Goal: Answer question/provide support: Share knowledge or assist other users

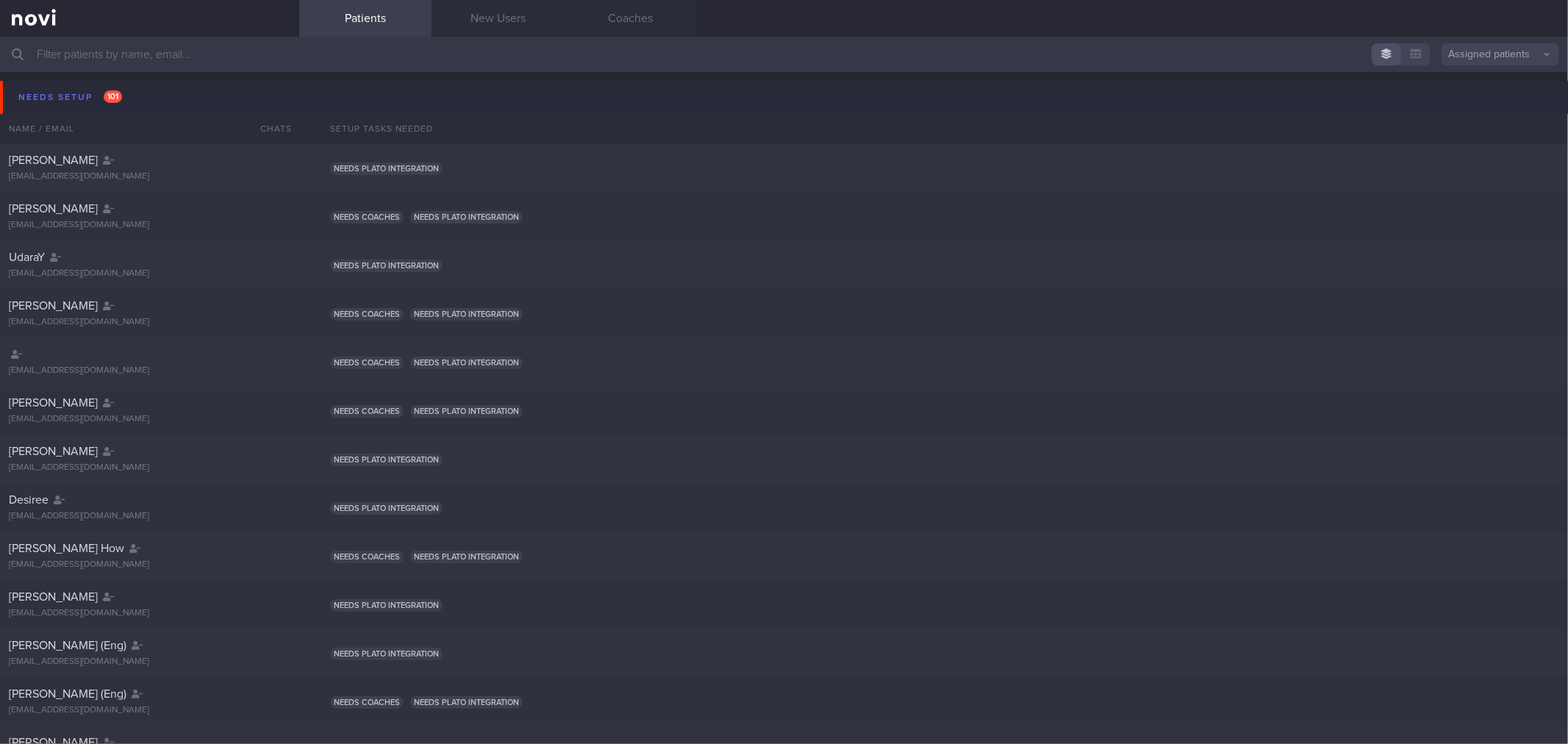
click at [160, 91] on button "Needs setup 101" at bounding box center [786, 97] width 1573 height 33
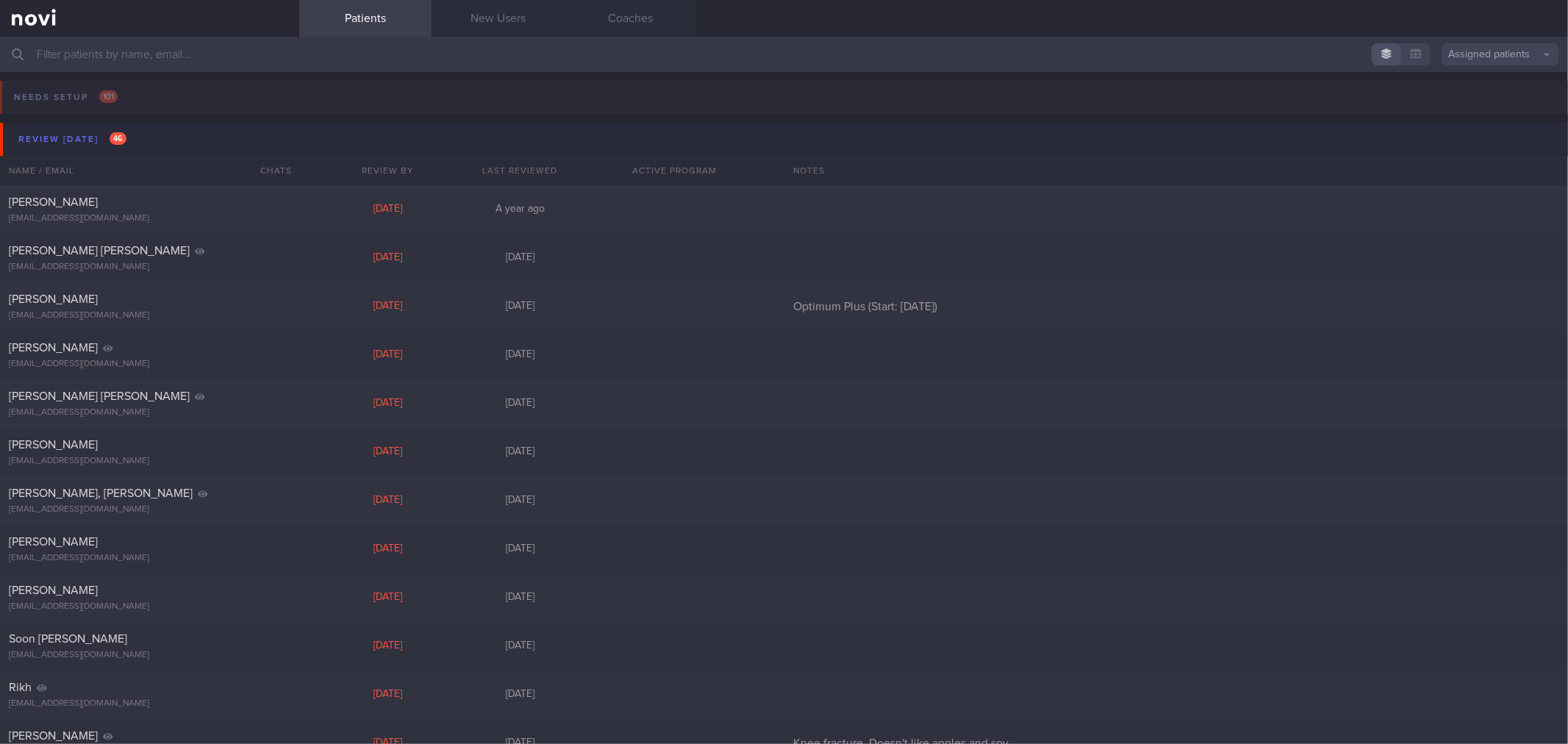
click at [151, 135] on button "Review today 46" at bounding box center [786, 139] width 1573 height 33
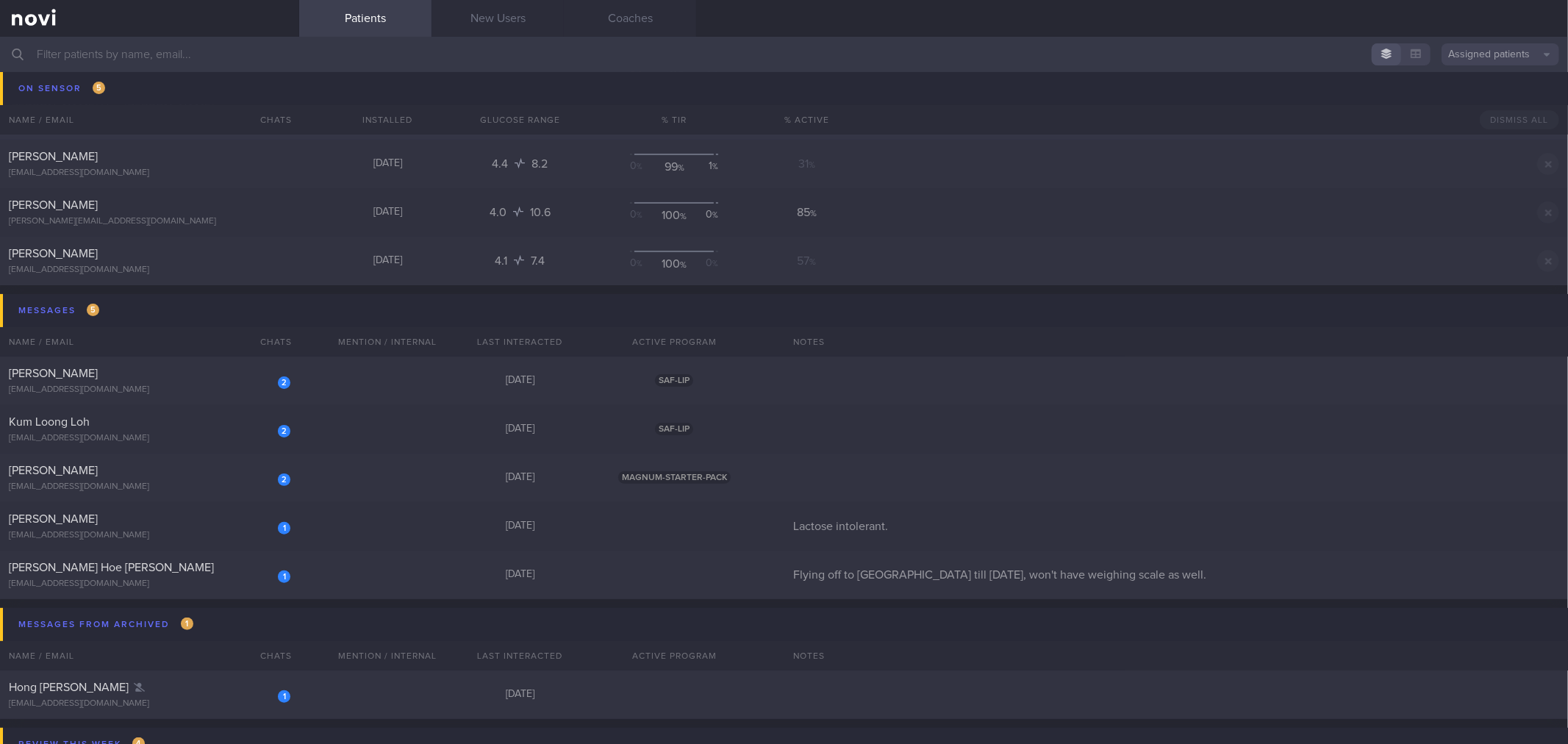
scroll to position [327, 0]
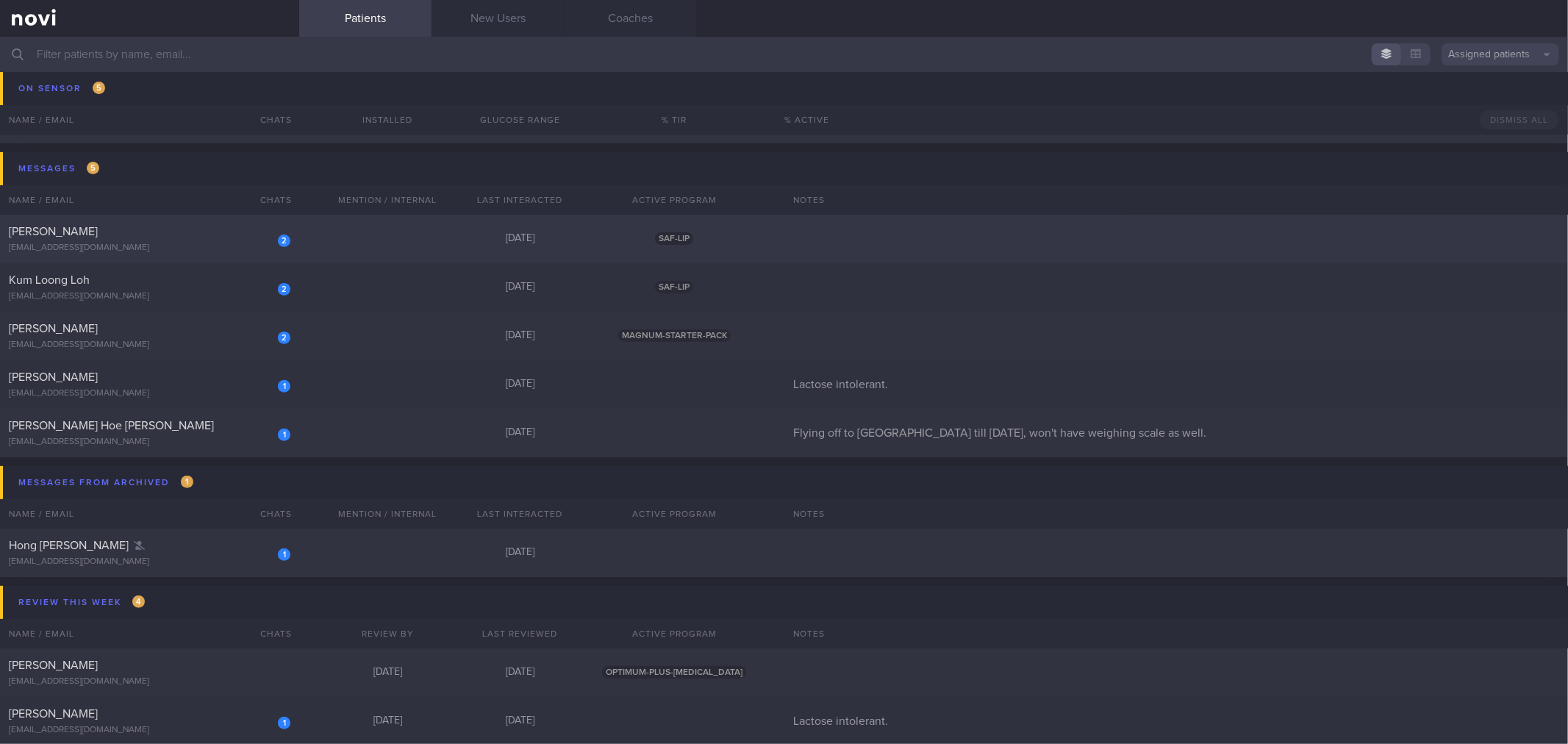
click at [199, 239] on div "2 Jason Sein 0xeroaries0@gmail.com" at bounding box center [149, 238] width 299 height 29
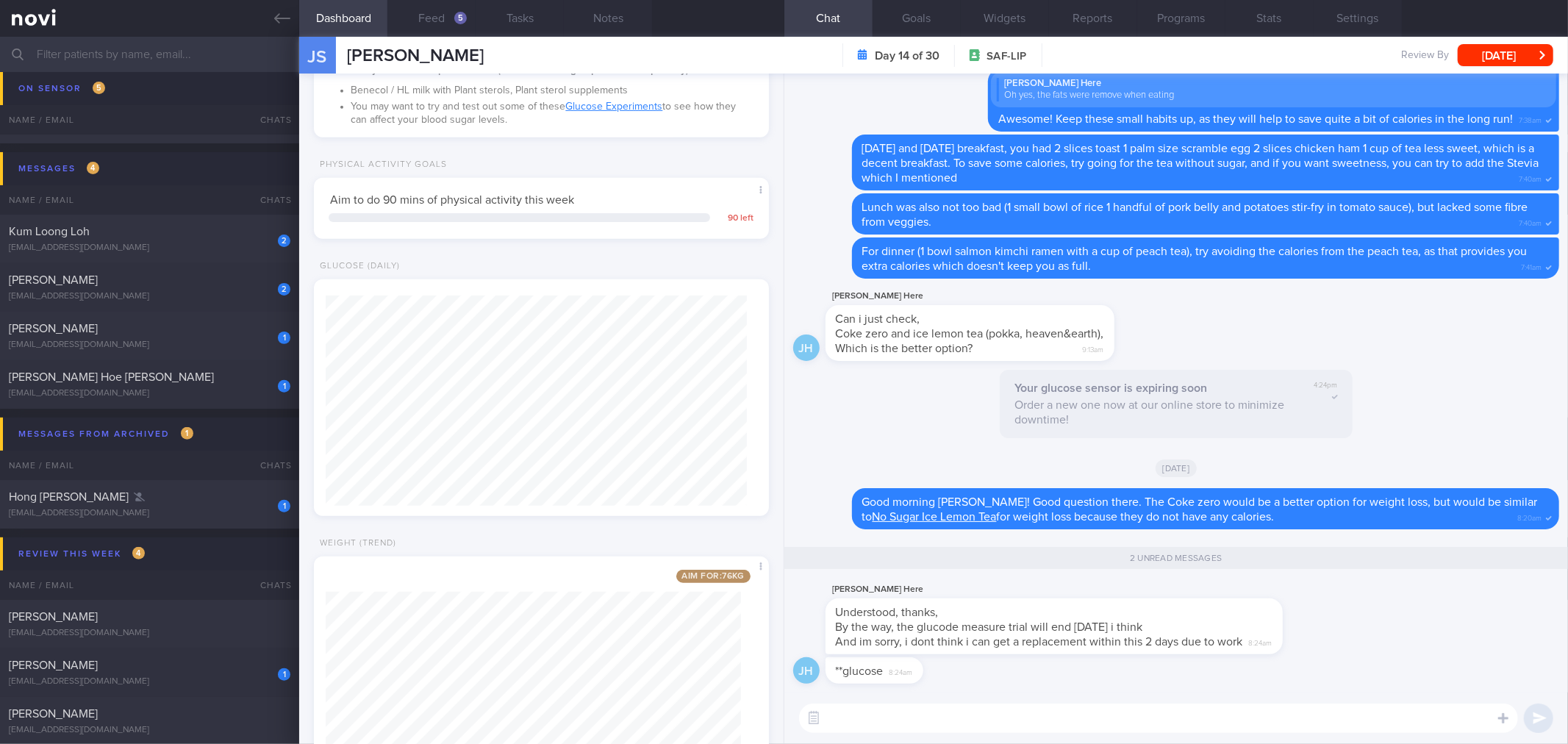
scroll to position [735, 0]
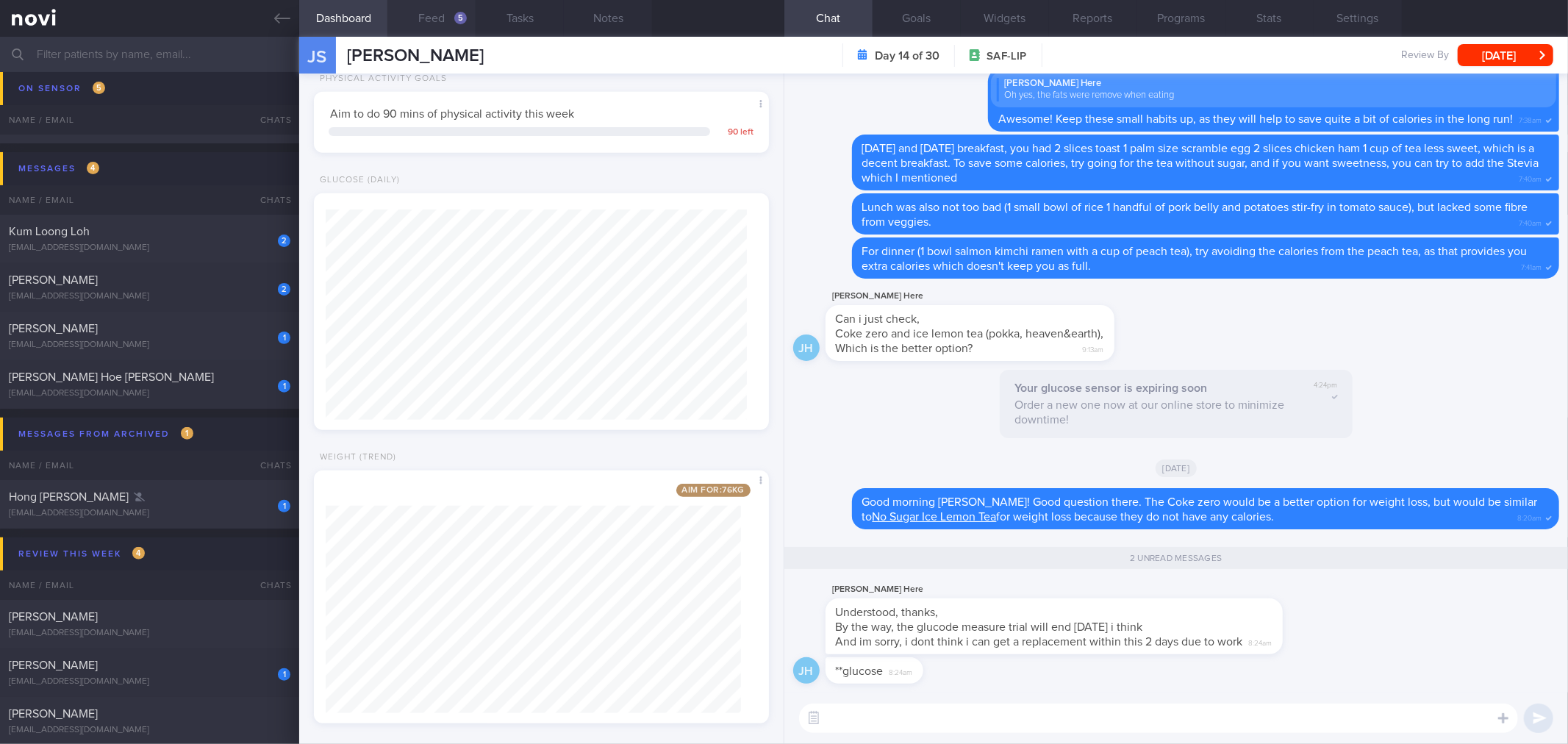
click at [443, 29] on button "Feed 5" at bounding box center [431, 18] width 88 height 37
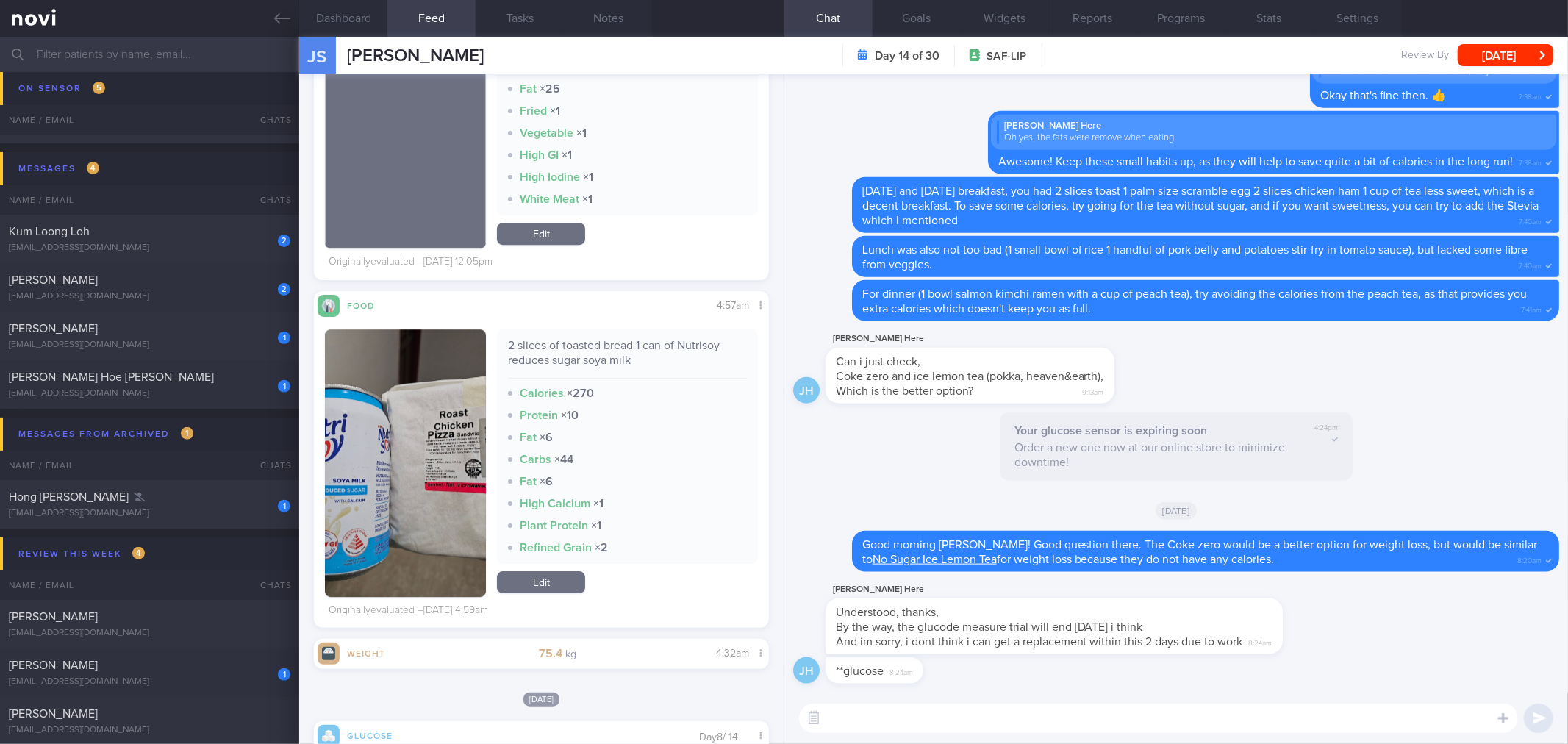
scroll to position [8904, 0]
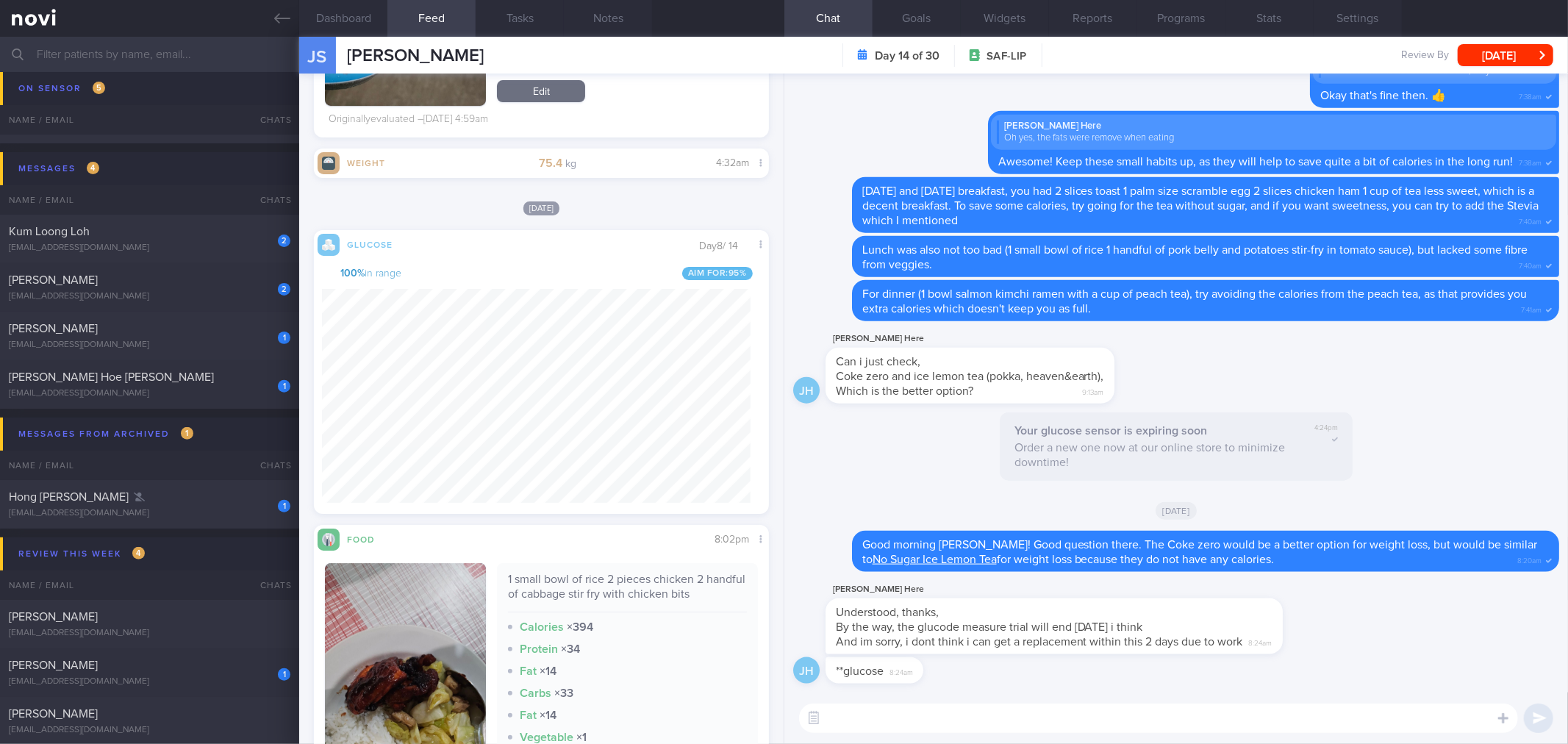
click at [1067, 707] on textarea at bounding box center [1158, 717] width 719 height 29
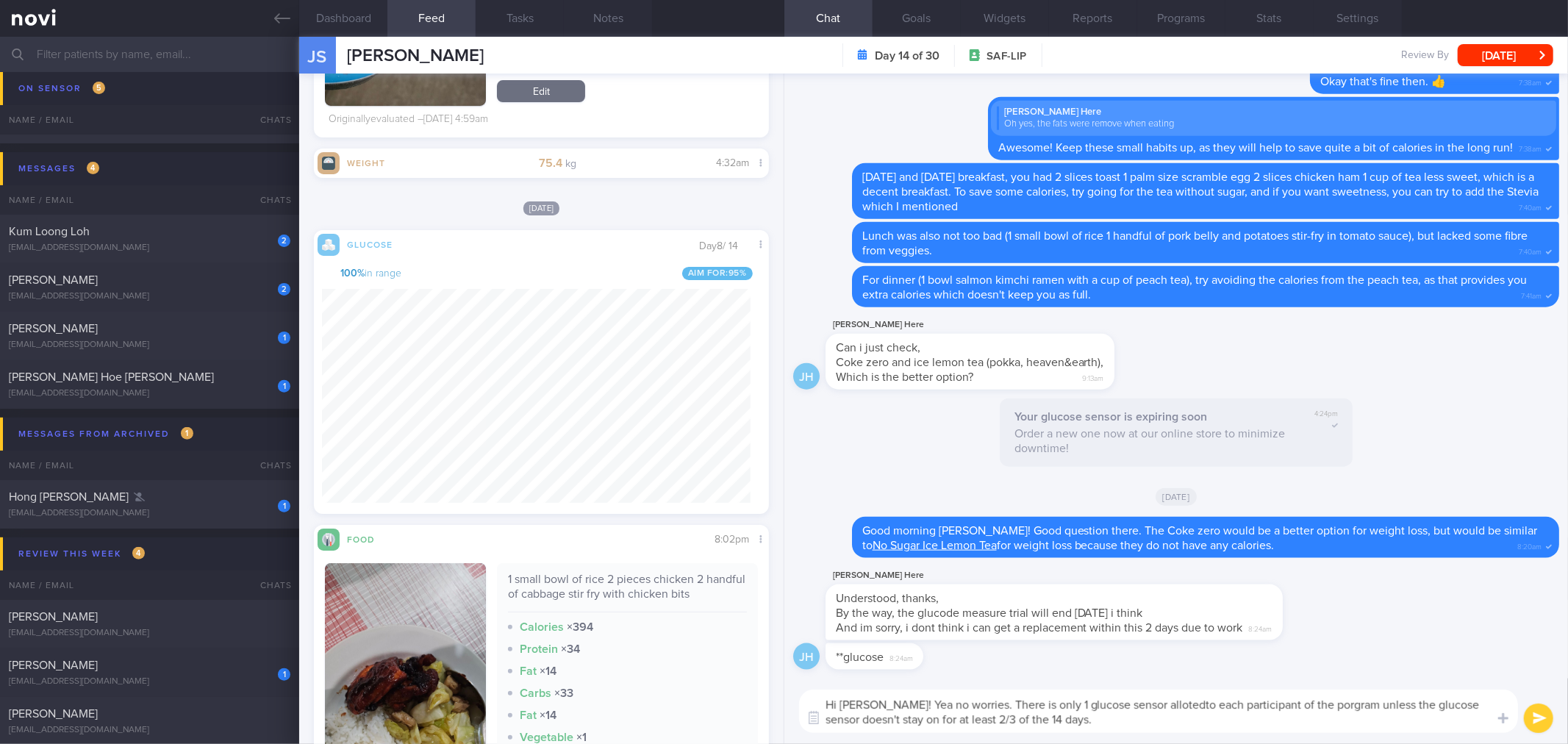
type textarea "Hi Jason! Yea no worries. There is only 1 glucose sensor alloted to each partic…"
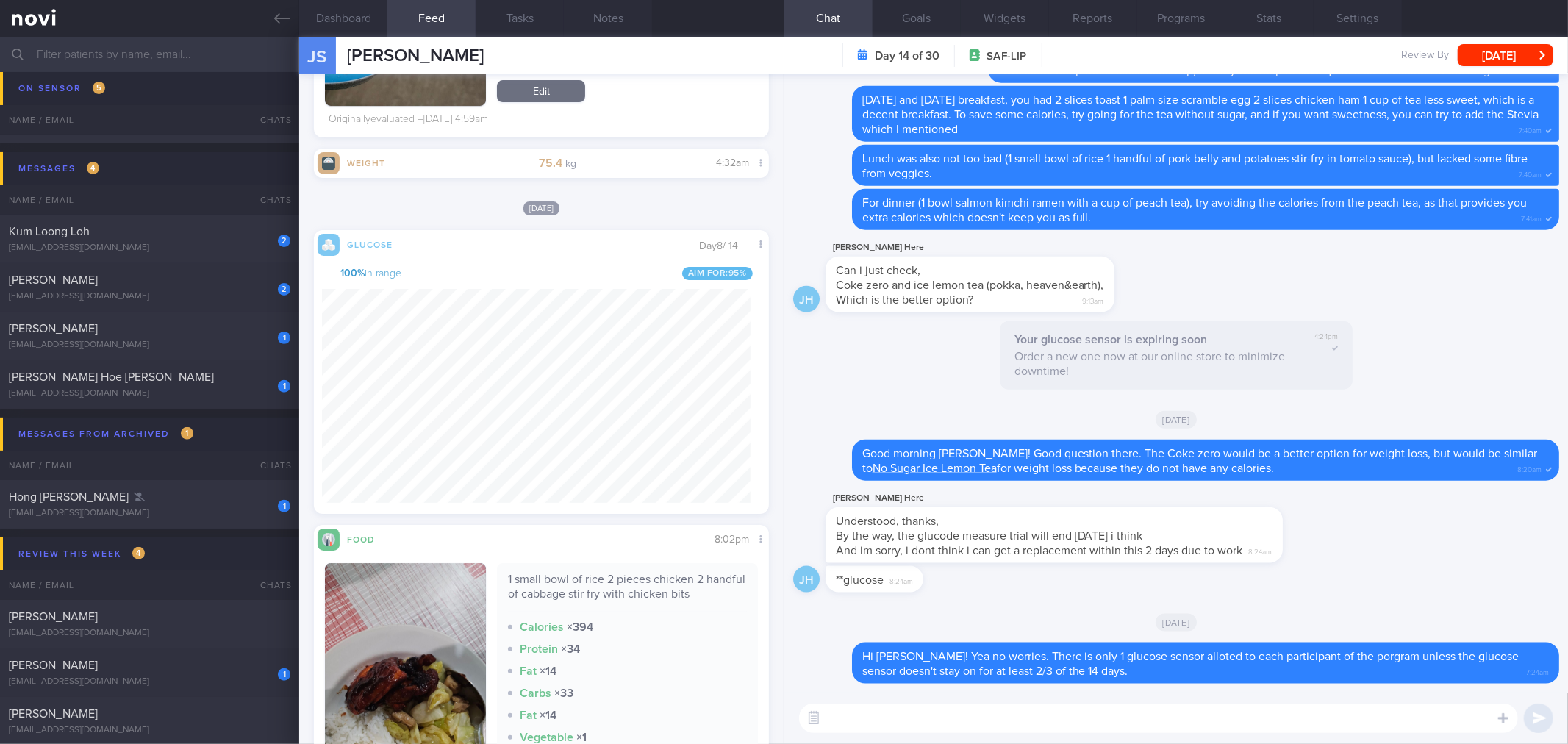
click at [1142, 603] on div "[DATE]" at bounding box center [1176, 621] width 766 height 41
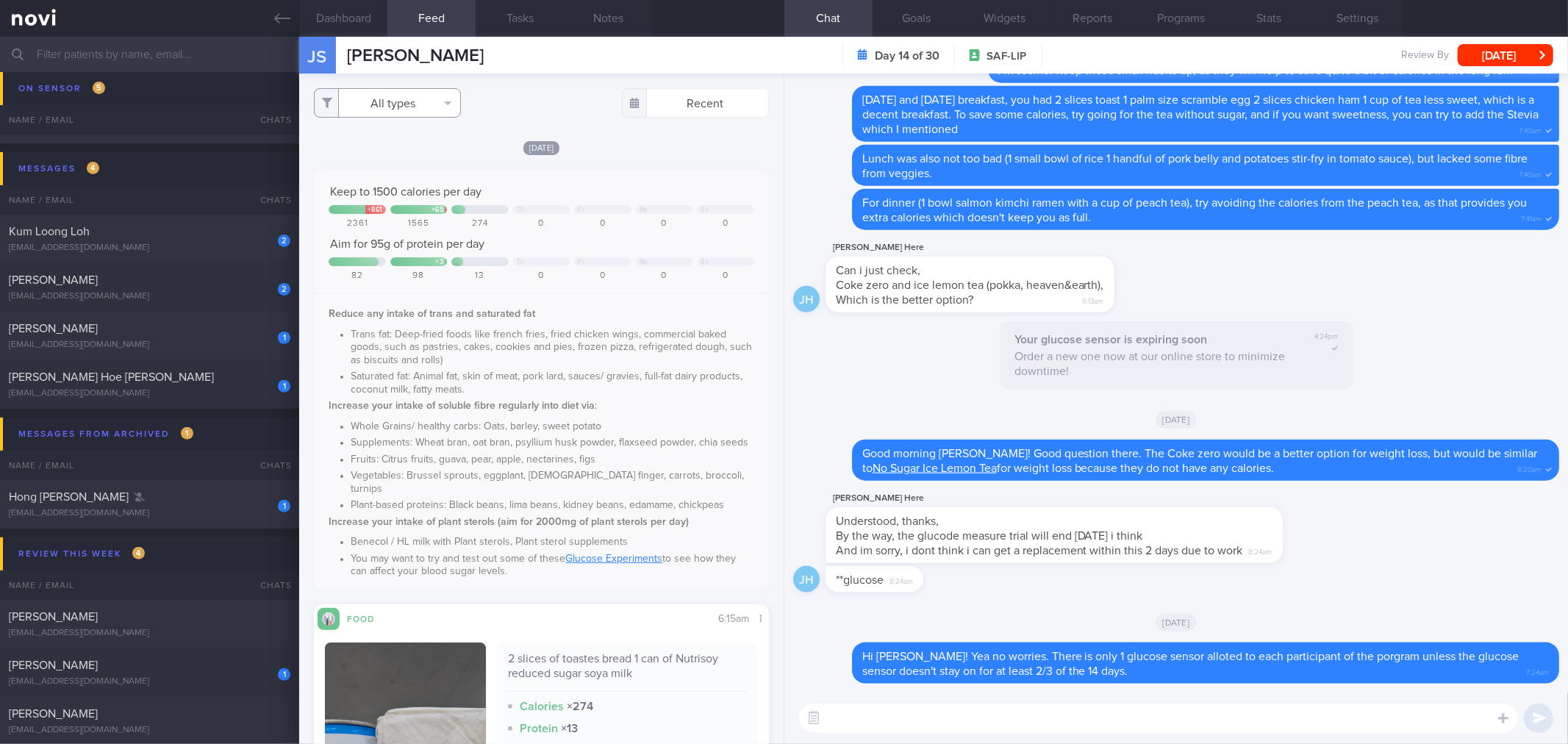
click at [420, 105] on button "All types" at bounding box center [387, 103] width 147 height 29
click at [562, 111] on div "All types Food Activity Glucose Weight Medicine Blood Pressure CGM Install Rece…" at bounding box center [541, 103] width 454 height 29
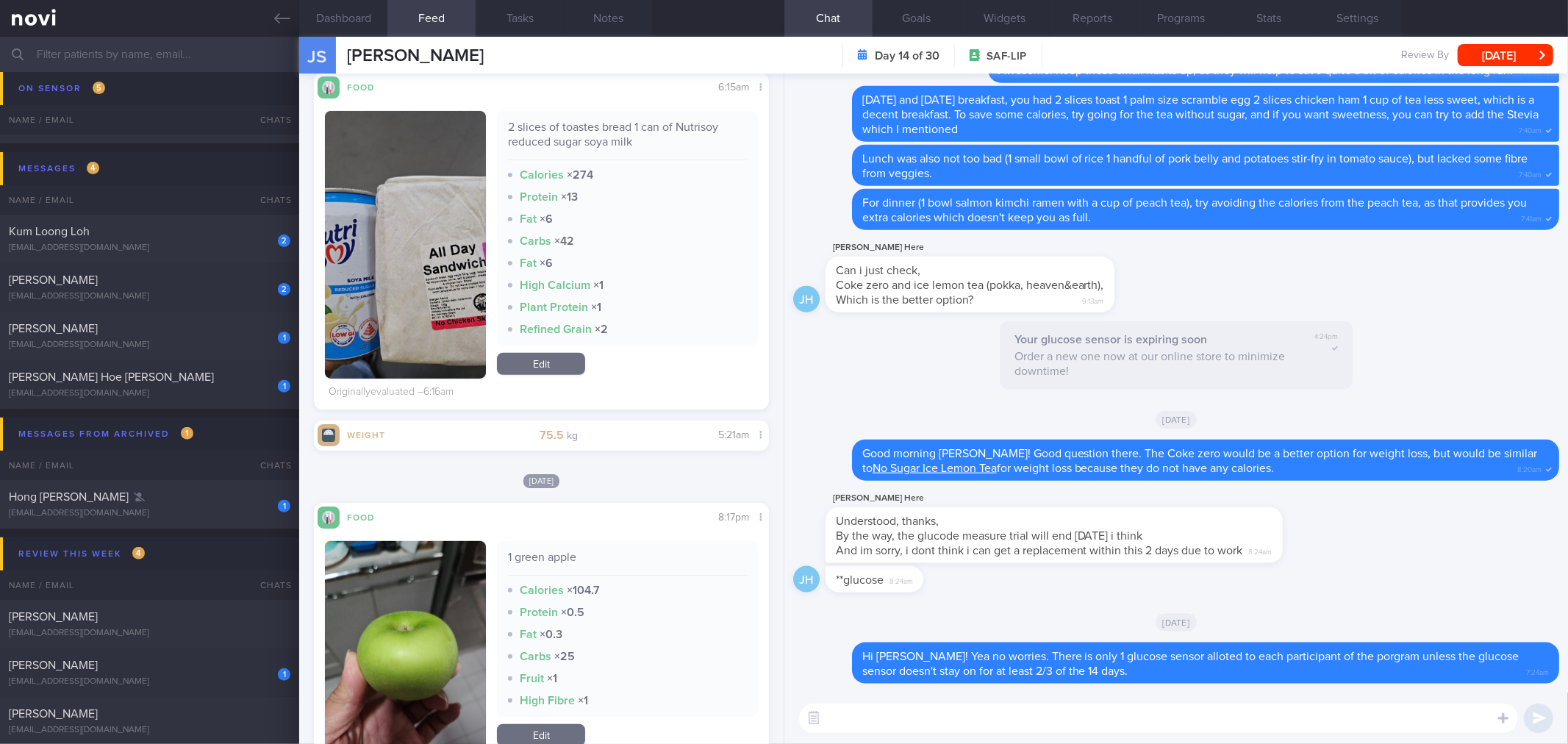
scroll to position [489, 0]
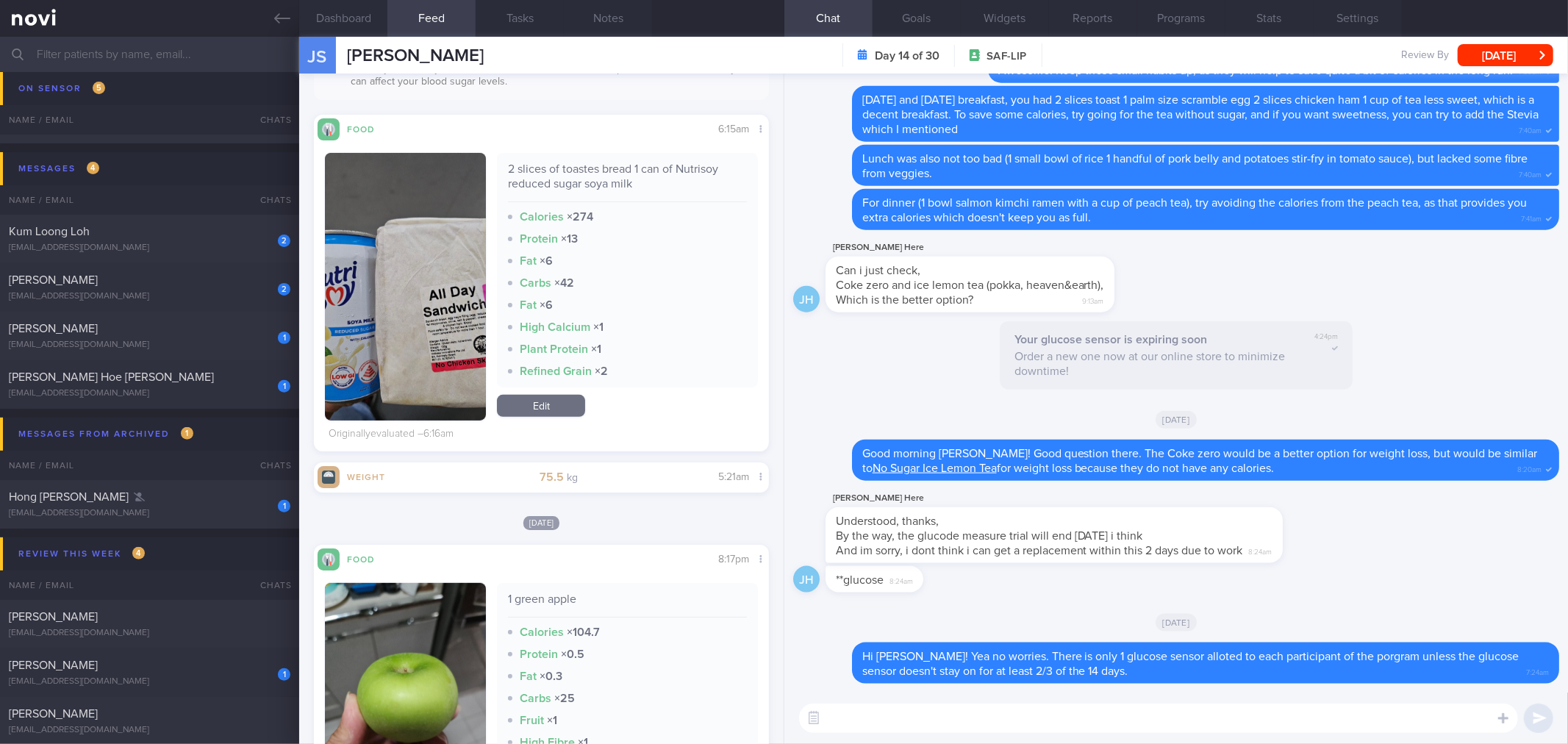
click at [460, 254] on button "button" at bounding box center [405, 287] width 161 height 268
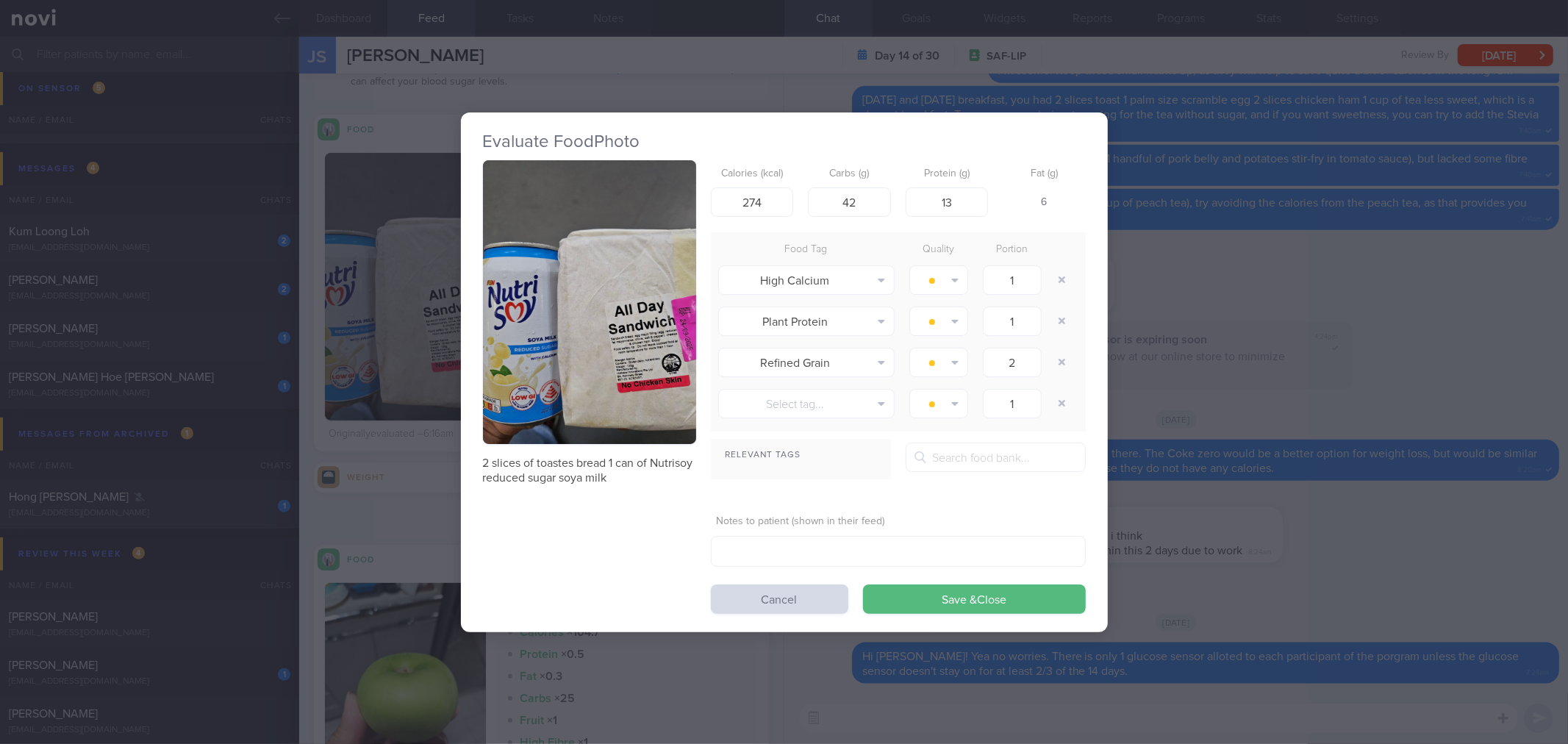
click at [635, 279] on button "button" at bounding box center [589, 302] width 213 height 284
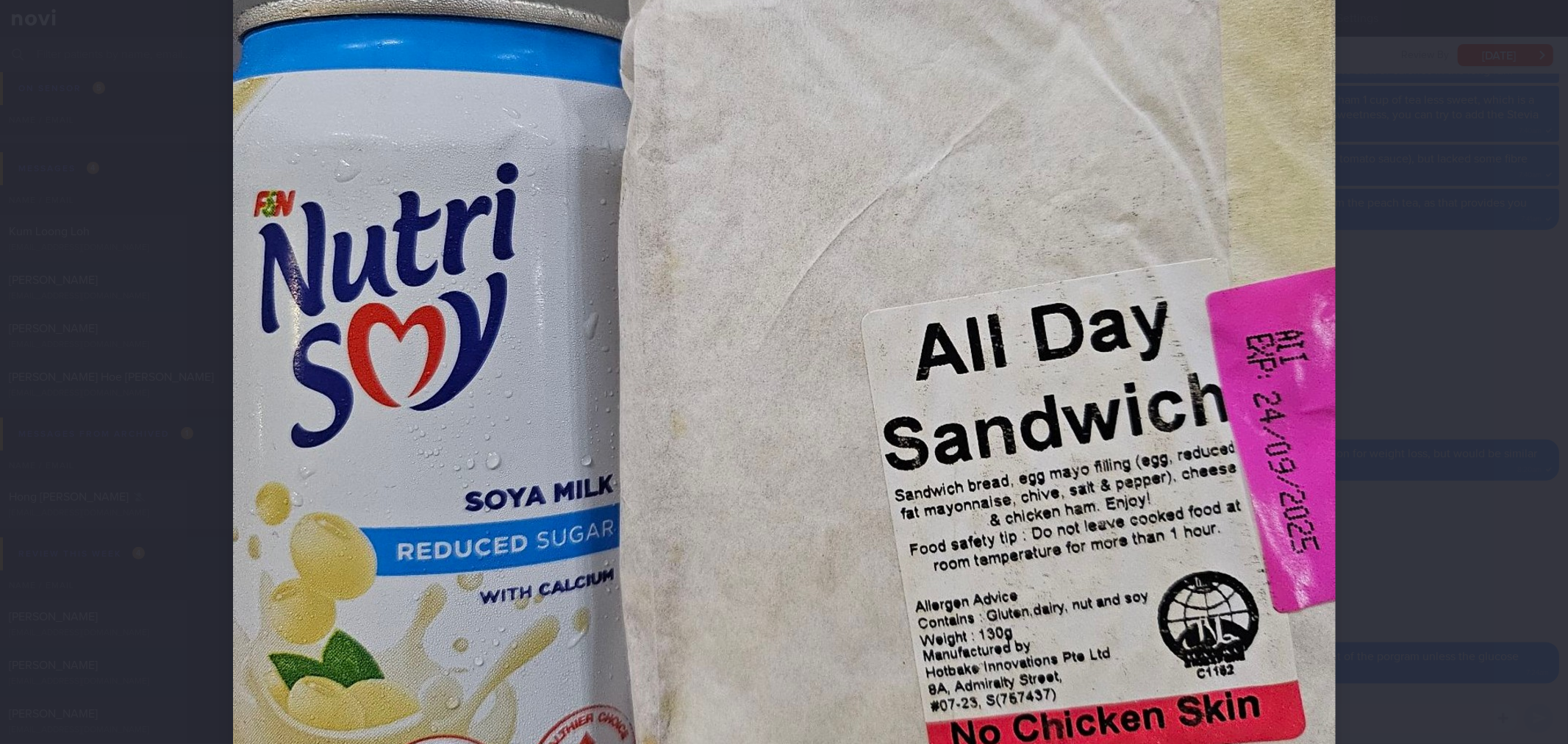
scroll to position [571, 0]
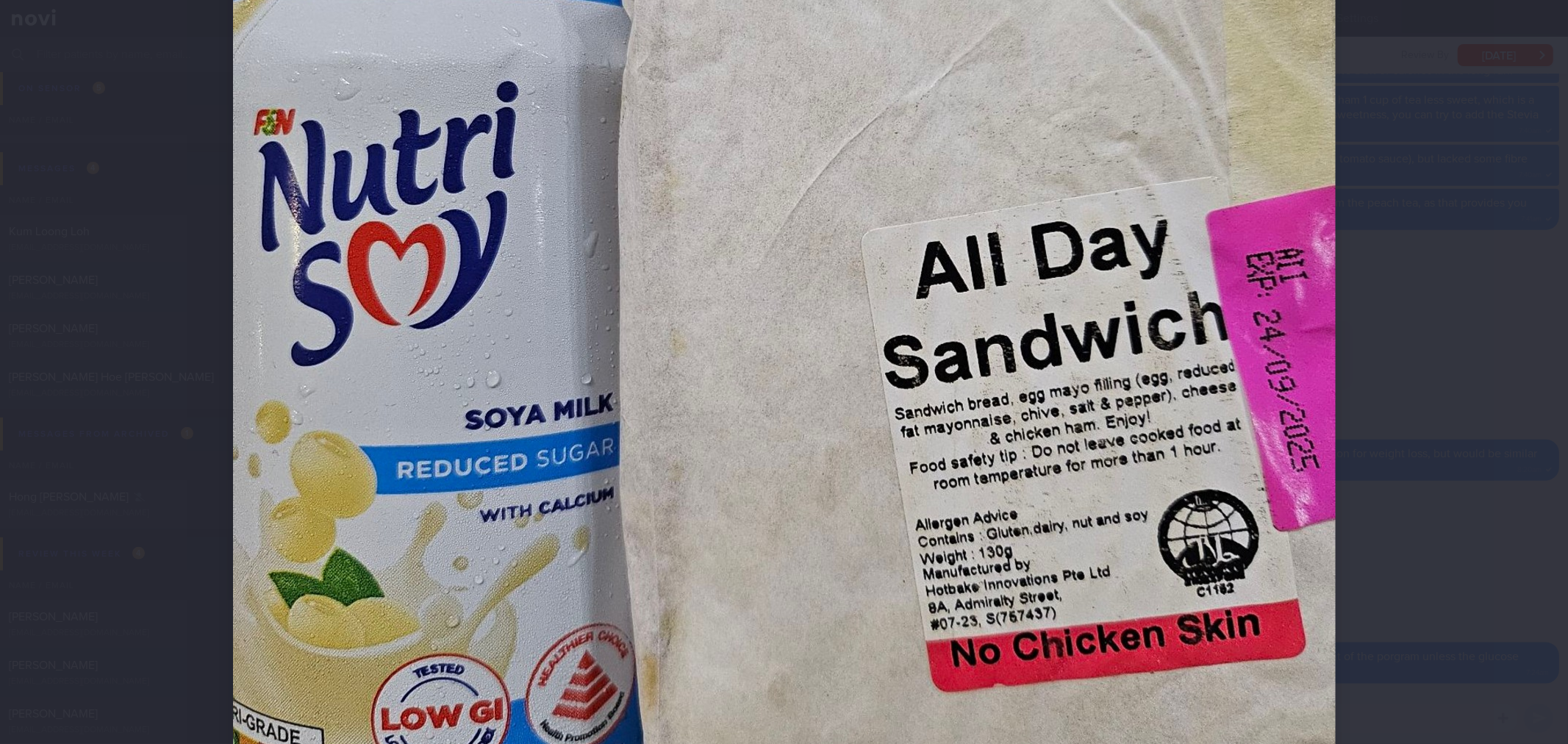
click at [1444, 282] on div at bounding box center [784, 372] width 1568 height 744
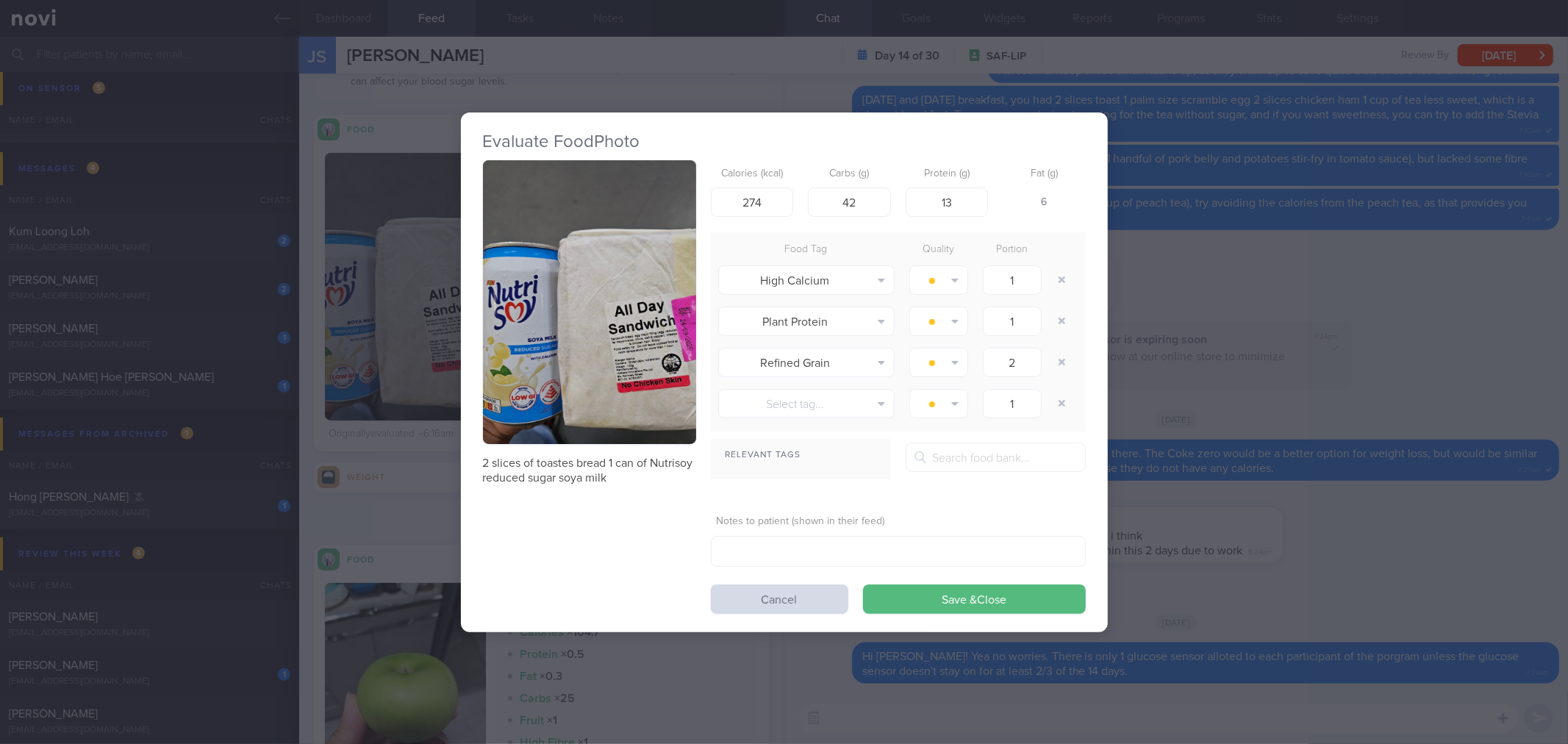
click at [1181, 516] on div "Evaluate Food Photo 2 slices of toastes bread 1 can of Nutrisoy reduced sugar s…" at bounding box center [784, 372] width 1568 height 744
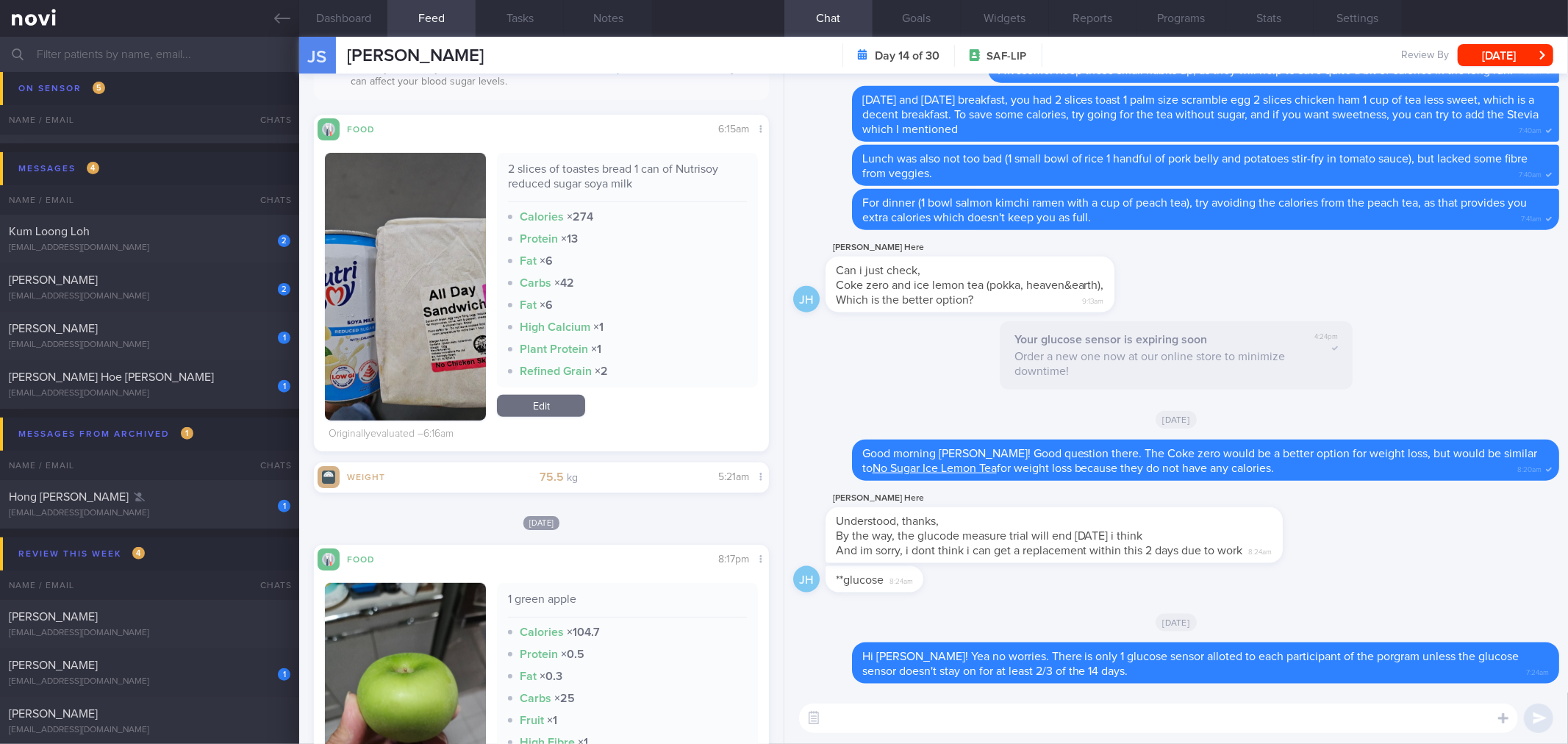
scroll to position [1061, 0]
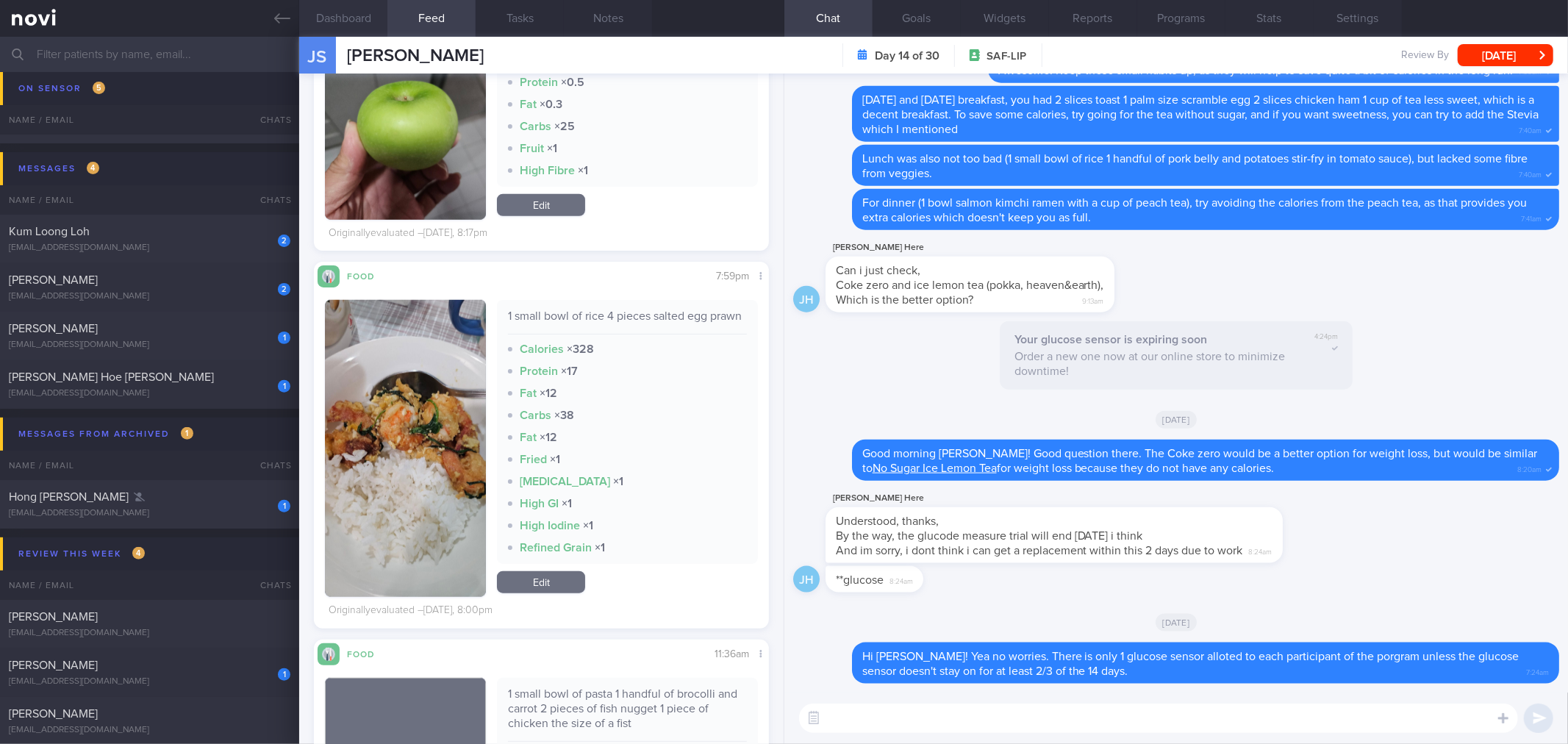
click at [372, 25] on button "Dashboard" at bounding box center [343, 18] width 88 height 37
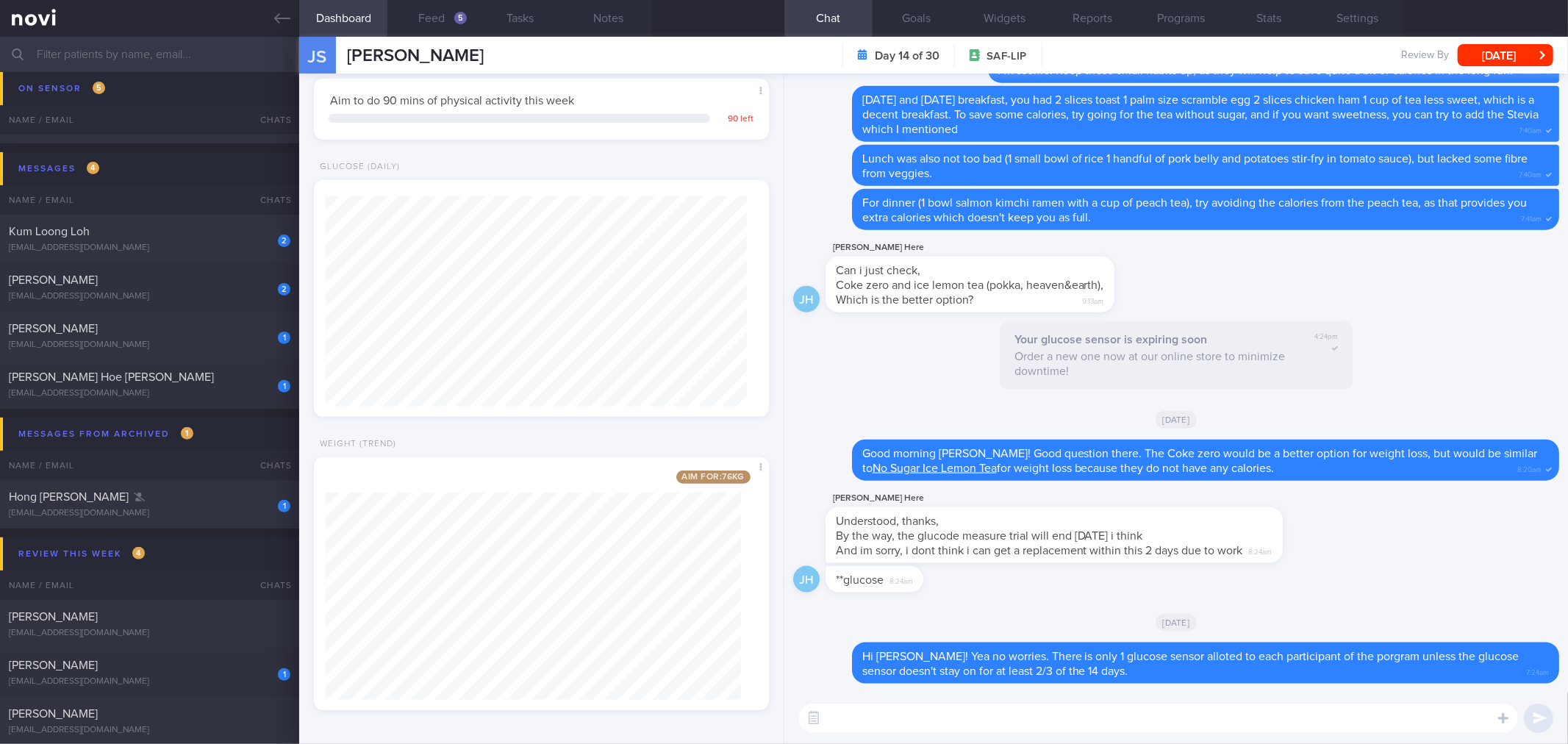
scroll to position [751, 0]
click at [439, 23] on button "Feed 5" at bounding box center [431, 18] width 88 height 37
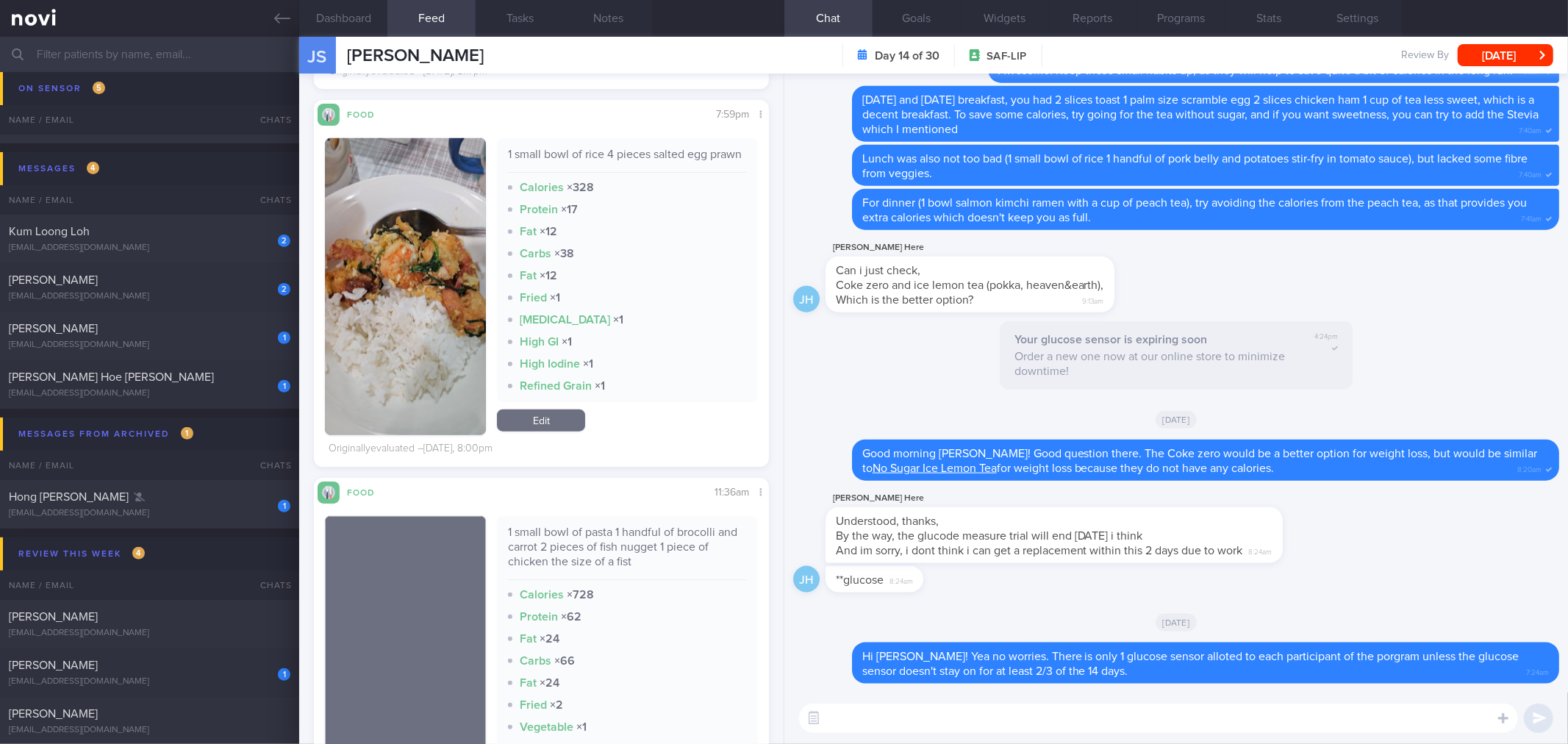
scroll to position [1283, 0]
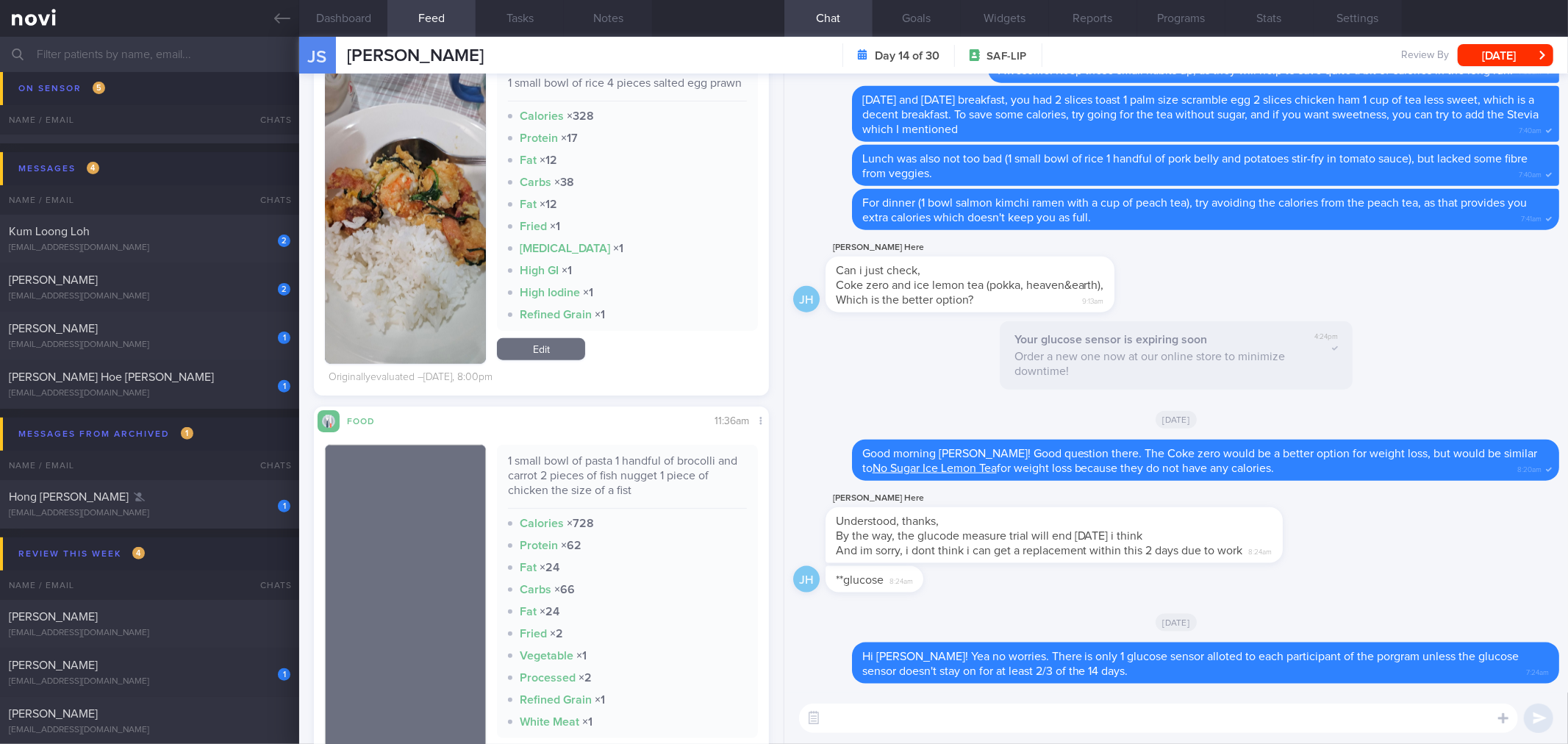
click at [621, 473] on div "1 small bowl of pasta 1 handful of brocolli and carrot 2 pieces of fish nugget …" at bounding box center [627, 481] width 239 height 55
copy div "1 small bowl of pasta 1 handful of brocolli and carrot 2 pieces of fish nugget …"
click at [876, 712] on textarea at bounding box center [1158, 717] width 719 height 29
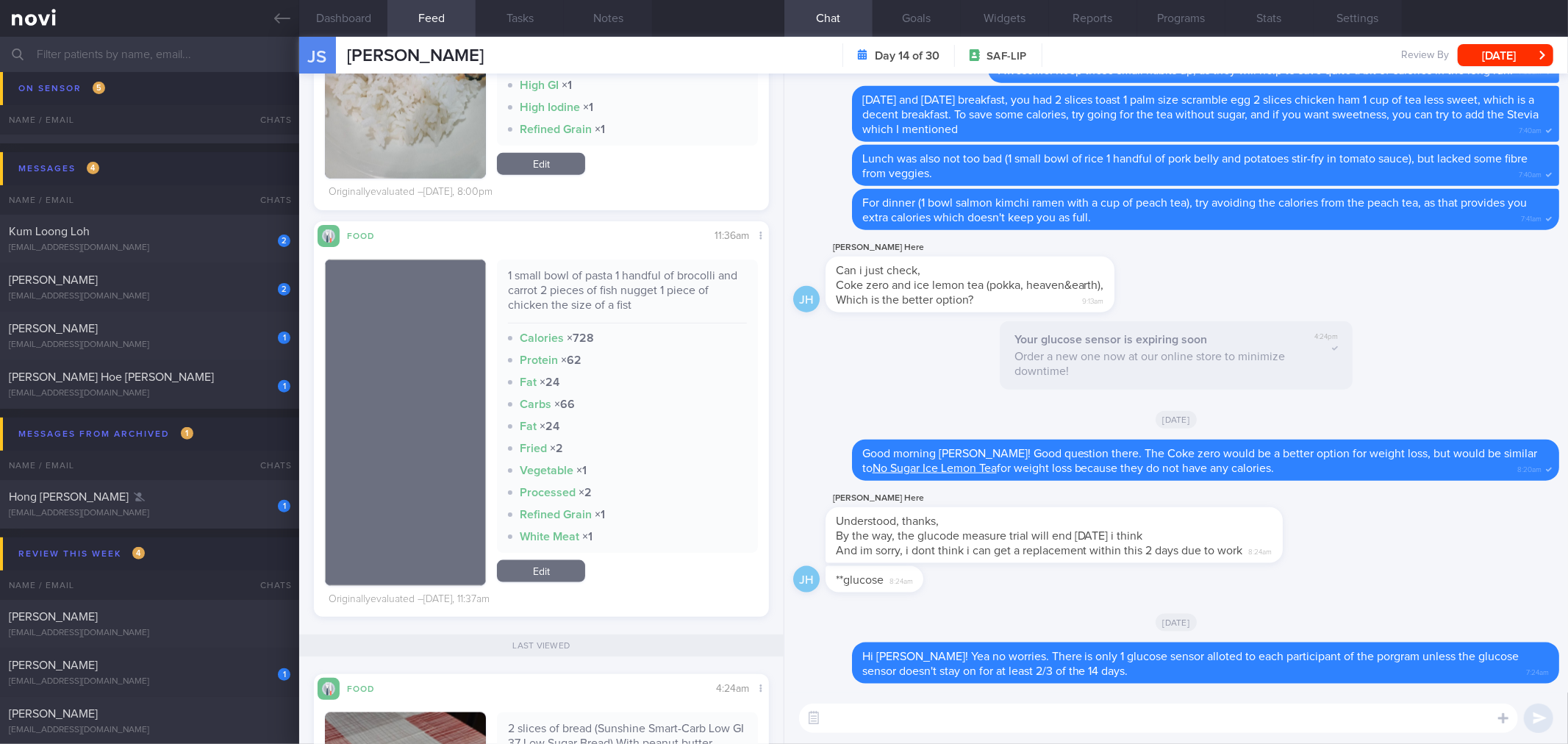
scroll to position [1364, 0]
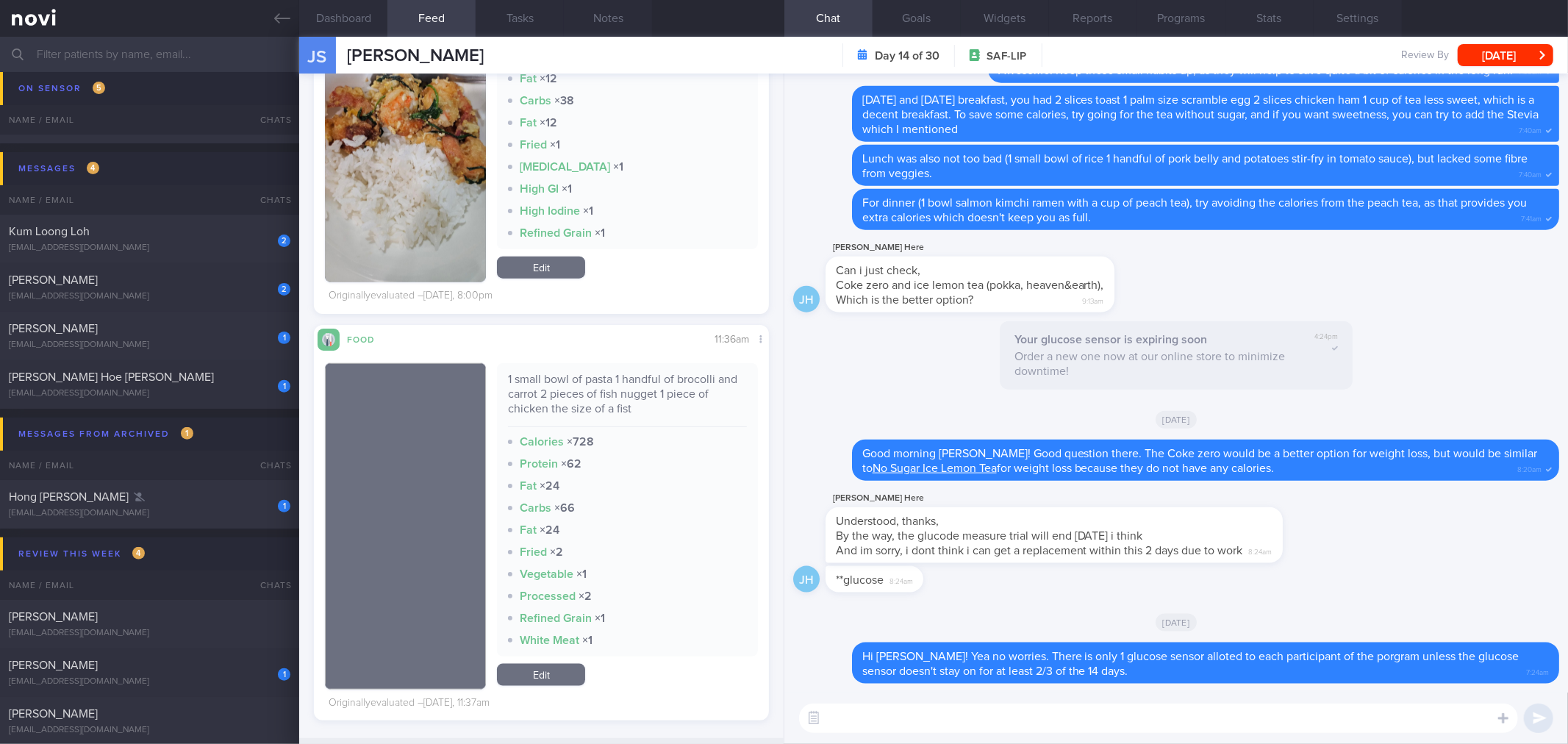
click at [868, 726] on textarea at bounding box center [1158, 717] width 719 height 29
paste textarea "1 small bowl of pasta 1 handful of brocolli and carrot 2 pieces of fish nugget …"
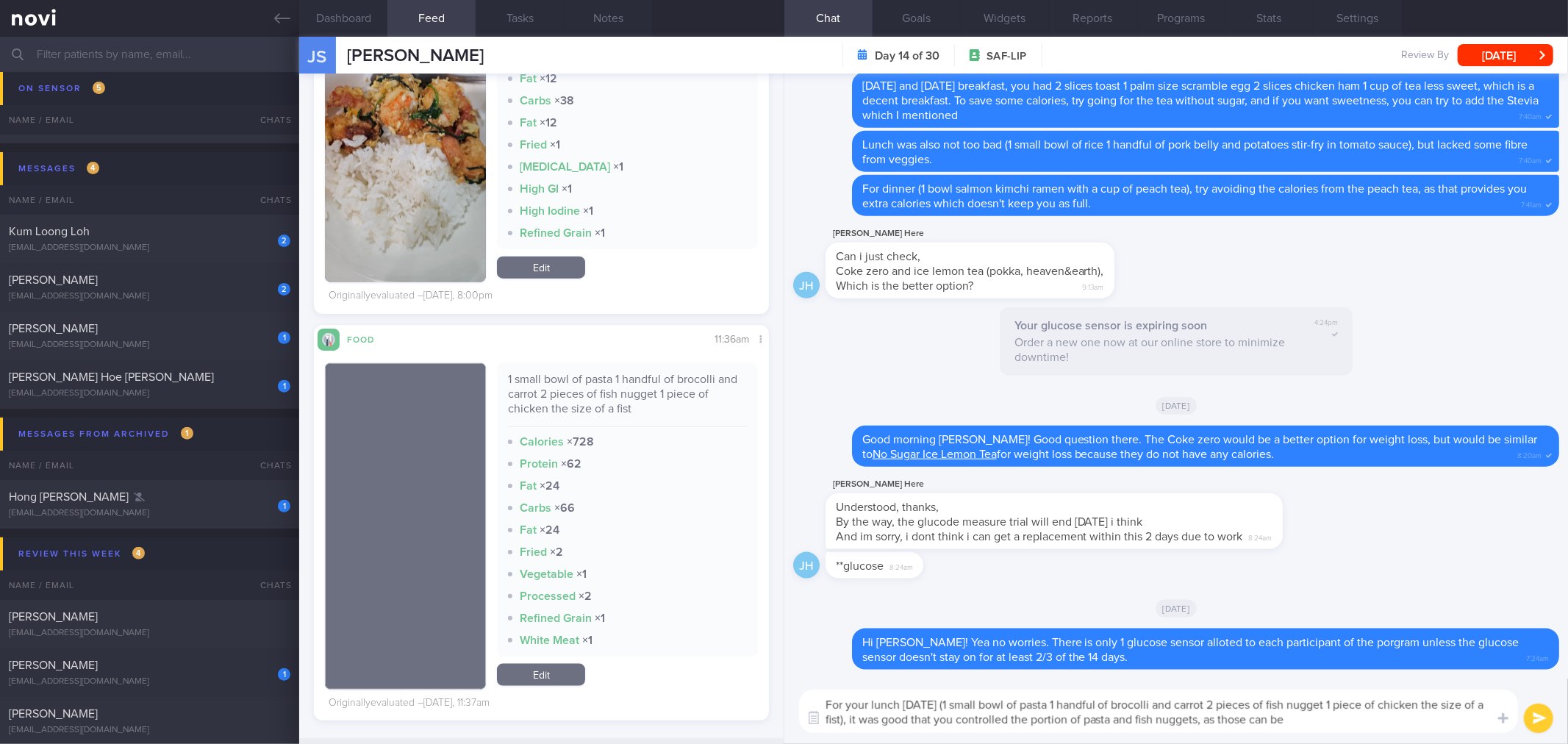
click at [1342, 721] on textarea "For your lunch yesterday (1 small bowl of pasta 1 handful of brocolli and carro…" at bounding box center [1158, 712] width 719 height 44
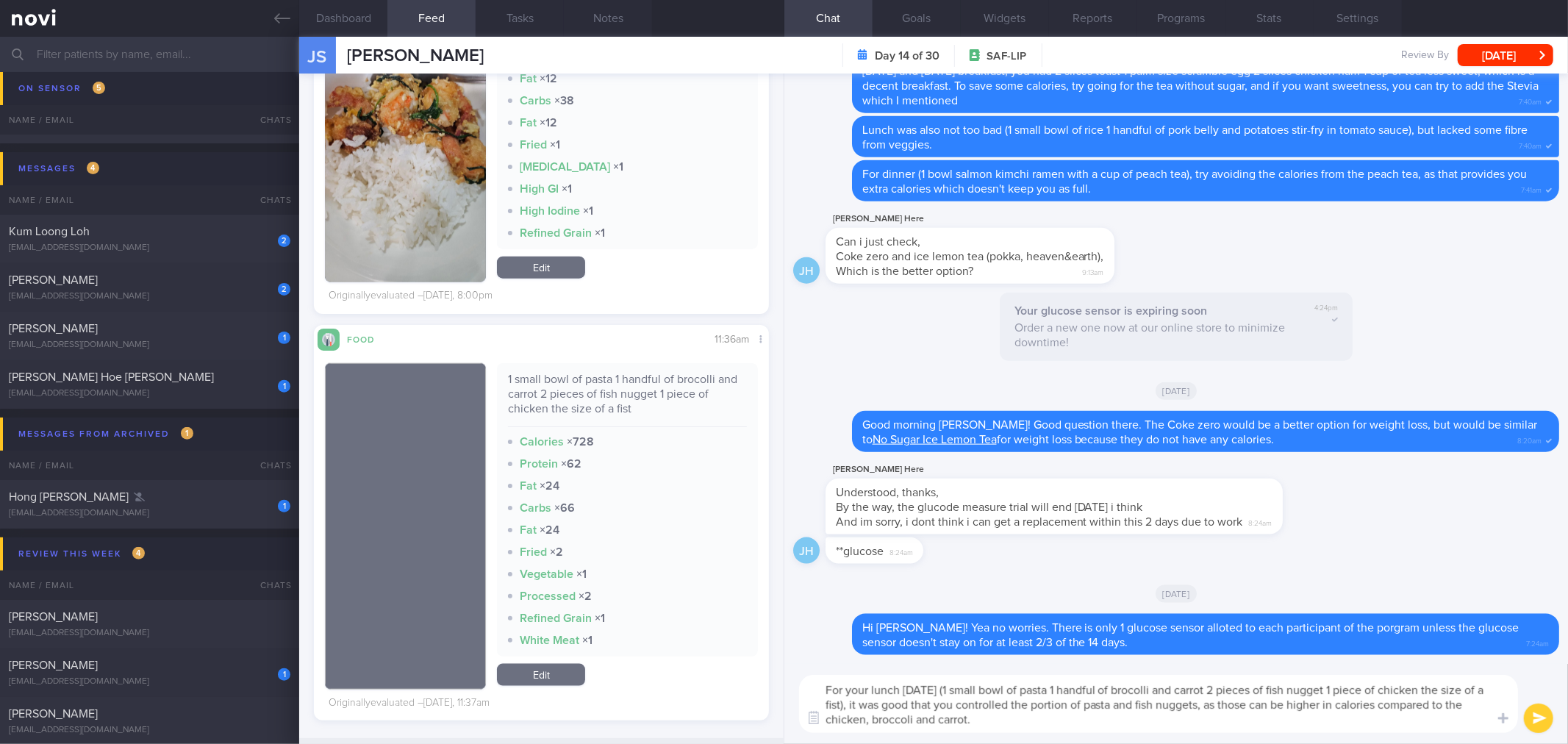
type textarea "For your lunch yesterday (1 small bowl of pasta 1 handful of brocolli and carro…"
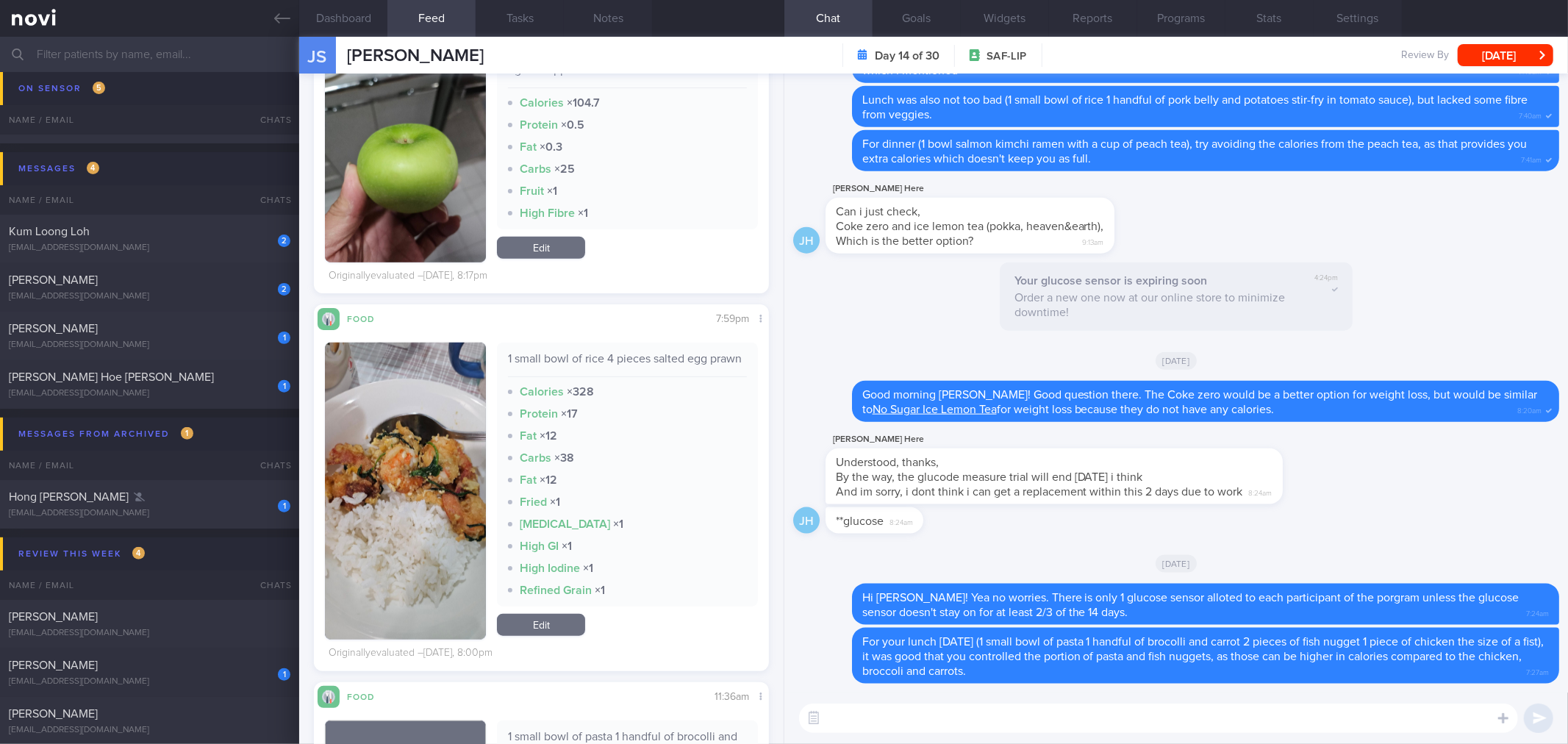
scroll to position [792, 0]
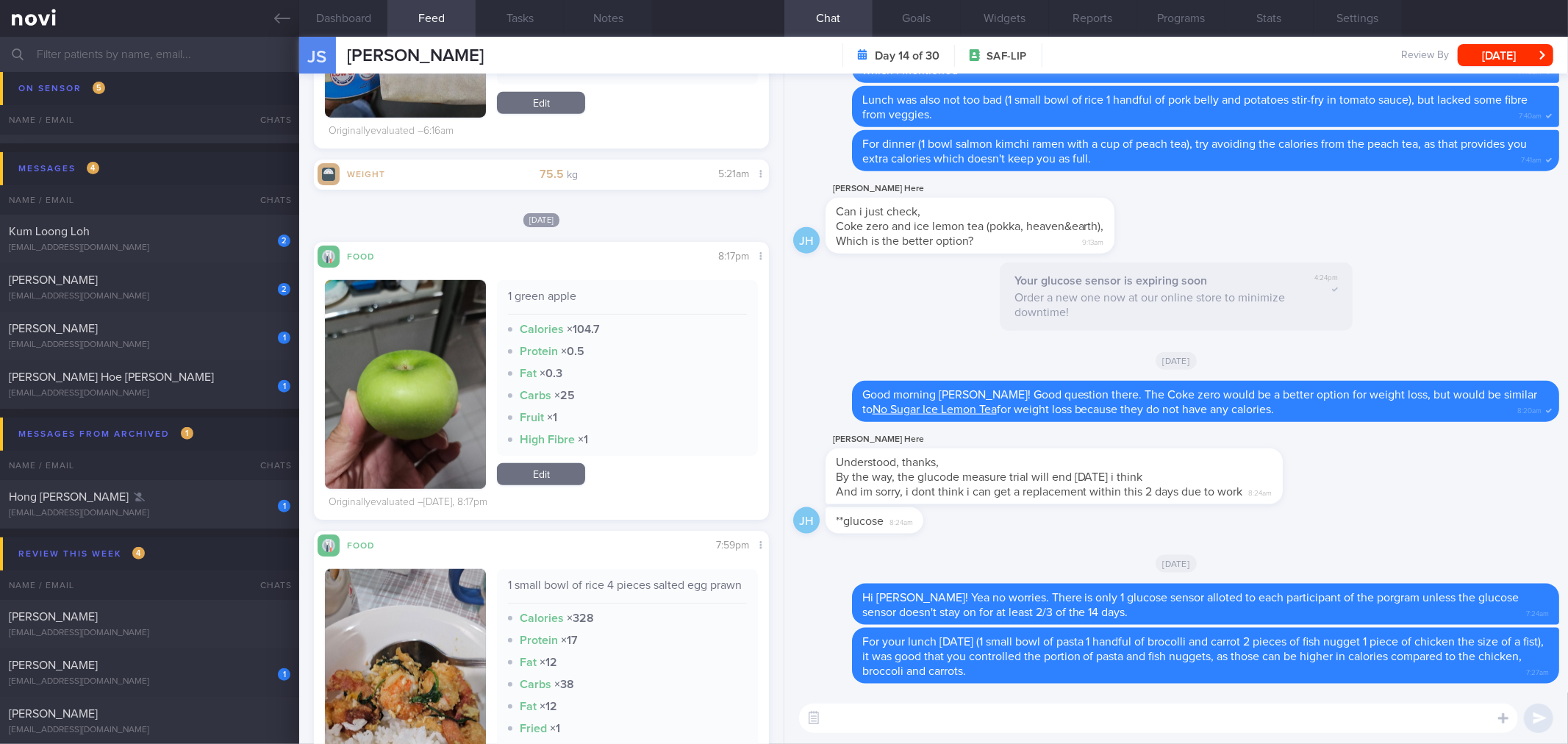
click at [516, 596] on div "1 small bowl of rice 4 pieces salted egg prawn" at bounding box center [627, 590] width 239 height 26
copy div "1 small bowl of rice 4 pieces salted egg prawn"
click at [885, 716] on textarea at bounding box center [1158, 717] width 719 height 29
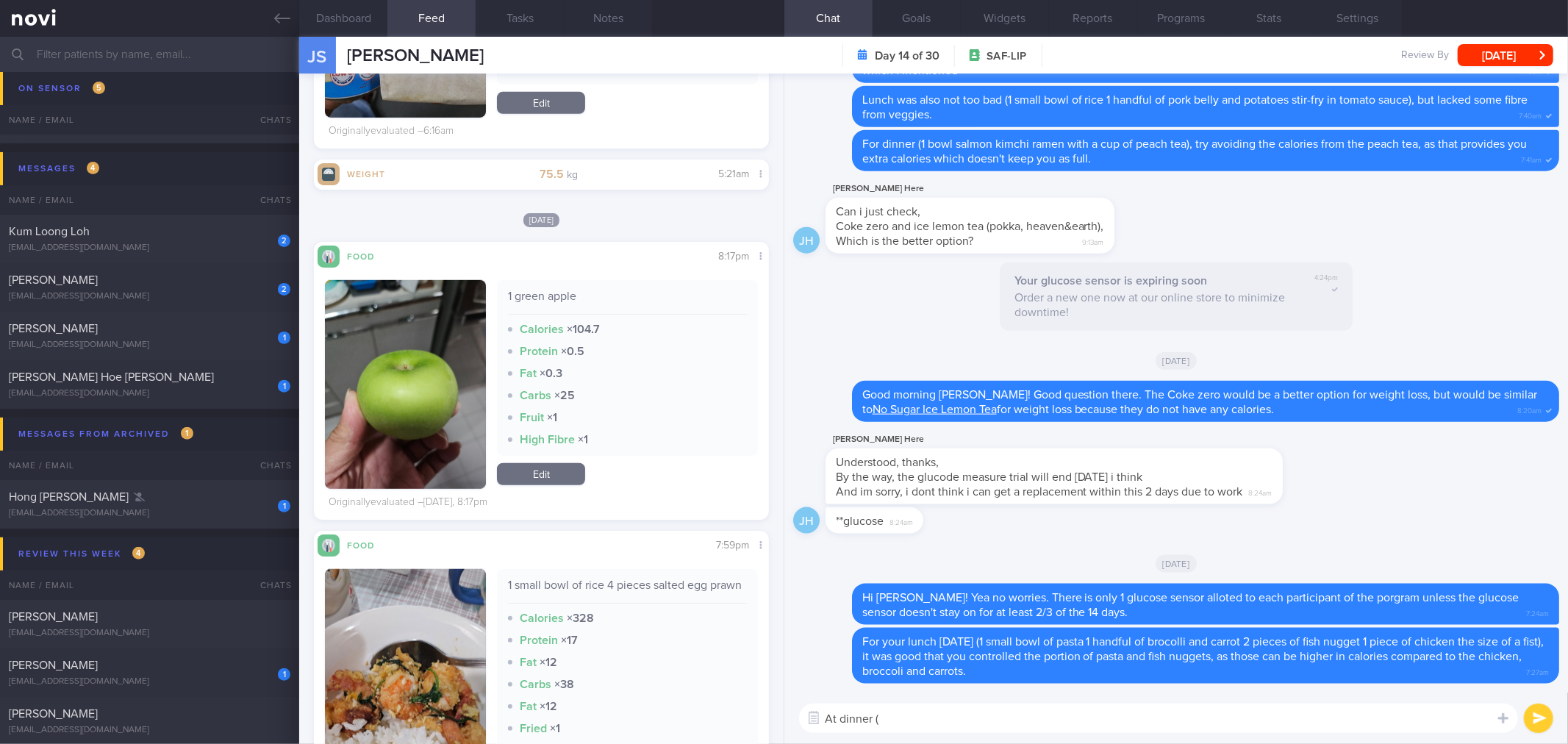
paste textarea "1 small bowl of rice 4 pieces salted egg prawn"
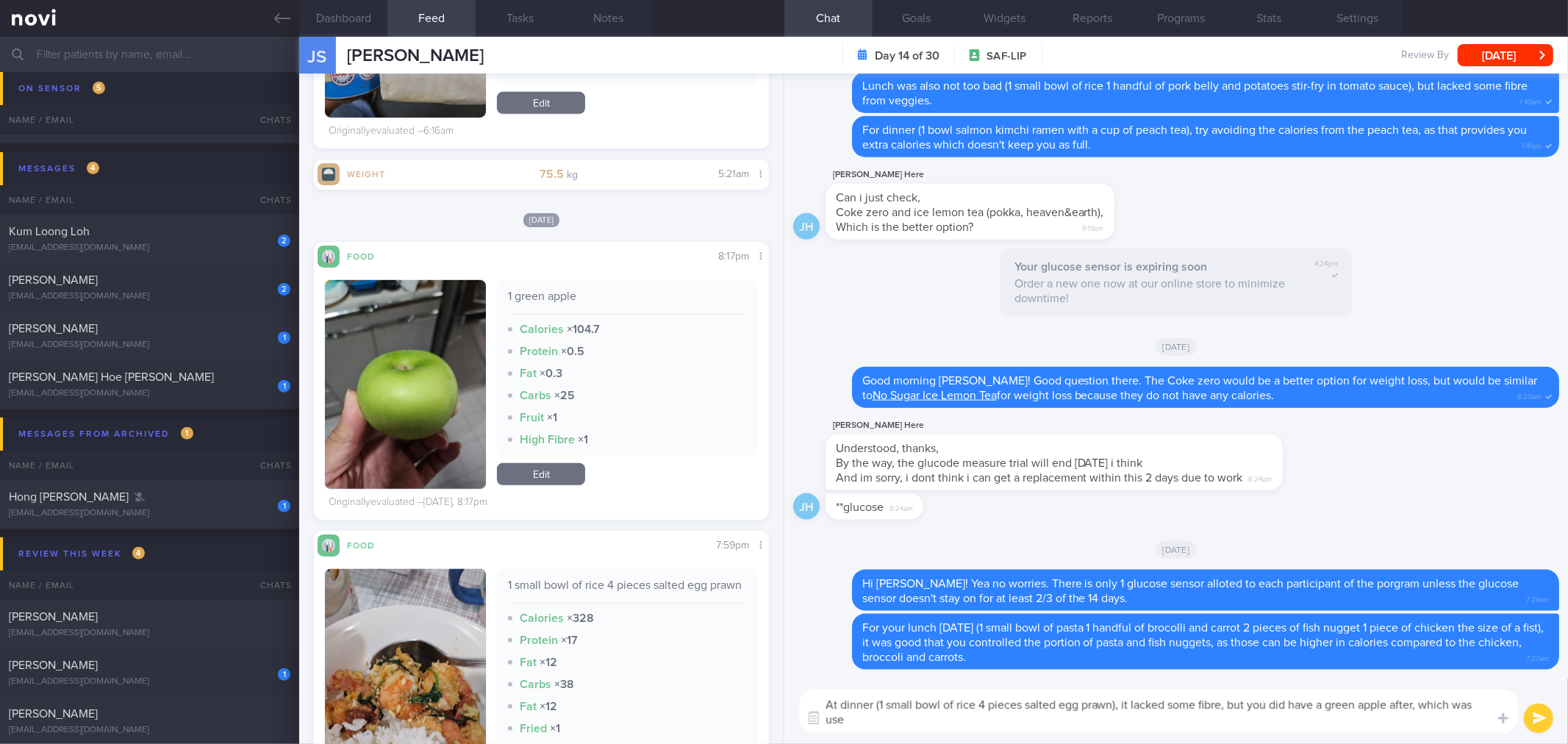
scroll to position [0, 0]
type textarea "At dinner (1 small bowl of rice 4 pieces salted egg prawn), it lacked some fibr…"
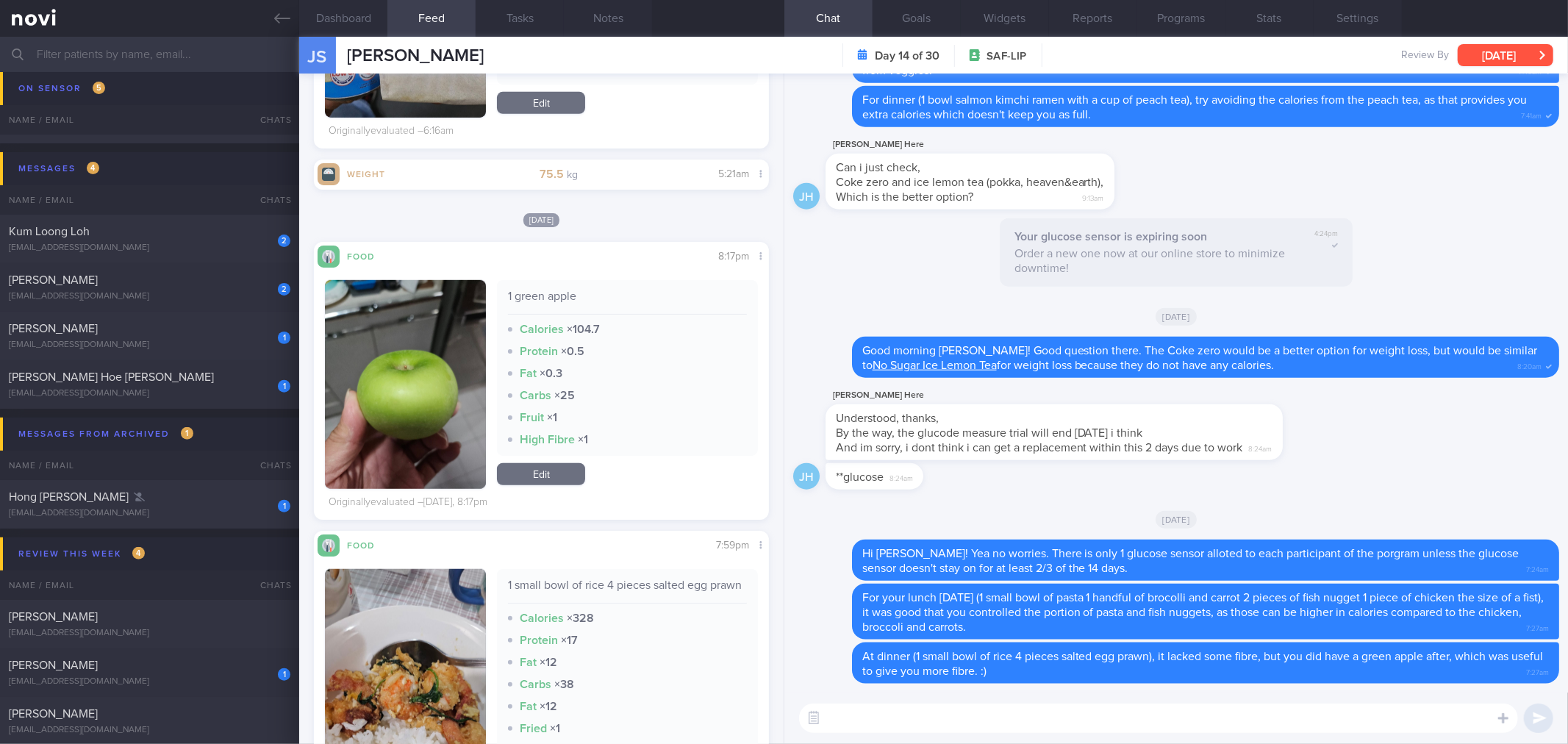
click at [1539, 55] on button "[DATE]" at bounding box center [1505, 54] width 96 height 22
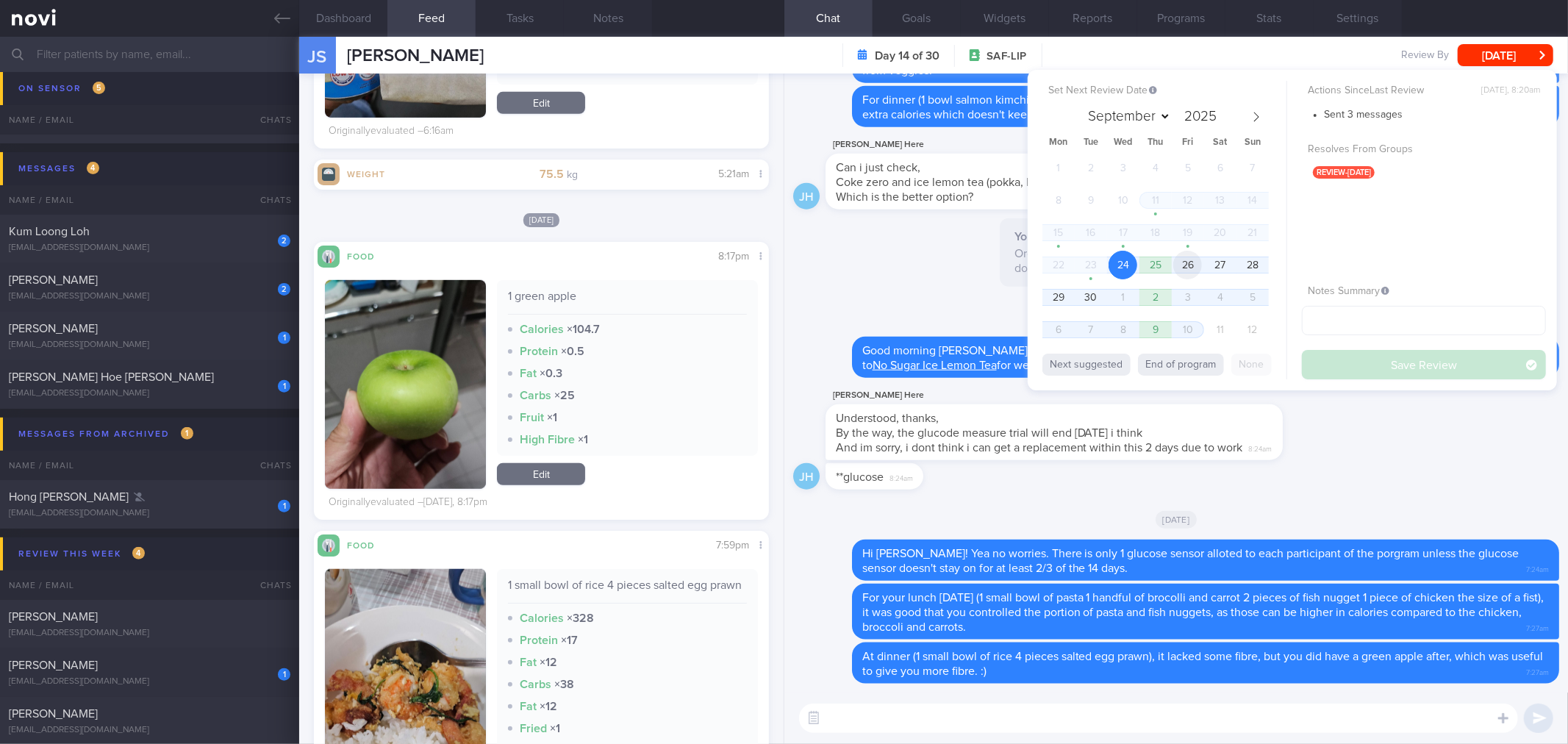
drag, startPoint x: 1189, startPoint y: 267, endPoint x: 1376, endPoint y: 336, distance: 199.3
click at [1193, 267] on span "26" at bounding box center [1188, 265] width 29 height 29
drag, startPoint x: 1372, startPoint y: 365, endPoint x: 675, endPoint y: 169, distance: 724.0
click at [1371, 365] on button "Save Review" at bounding box center [1424, 364] width 244 height 29
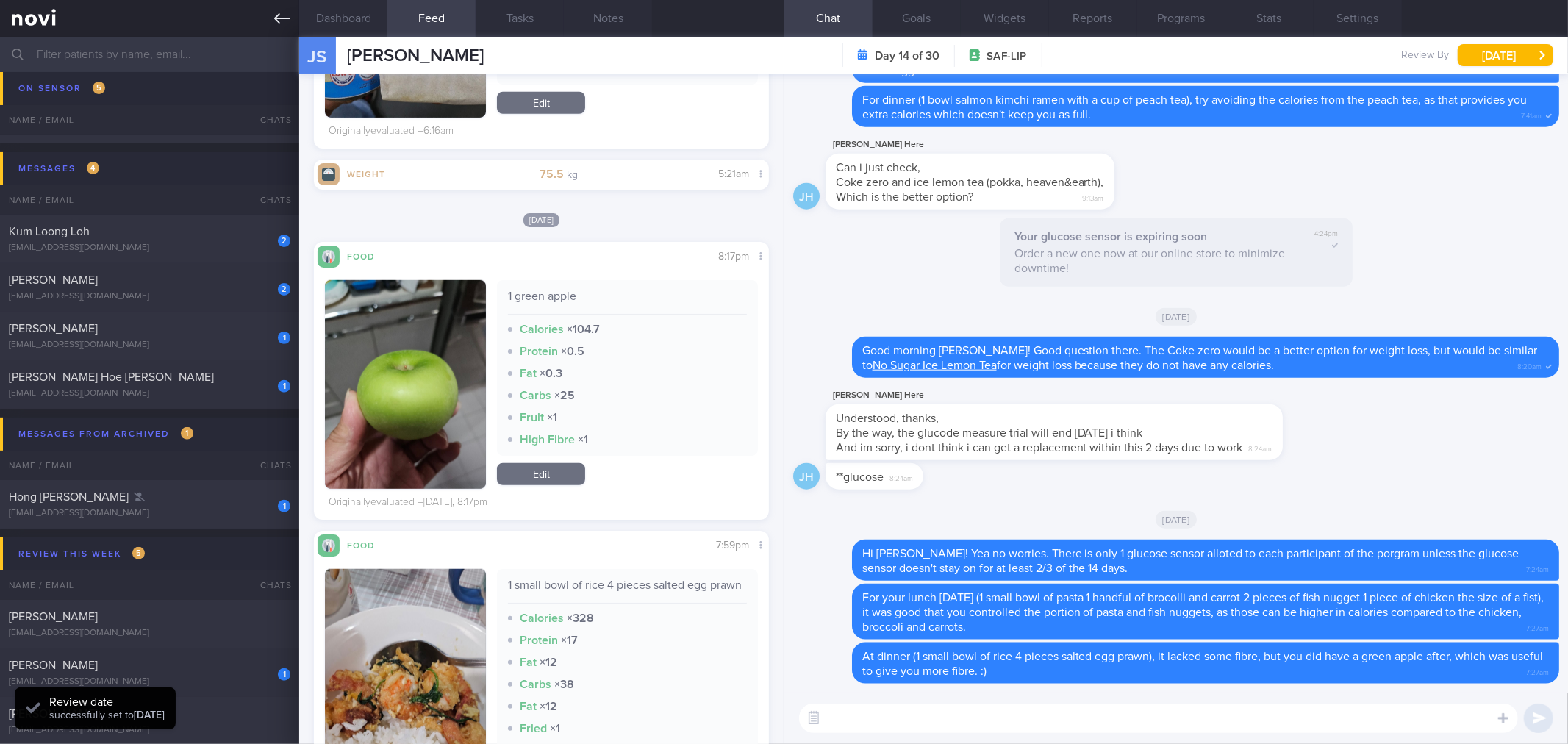
scroll to position [210, 421]
drag, startPoint x: 285, startPoint y: 16, endPoint x: 266, endPoint y: 128, distance: 113.6
click at [284, 17] on icon at bounding box center [282, 18] width 16 height 16
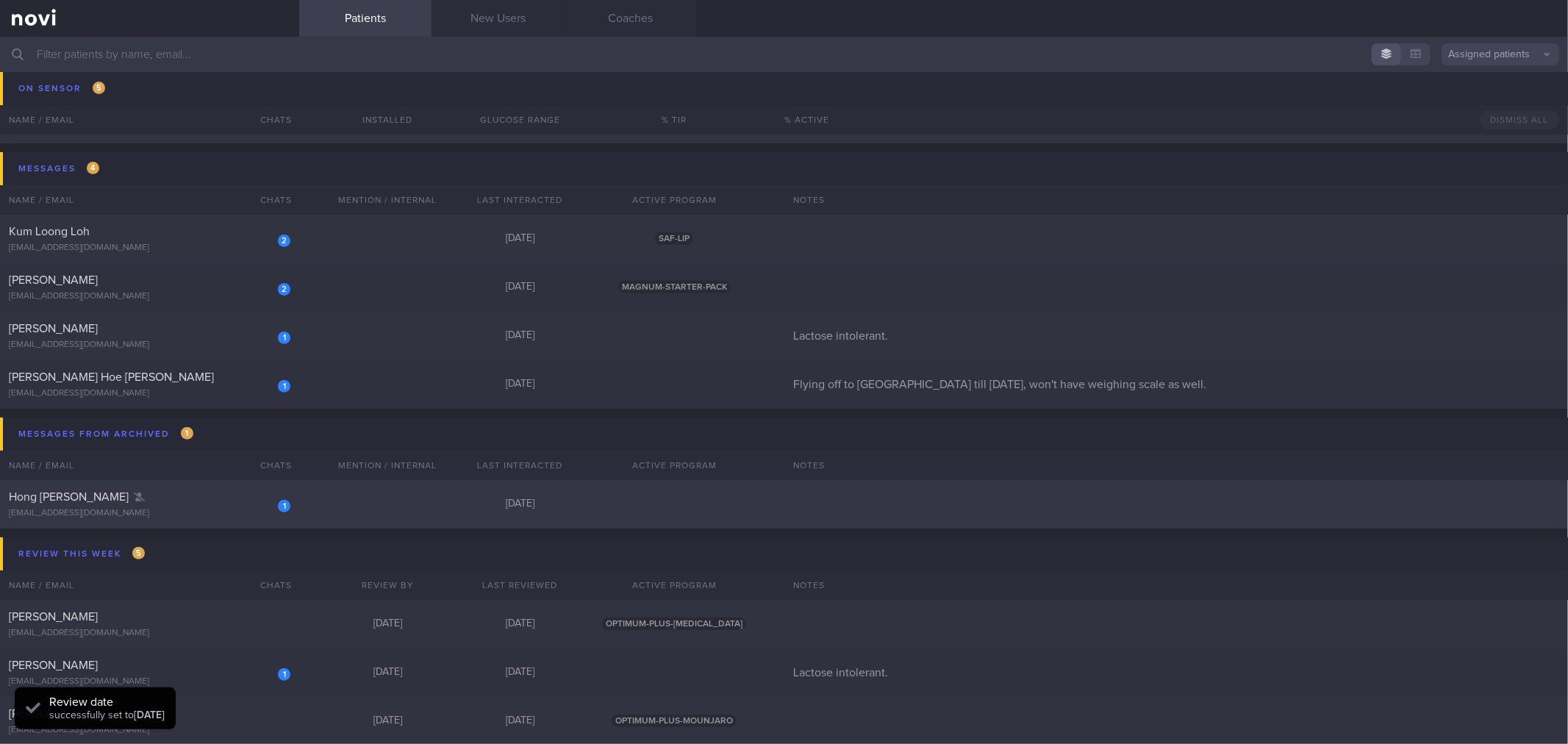
click at [197, 512] on div "tewhk91@gmail.com" at bounding box center [149, 514] width 281 height 11
select select "8"
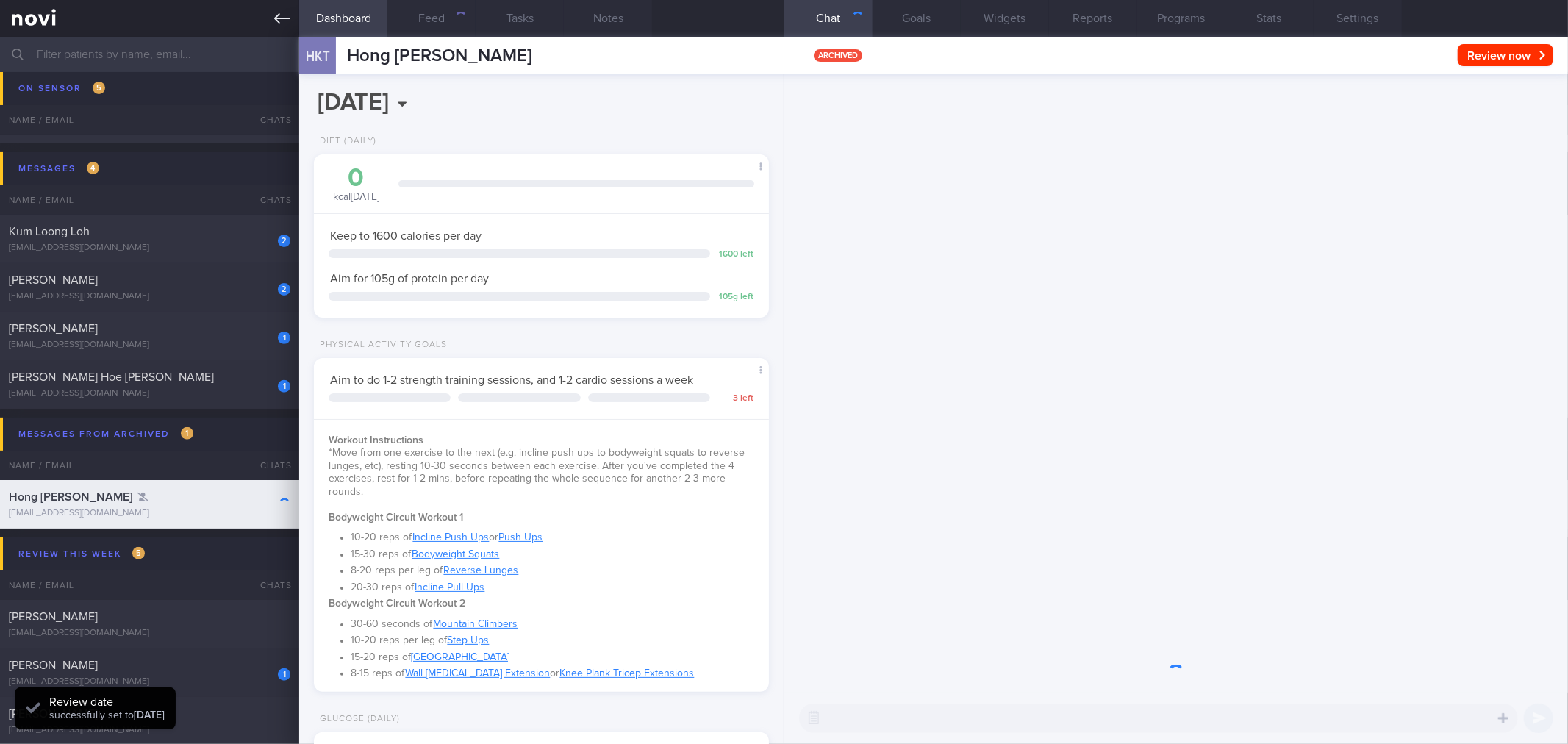
scroll to position [210, 421]
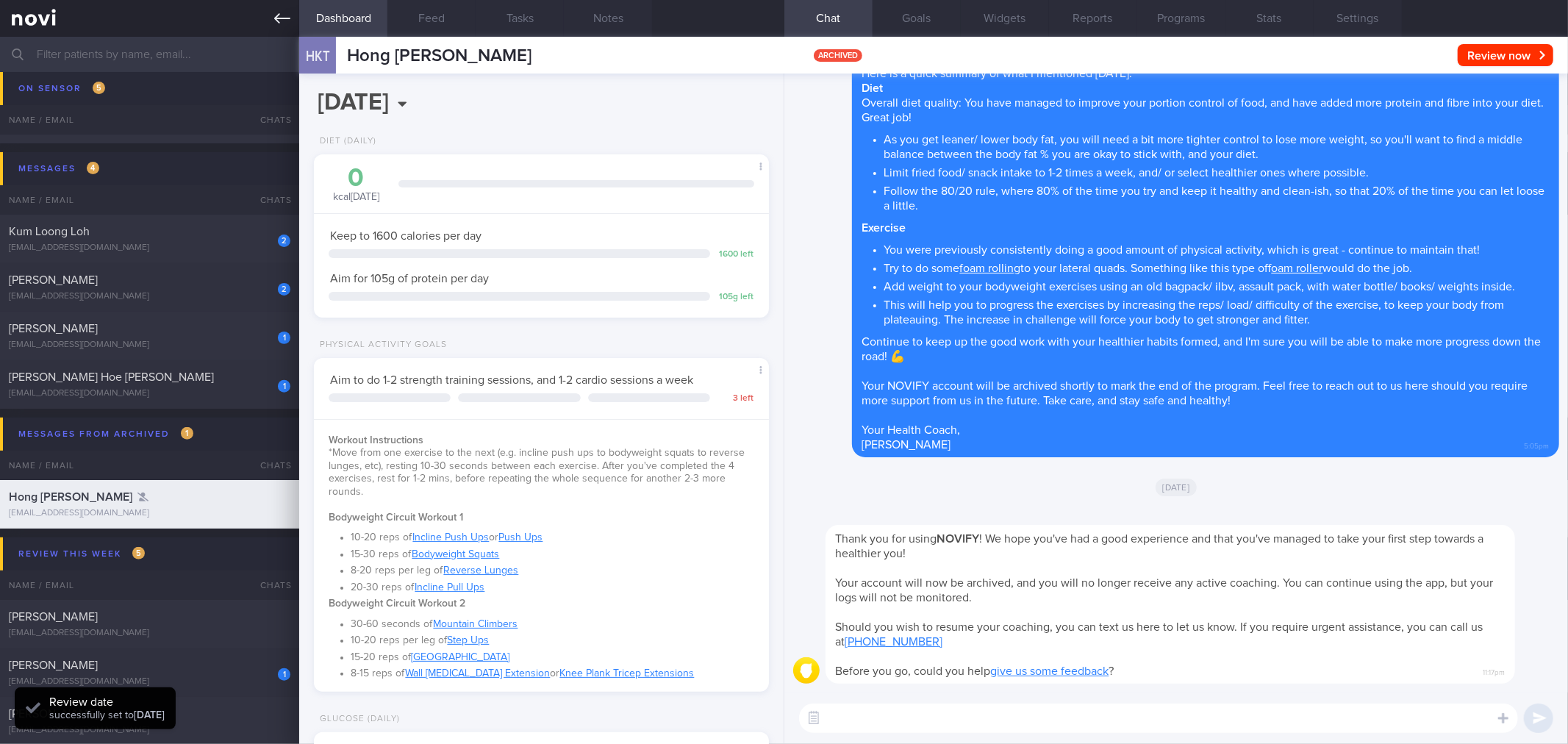
click at [276, 28] on link at bounding box center [149, 18] width 299 height 37
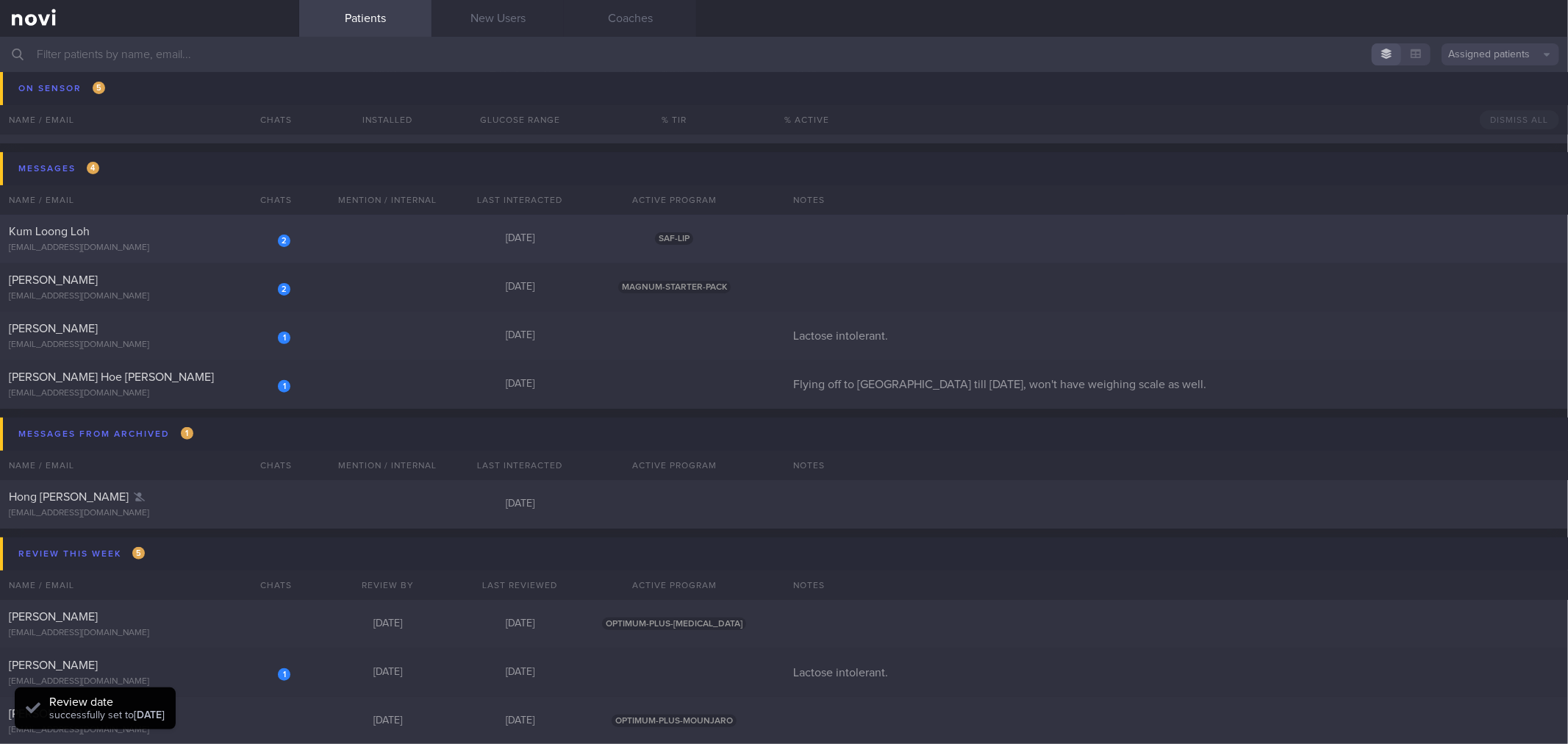
click at [255, 245] on div "[EMAIL_ADDRESS][DOMAIN_NAME]" at bounding box center [149, 248] width 281 height 11
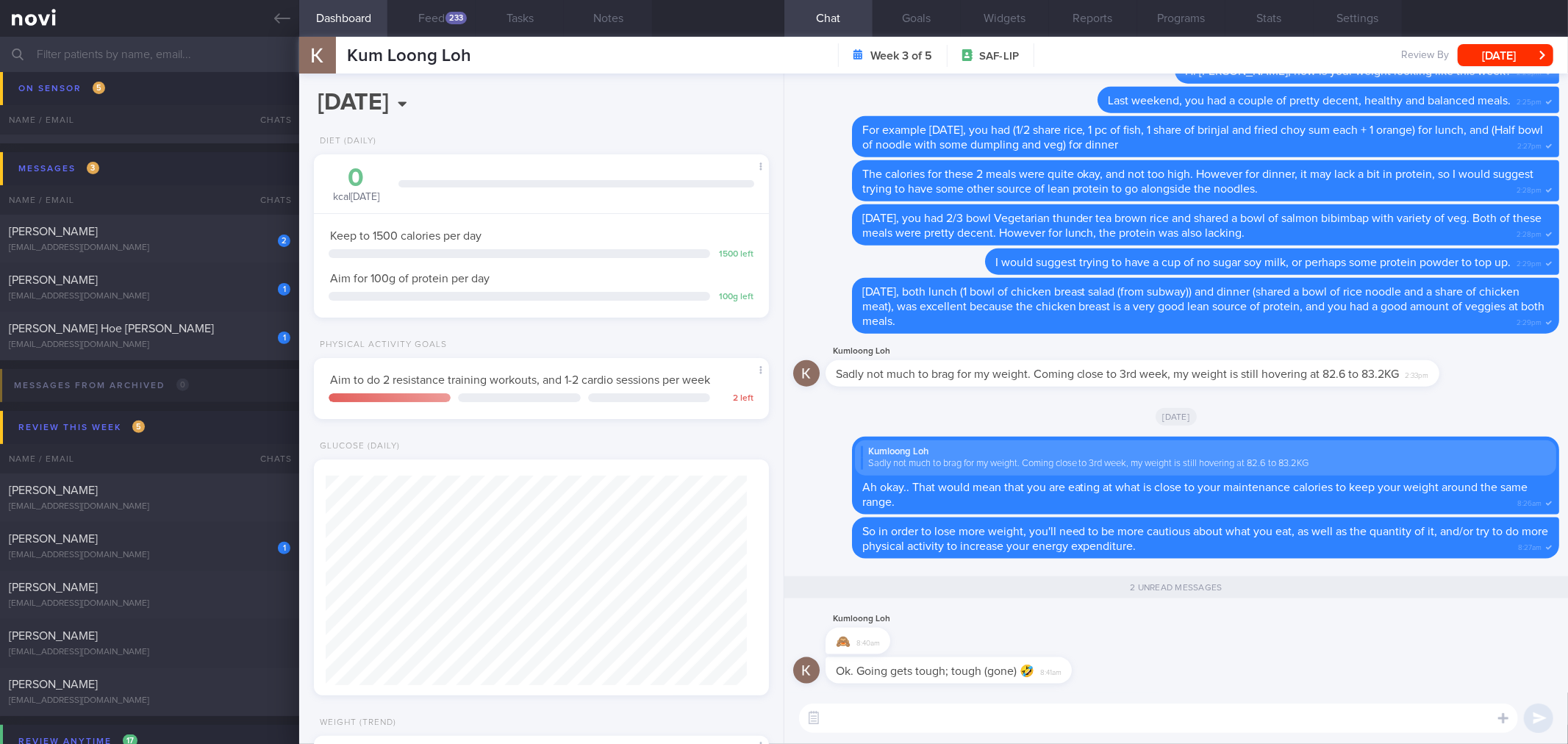
scroll to position [210, 421]
click at [1090, 703] on textarea at bounding box center [1158, 717] width 719 height 29
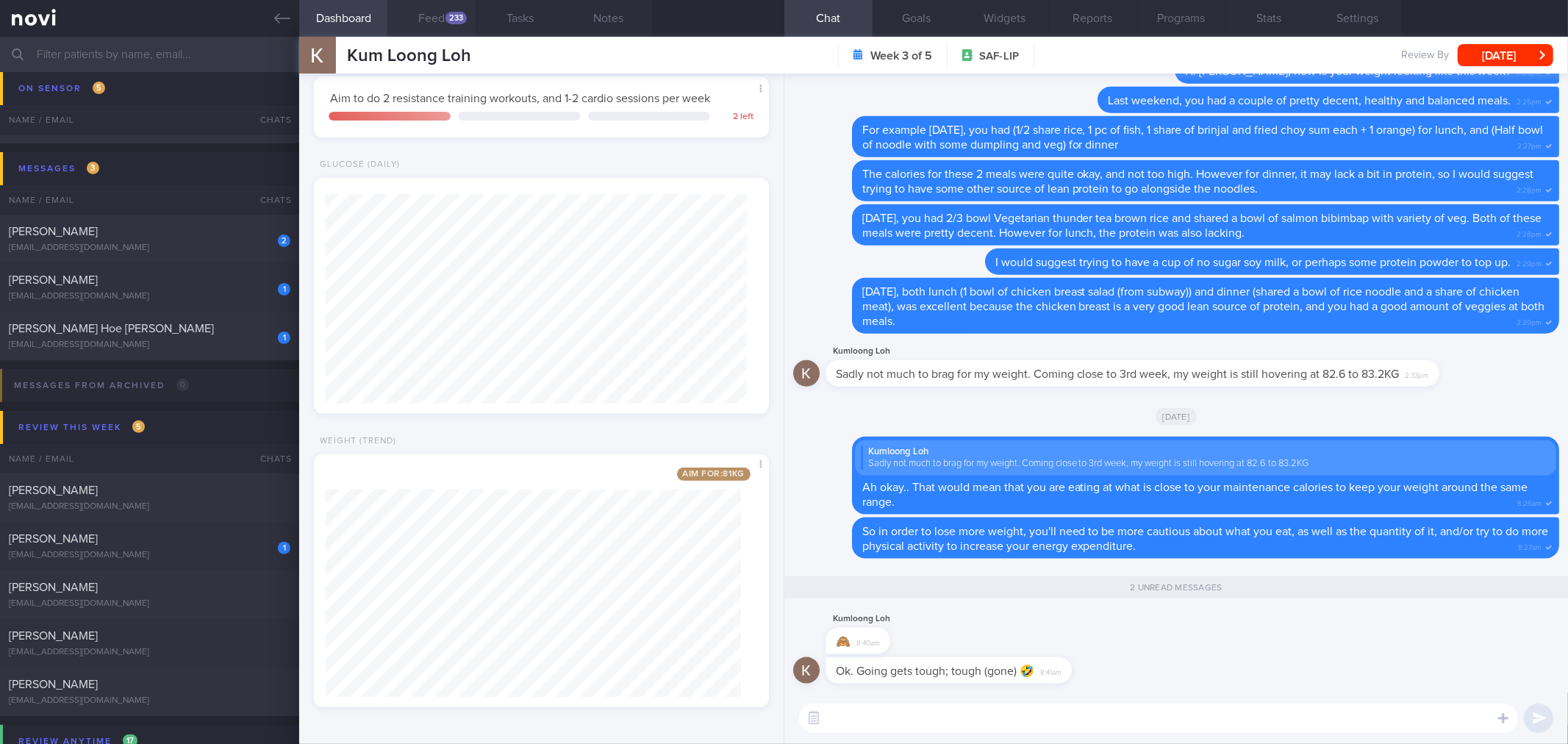
click at [456, 17] on div "233" at bounding box center [456, 17] width 21 height 12
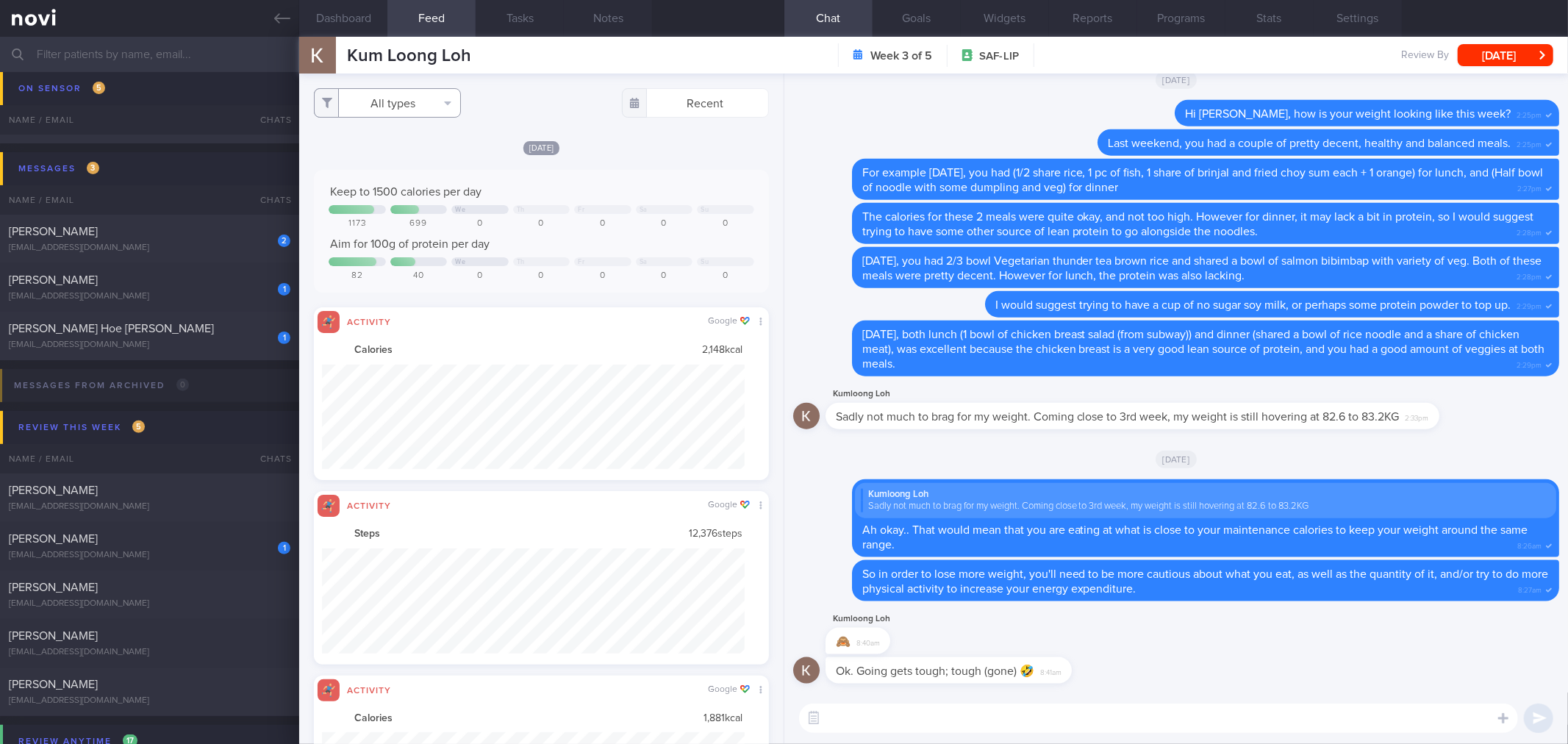
click at [447, 108] on icon "button" at bounding box center [448, 103] width 8 height 11
click at [424, 152] on button "Activity" at bounding box center [387, 153] width 145 height 22
checkbox input "false"
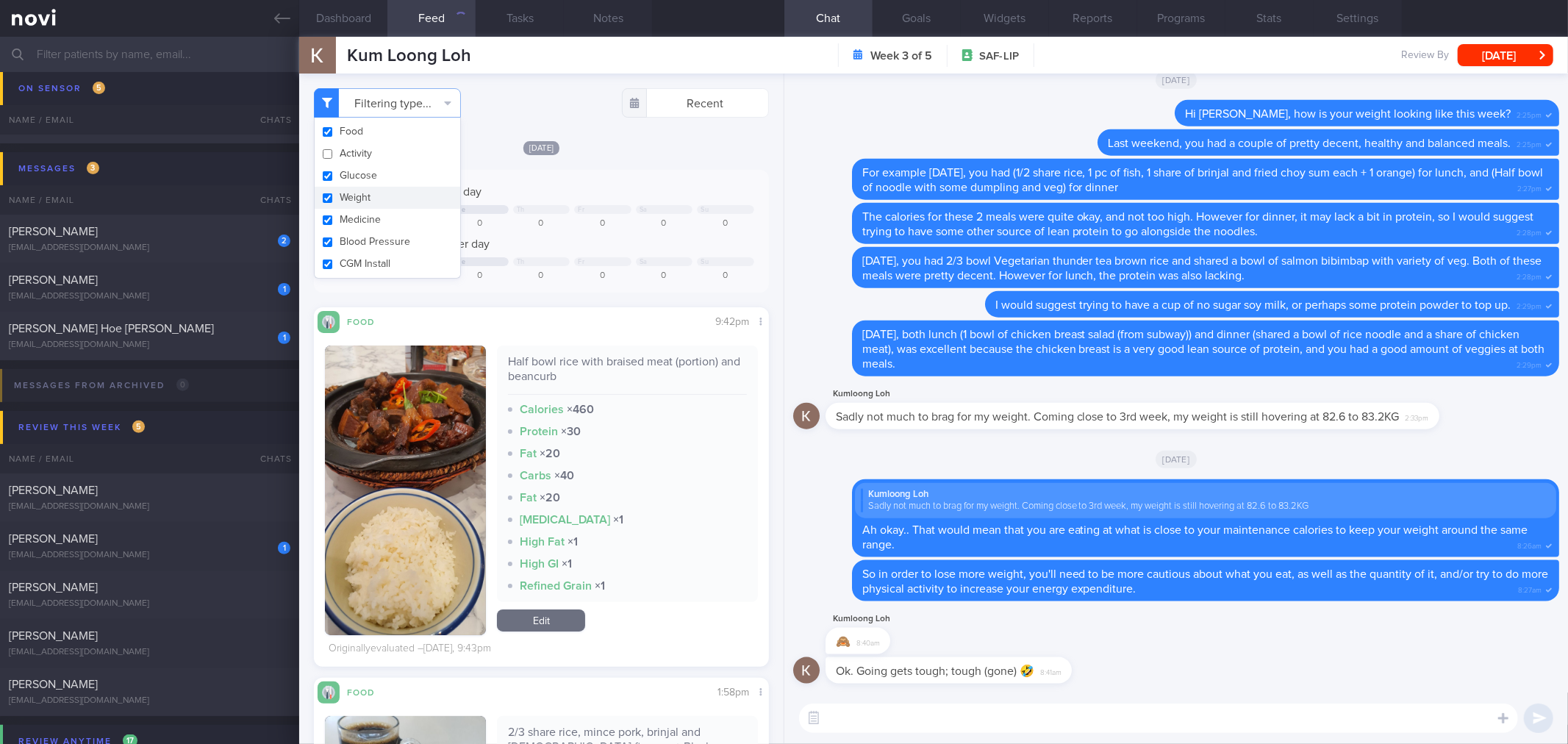
click at [425, 196] on button "Weight" at bounding box center [387, 198] width 145 height 22
checkbox input "false"
click at [636, 173] on div "Keep to 1500 calories per day We Th Fr Sa Su 1173 699 0 0 0 0 0 Aim for 100g of…" at bounding box center [541, 231] width 454 height 123
click at [1074, 714] on textarea at bounding box center [1158, 717] width 719 height 29
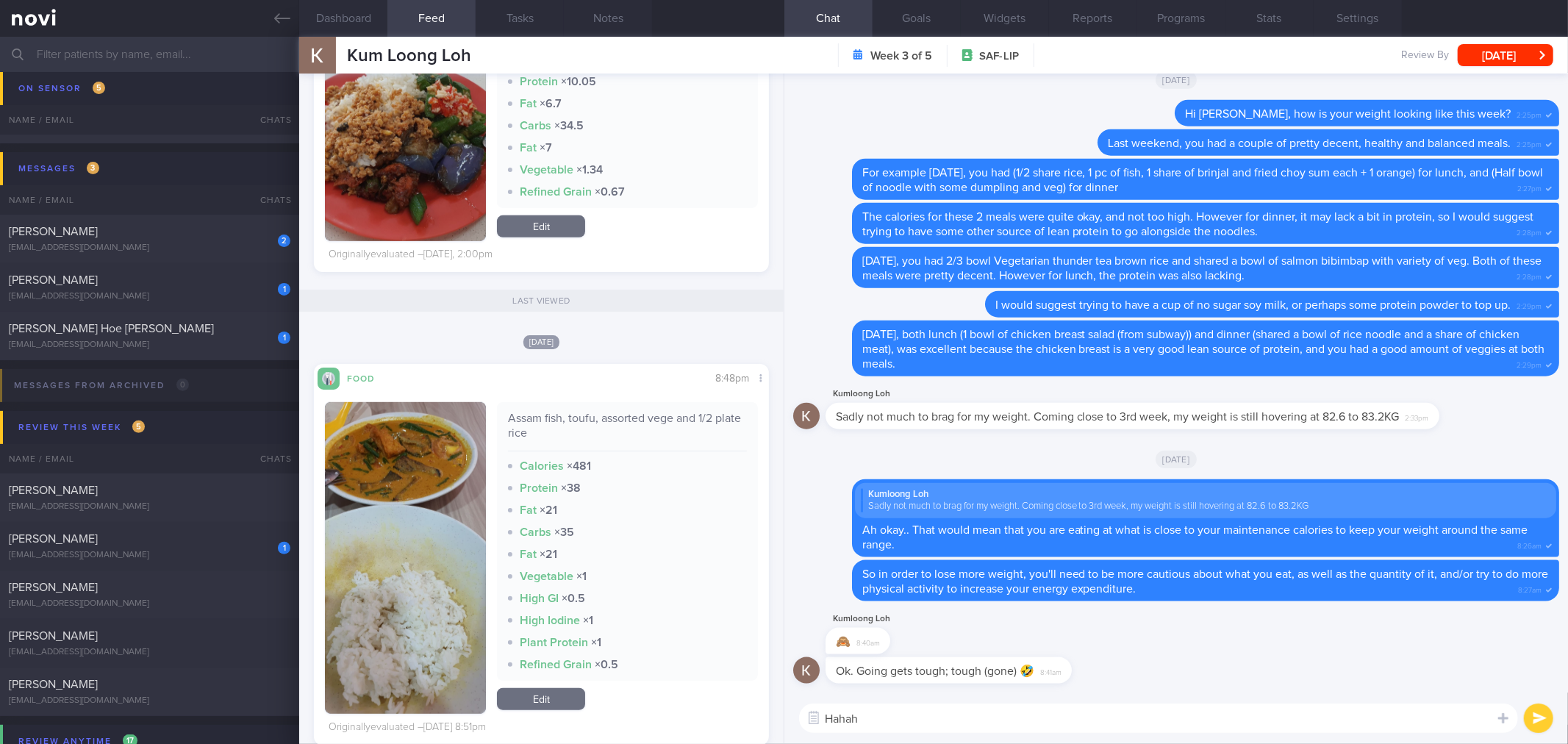
click at [919, 724] on textarea "Hahah" at bounding box center [1158, 717] width 719 height 29
drag, startPoint x: 1055, startPoint y: 679, endPoint x: 1180, endPoint y: 664, distance: 125.9
click at [1180, 664] on div "Ok. Going gets tough; tough (gone) 🤣 8:41am" at bounding box center [1176, 675] width 766 height 35
click at [1056, 688] on div "Ok. Going gets tough; tough (gone) 🤣 8:41am" at bounding box center [1176, 675] width 766 height 35
drag, startPoint x: 1055, startPoint y: 679, endPoint x: 1177, endPoint y: 678, distance: 122.0
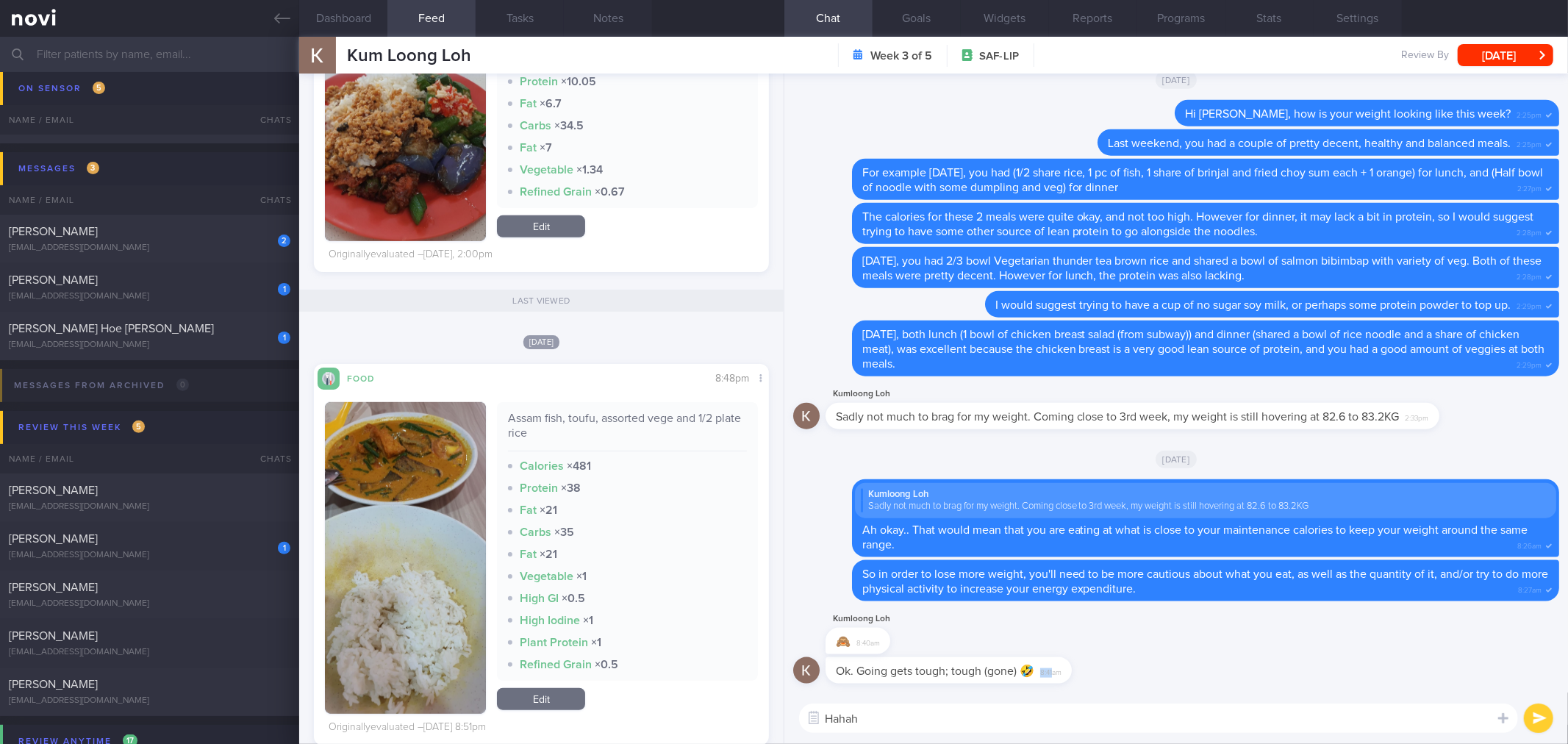
click at [1177, 678] on div "Ok. Going gets tough; tough (gone) 🤣 8:41am" at bounding box center [1176, 675] width 766 height 35
click at [1070, 681] on div "Ok. Going gets tough; tough (gone) 🤣 8:41am" at bounding box center [971, 671] width 291 height 27
drag, startPoint x: 1064, startPoint y: 680, endPoint x: 1175, endPoint y: 679, distance: 111.0
click at [1175, 679] on div "Ok. Going gets tough; tough (gone) 🤣 8:41am" at bounding box center [1176, 675] width 766 height 35
drag, startPoint x: 1061, startPoint y: 680, endPoint x: 1175, endPoint y: 694, distance: 114.9
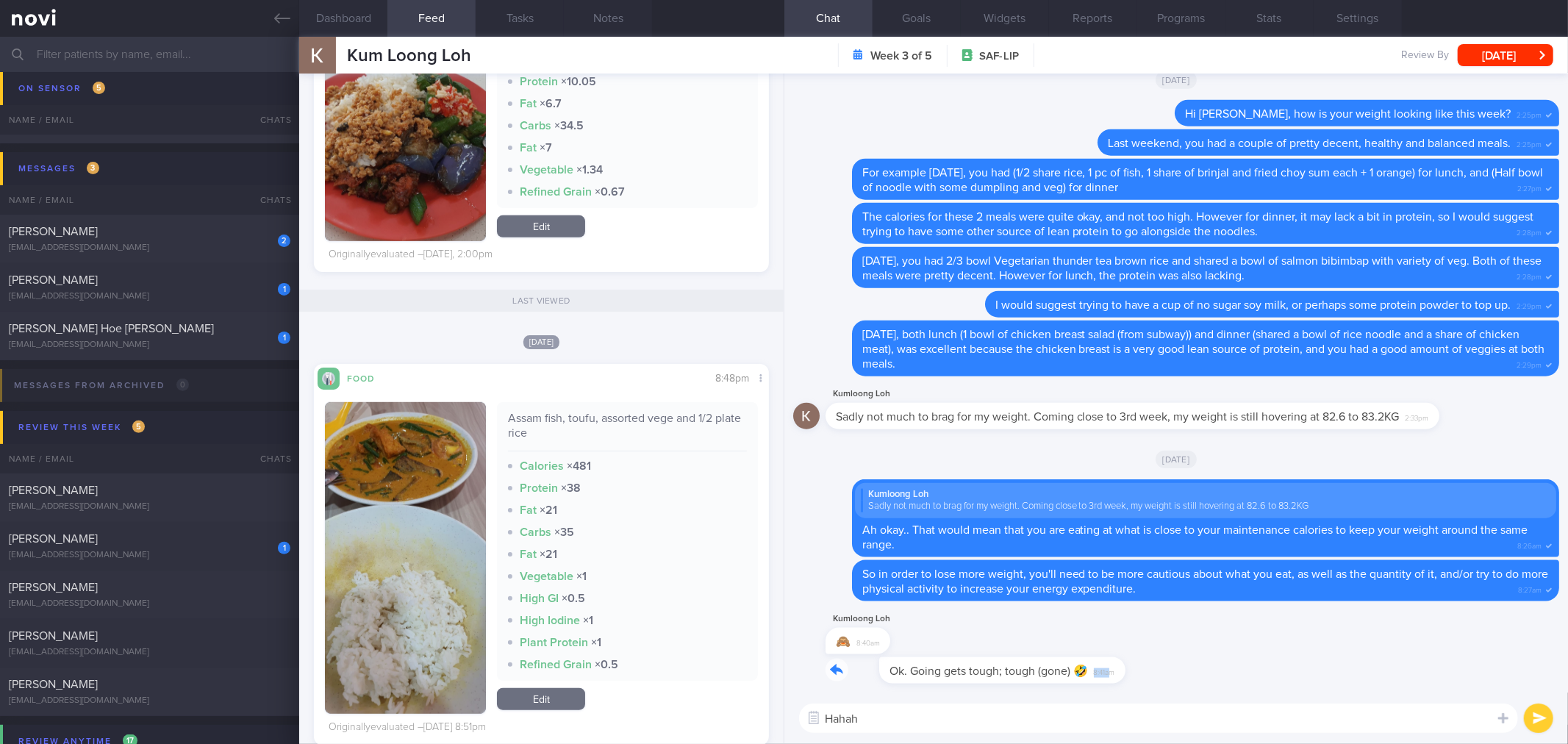
click at [1206, 679] on div "Ok. Going gets tough; tough (gone) 🤣 8:41am" at bounding box center [1176, 675] width 766 height 35
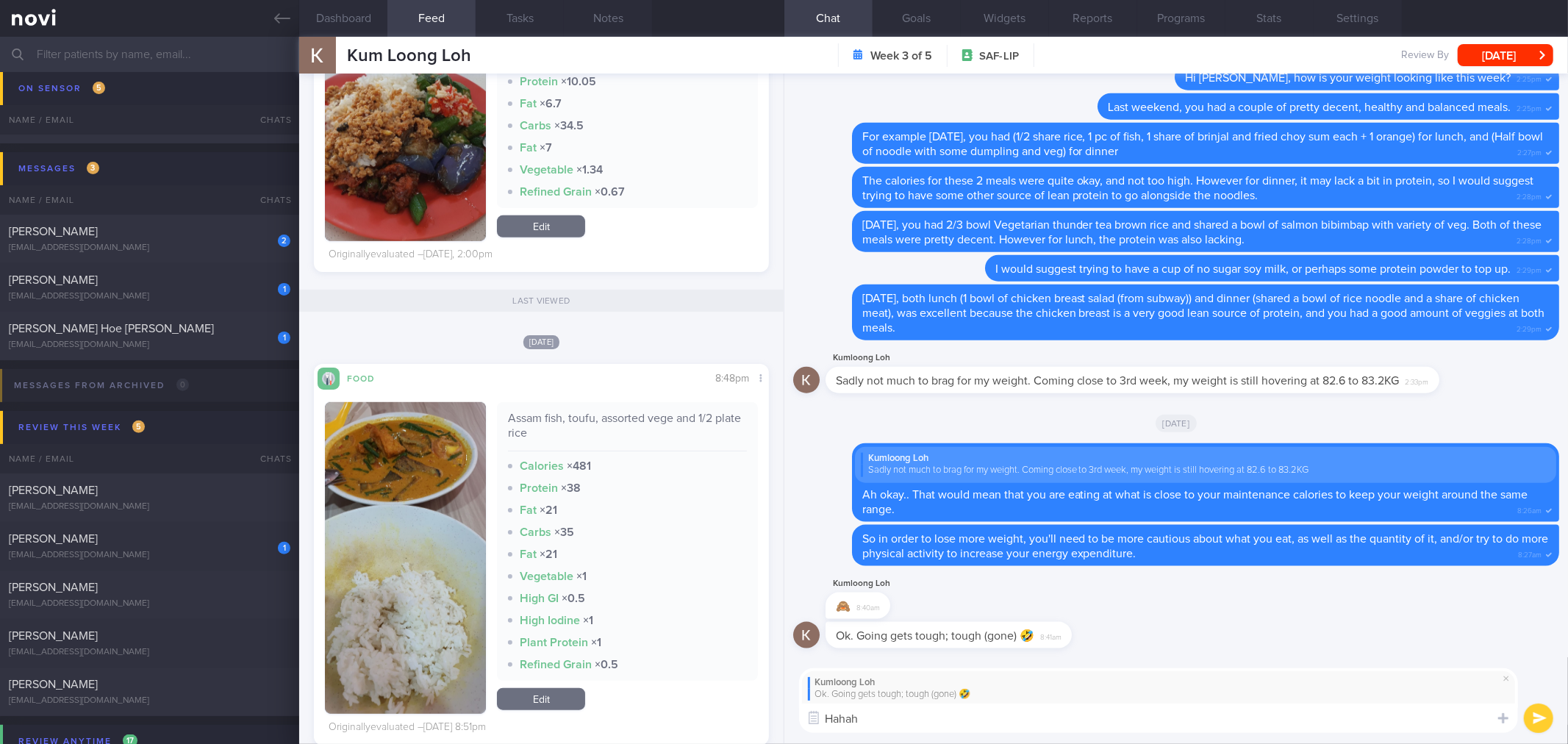
click at [1016, 729] on textarea "Hahah" at bounding box center [1158, 717] width 719 height 29
type textarea "Hahah yep that's right!"
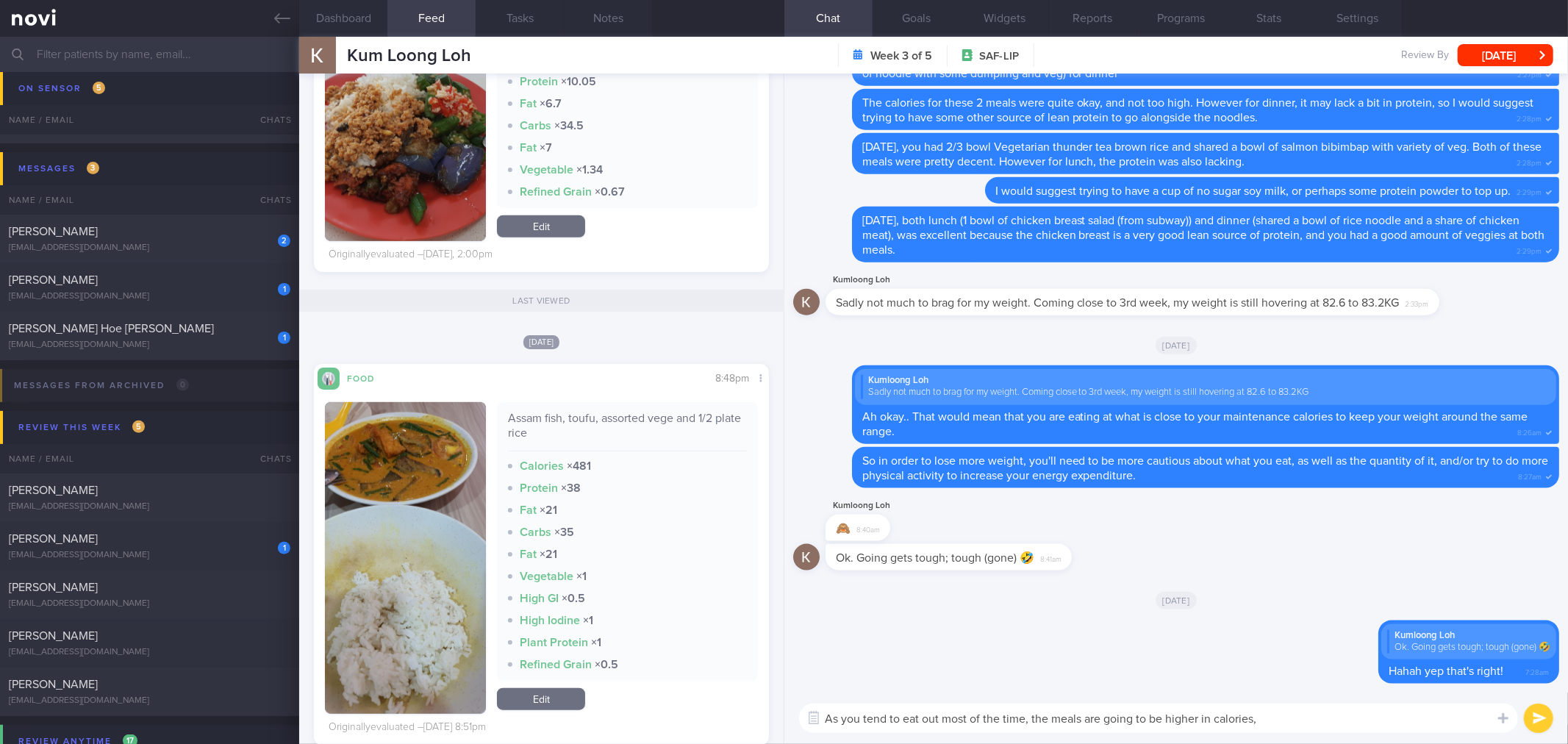
click at [1275, 724] on textarea "As you tend to eat out most of the time, the meals are going to be higher in ca…" at bounding box center [1158, 717] width 719 height 29
click at [1447, 719] on textarea "As you tend to eat out most of the time, the meals are going to be higher in ca…" at bounding box center [1158, 717] width 719 height 29
type textarea "As you tend to eat out most of the time, the meals are going to be higher in ca…"
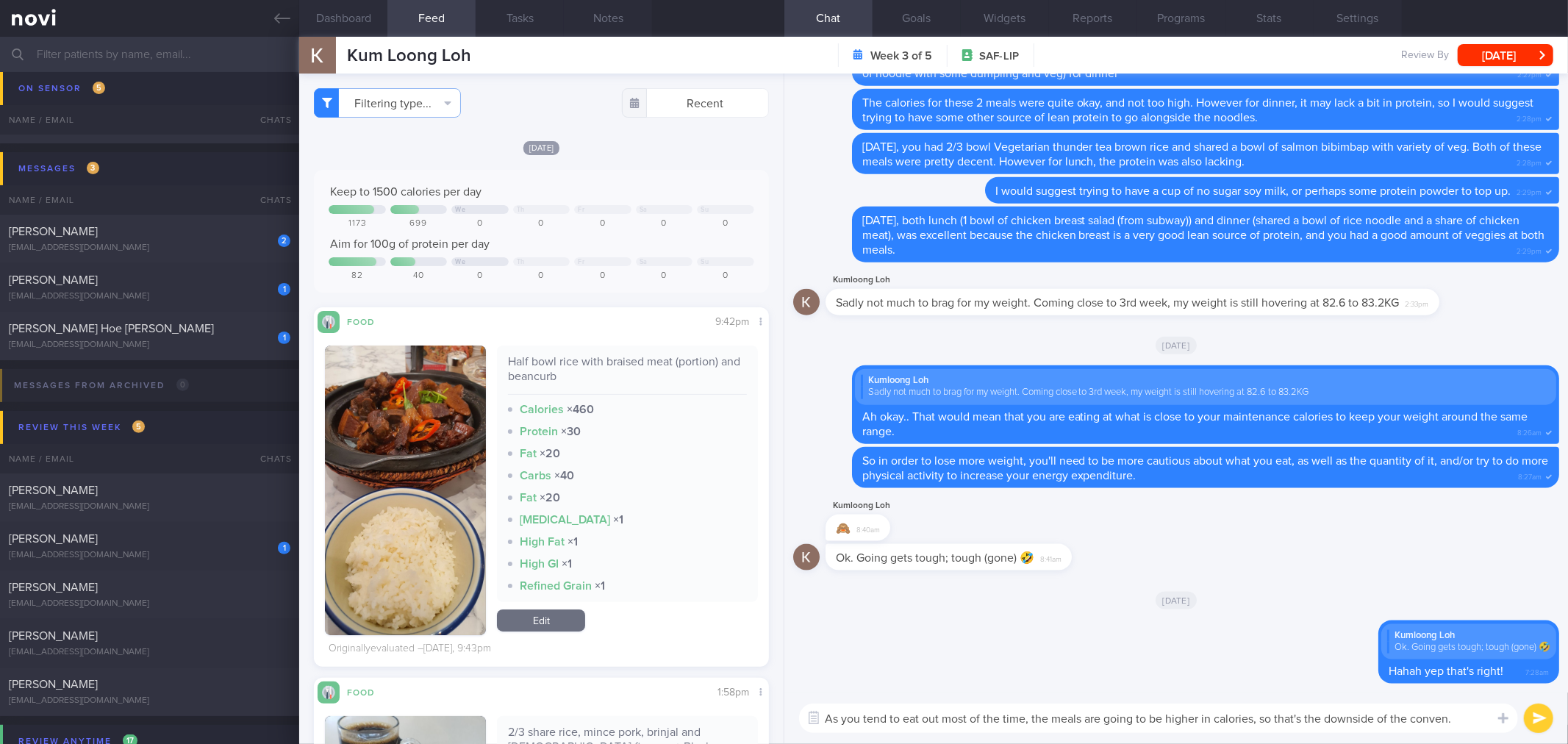
scroll to position [735, 0]
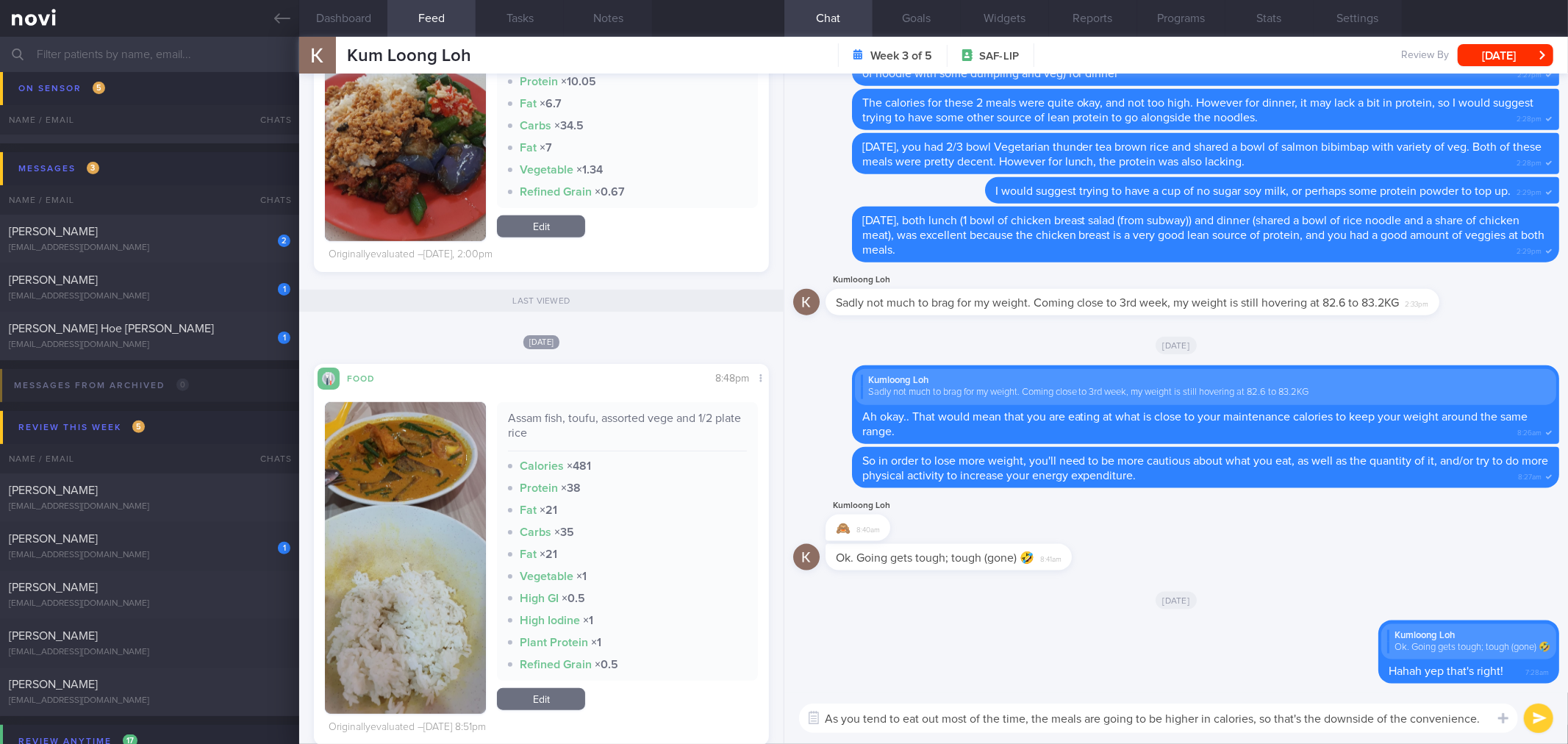
click at [1253, 718] on textarea "As you tend to eat out most of the time, the meals are going to be higher in ca…" at bounding box center [1158, 717] width 719 height 29
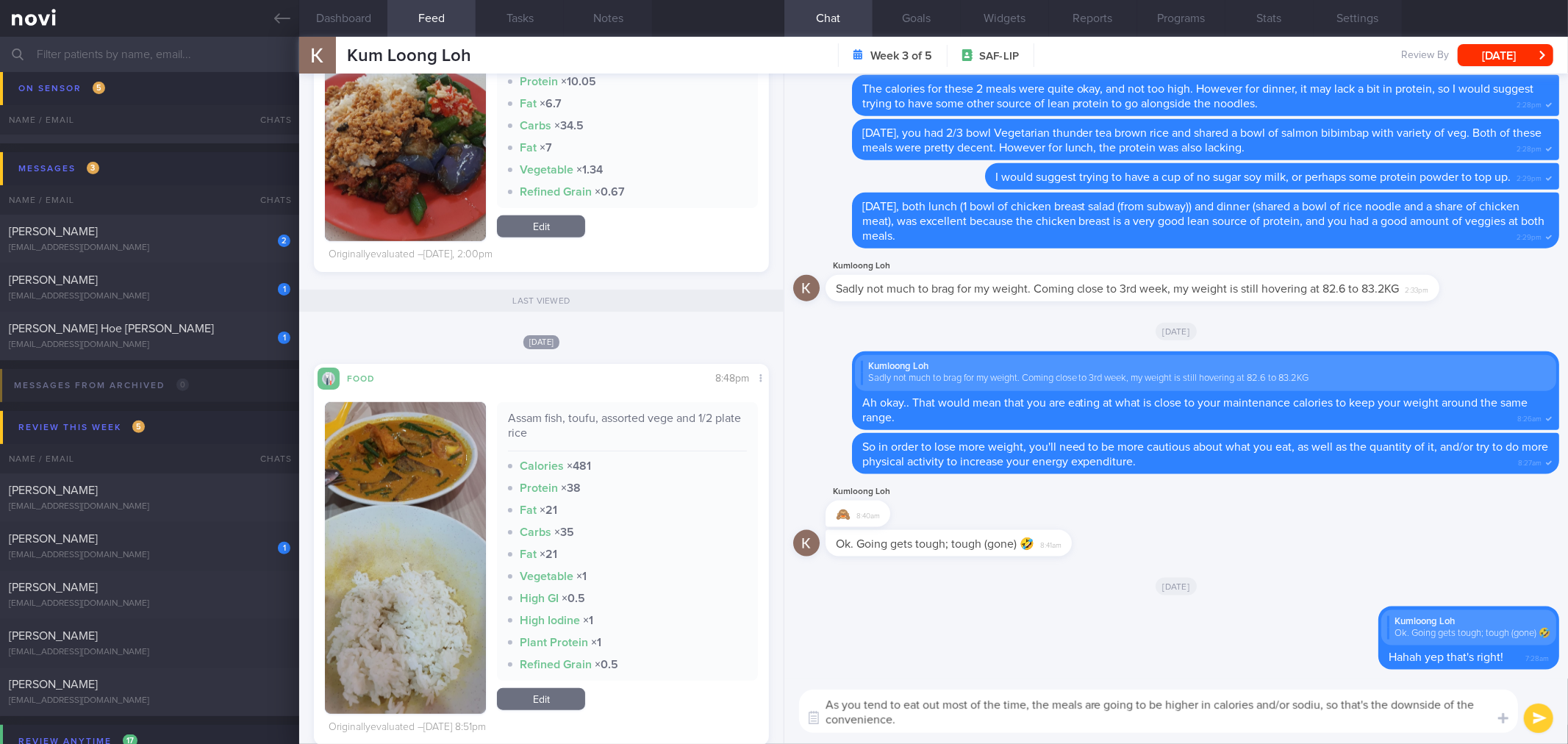
type textarea "As you tend to eat out most of the time, the meals are going to be higher in ca…"
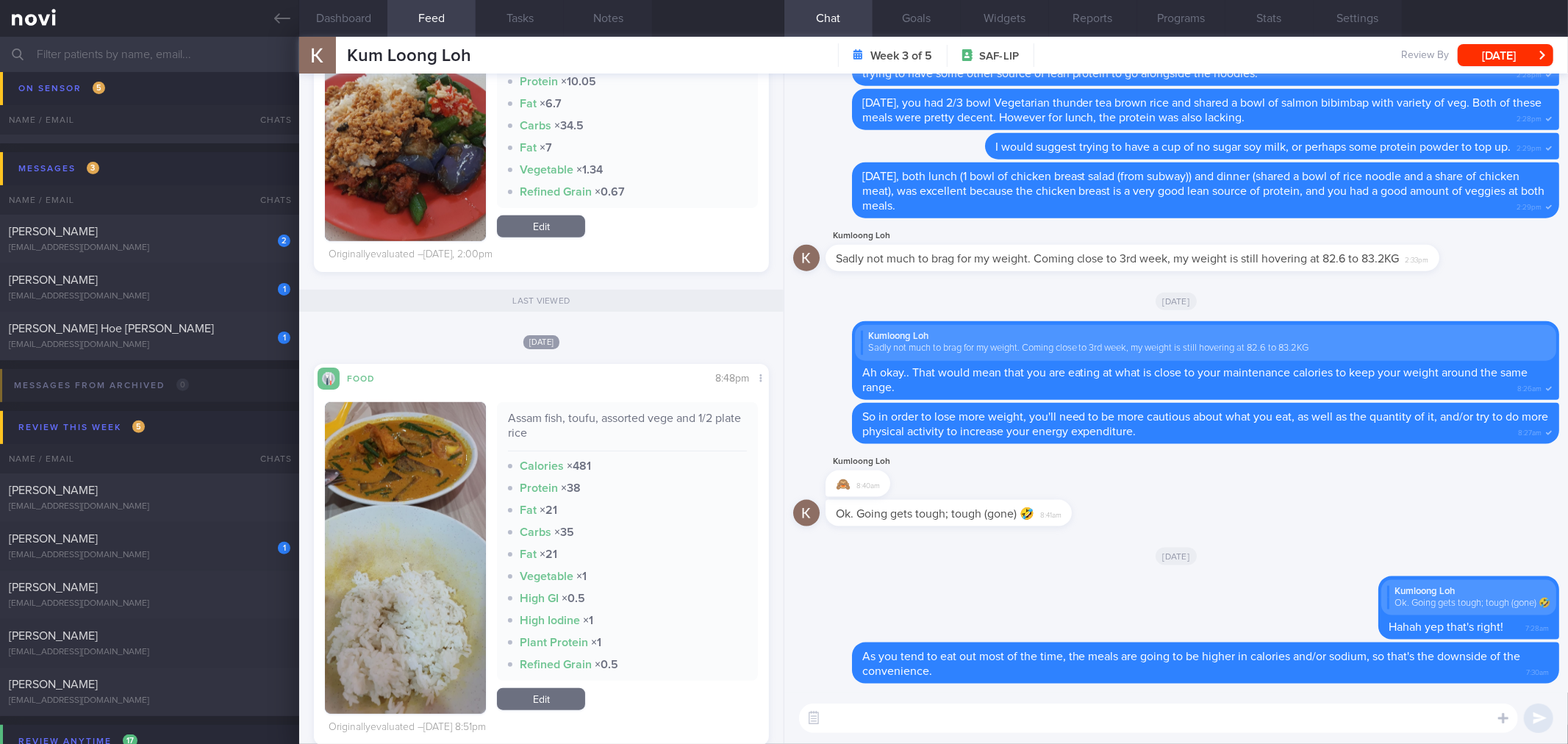
click at [1076, 739] on div "​ ​" at bounding box center [1176, 718] width 784 height 51
click at [1082, 722] on textarea at bounding box center [1158, 717] width 719 height 29
click at [1321, 717] on textarea "This is why you have to be more intentional in your eating habits, to help you …" at bounding box center [1158, 717] width 719 height 29
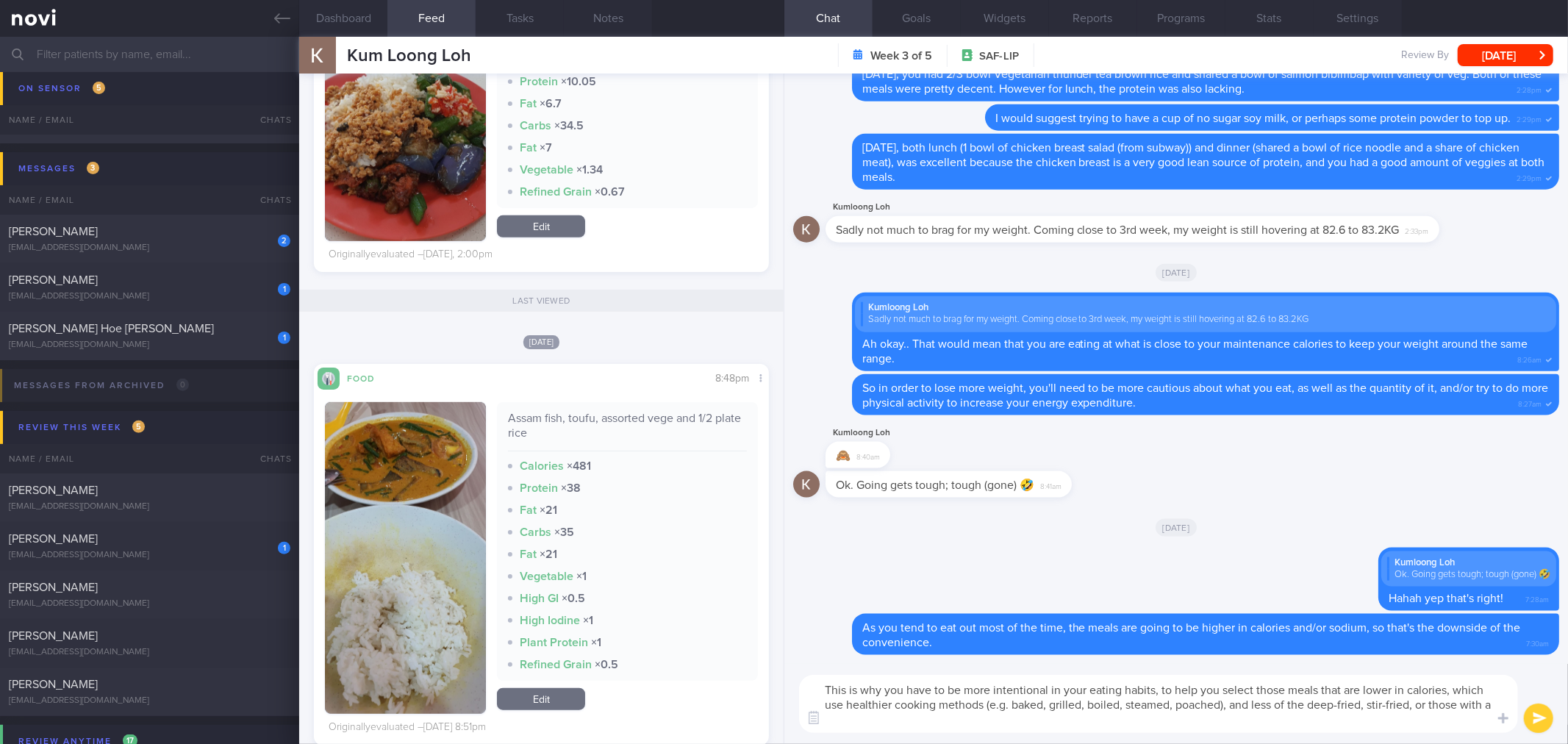
scroll to position [0, 0]
type textarea "This is why you have to be more intentional in your eating habits, to help you …"
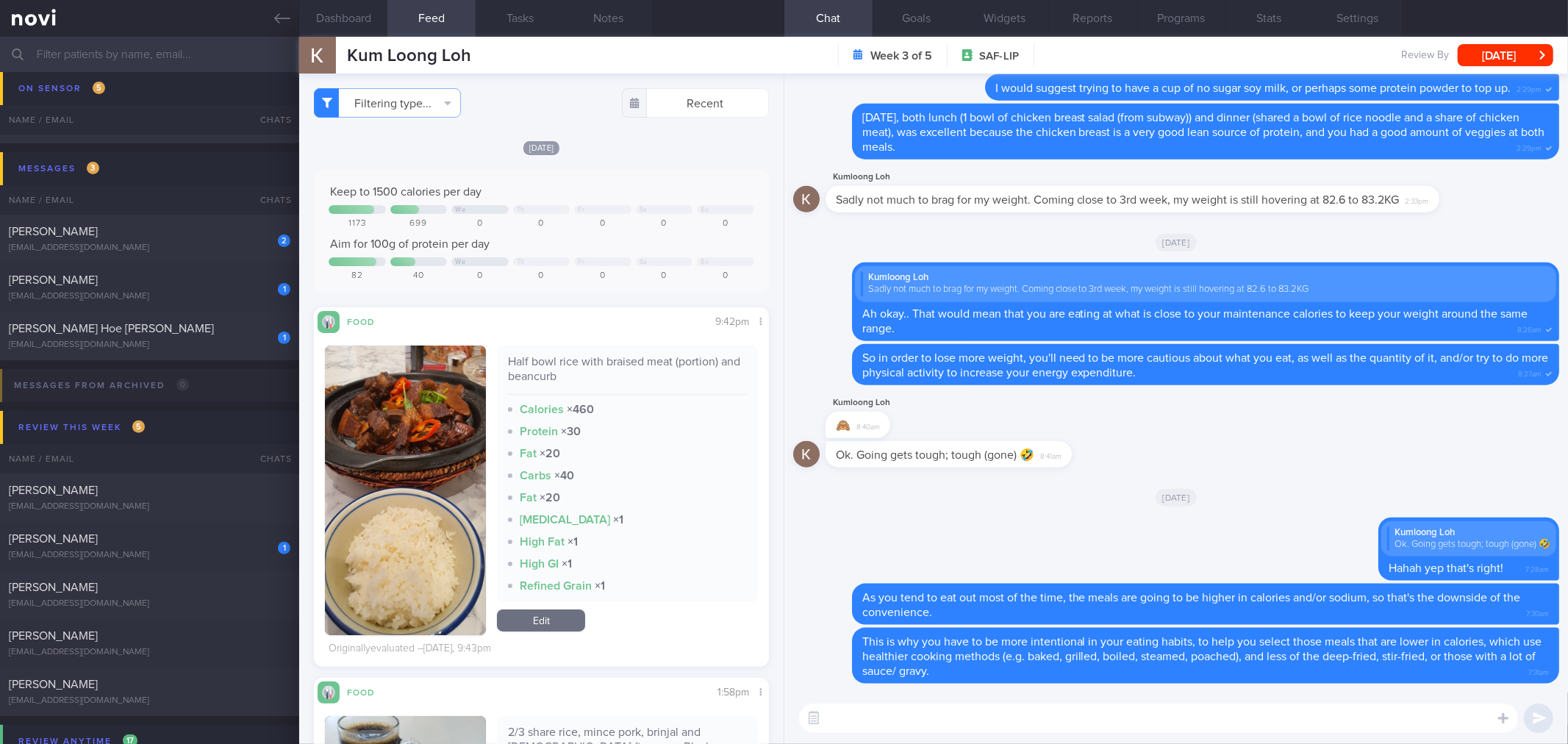
click at [434, 431] on button "button" at bounding box center [405, 490] width 161 height 290
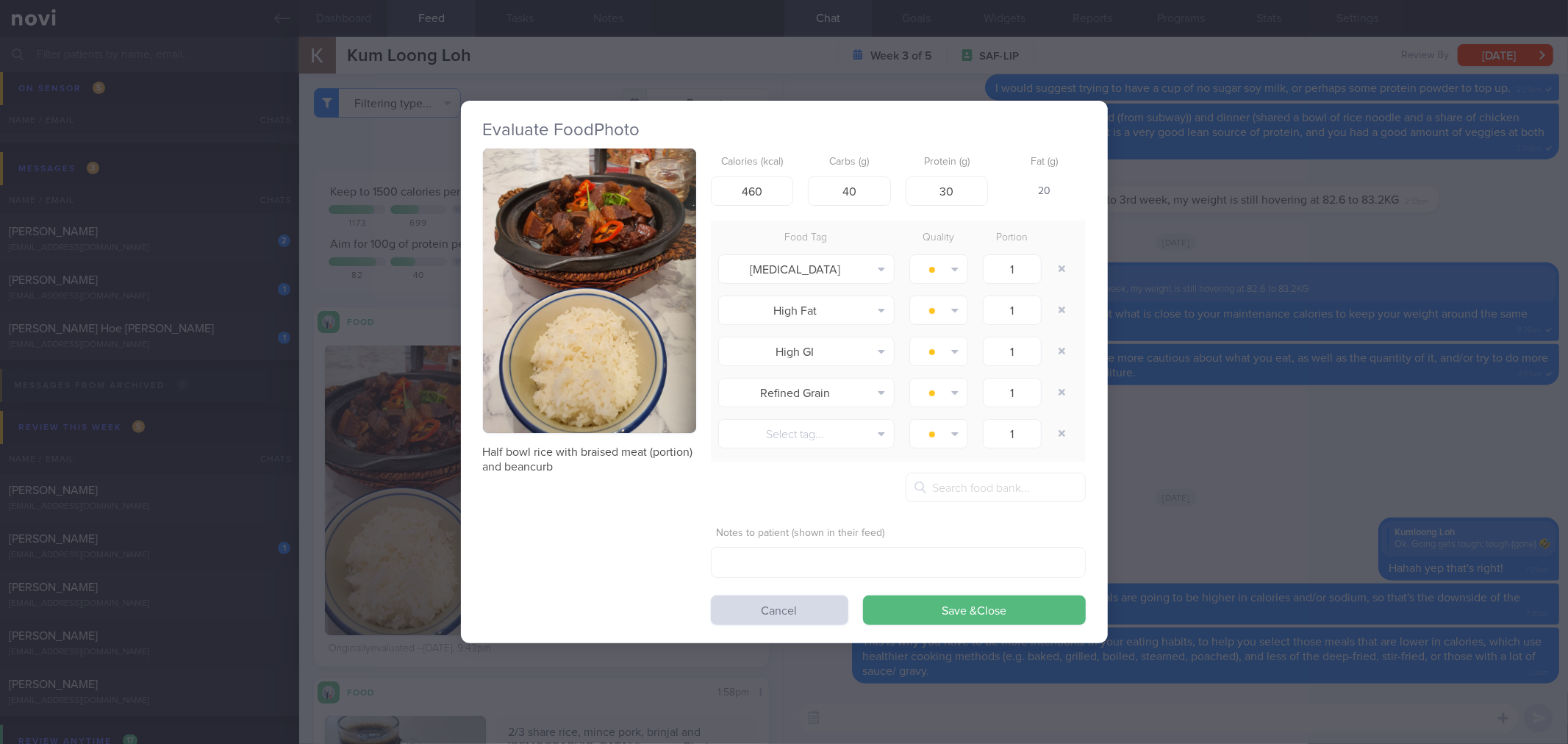
click at [603, 226] on button "button" at bounding box center [589, 290] width 213 height 284
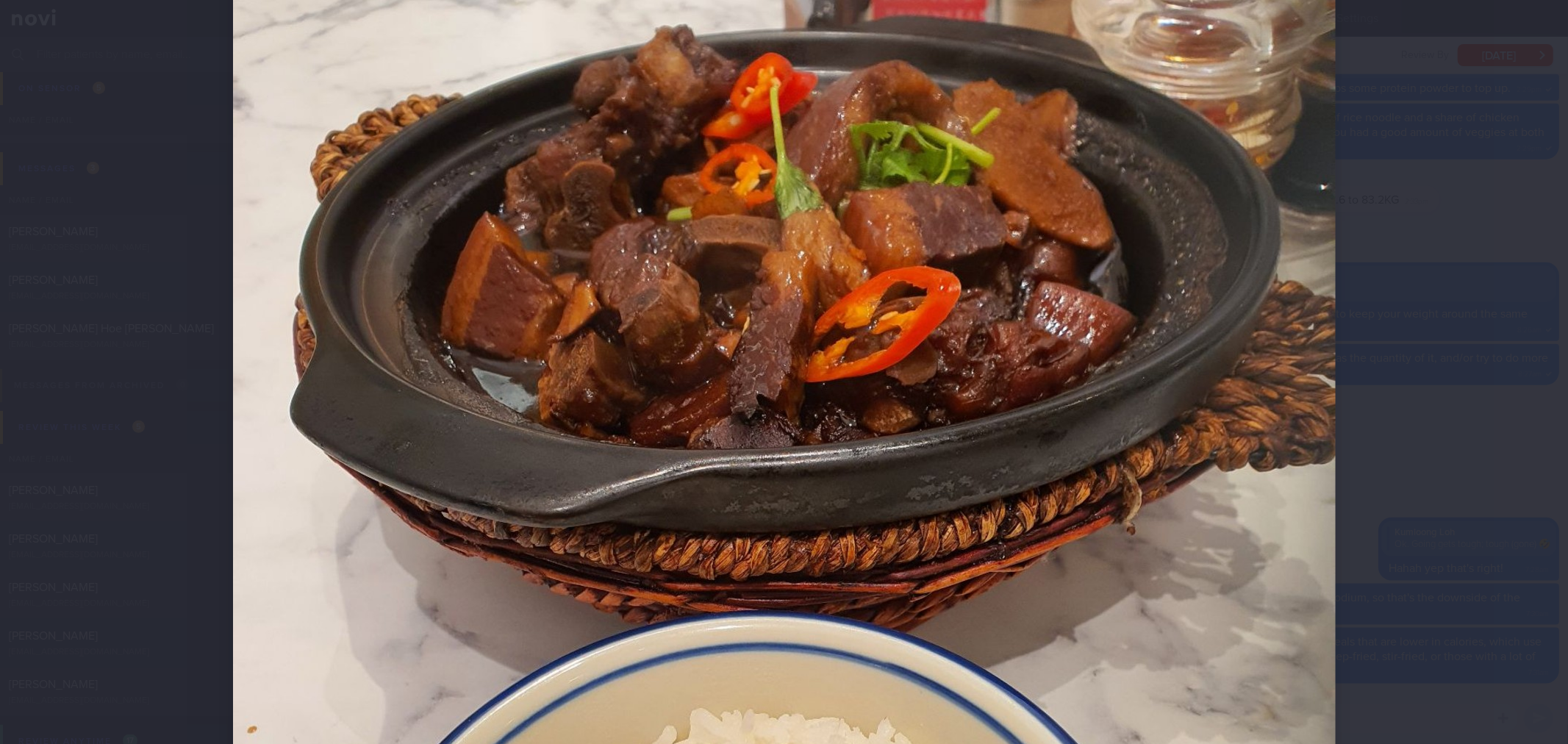
scroll to position [327, 0]
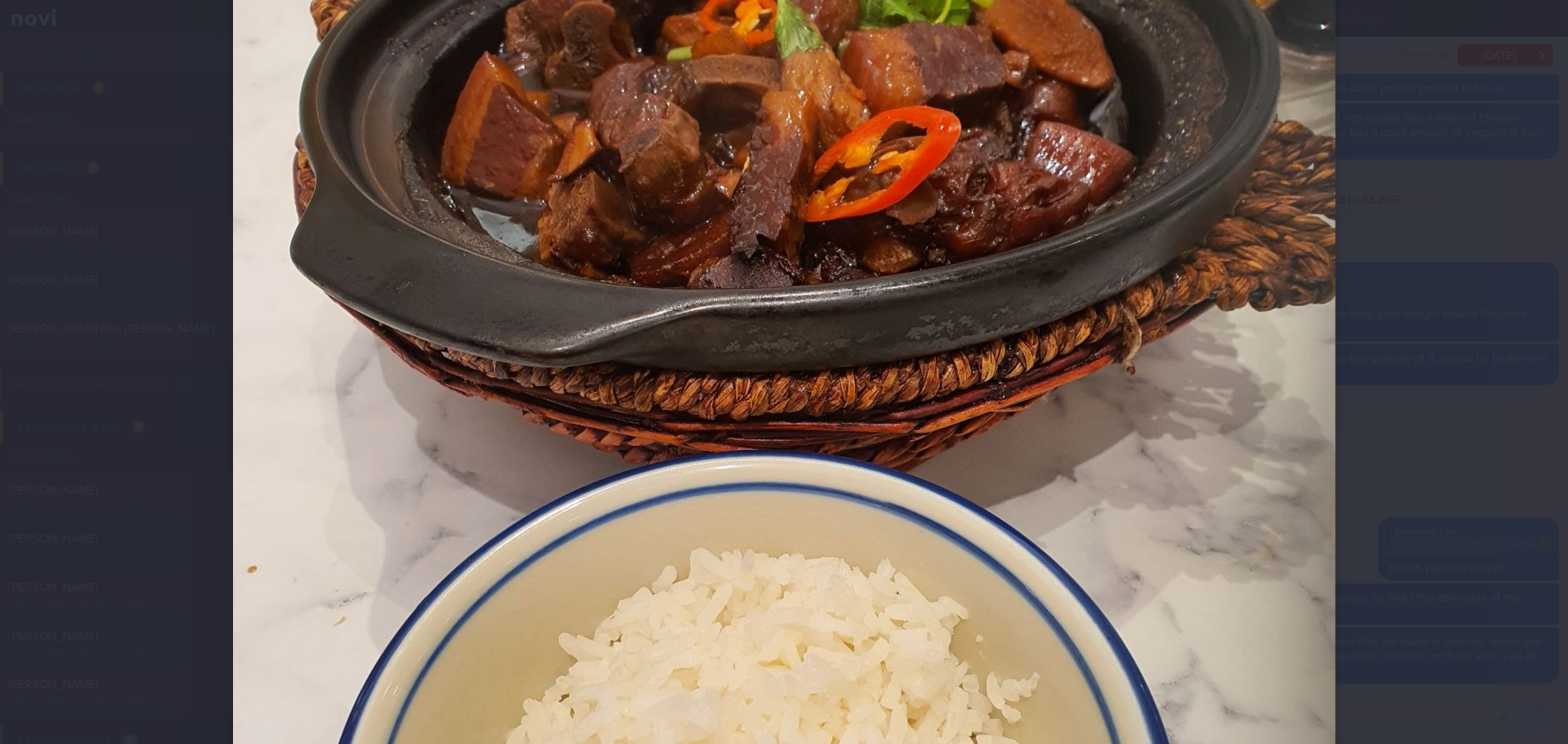
click at [1375, 299] on div at bounding box center [784, 467] width 1220 height 1588
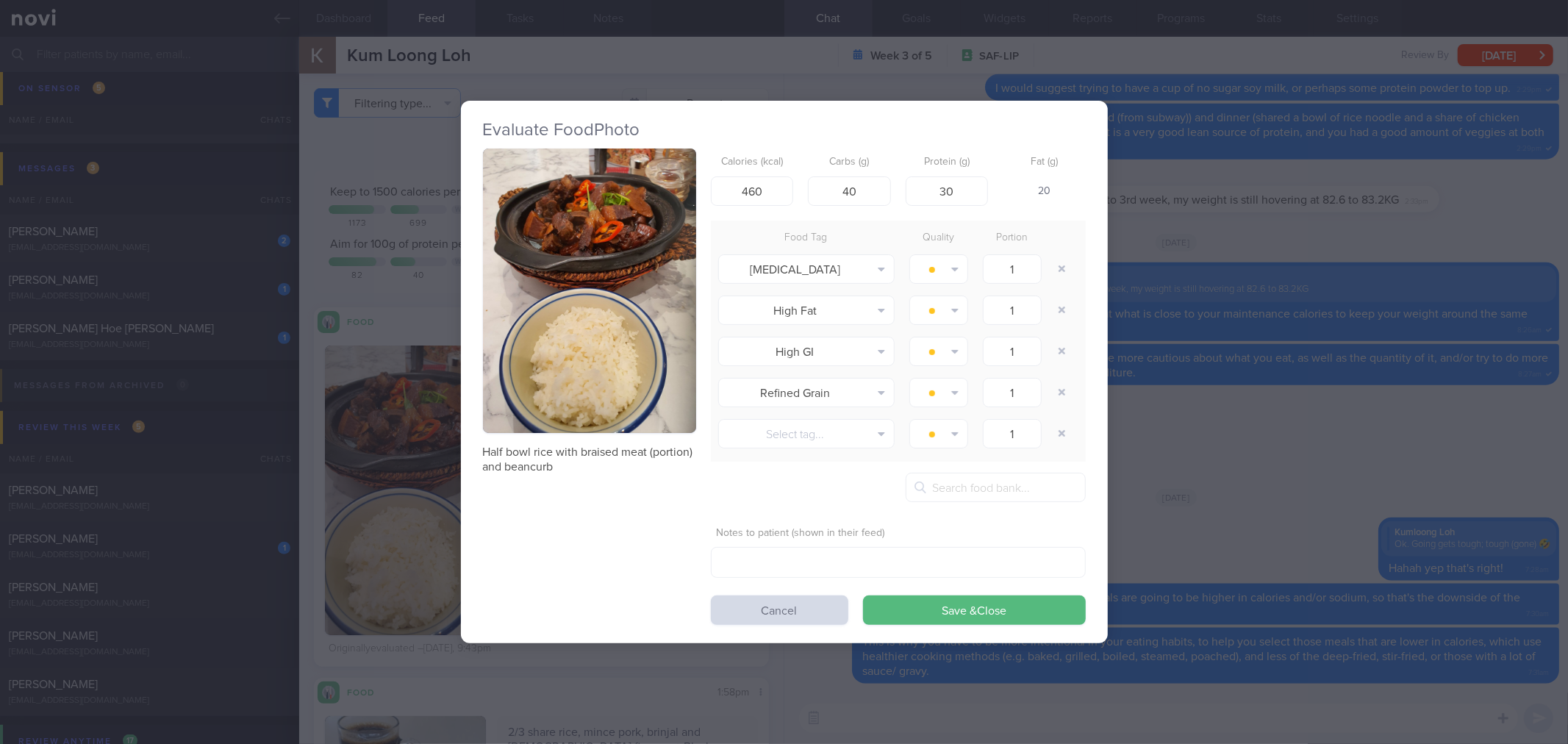
click at [1302, 318] on div "Evaluate Food Photo Half bowl rice with braised meat (portion) and beancurb Cal…" at bounding box center [784, 372] width 1568 height 744
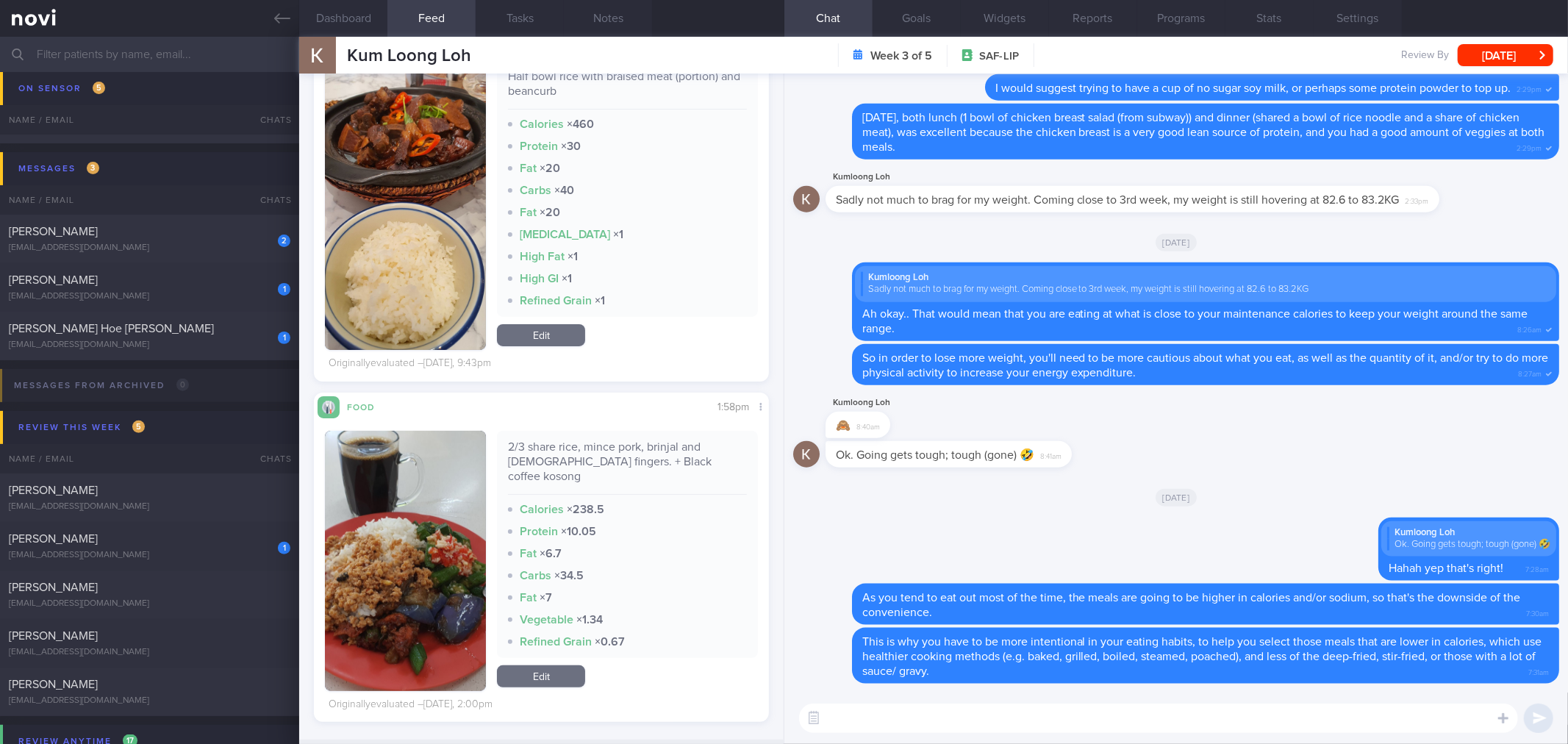
scroll to position [489, 0]
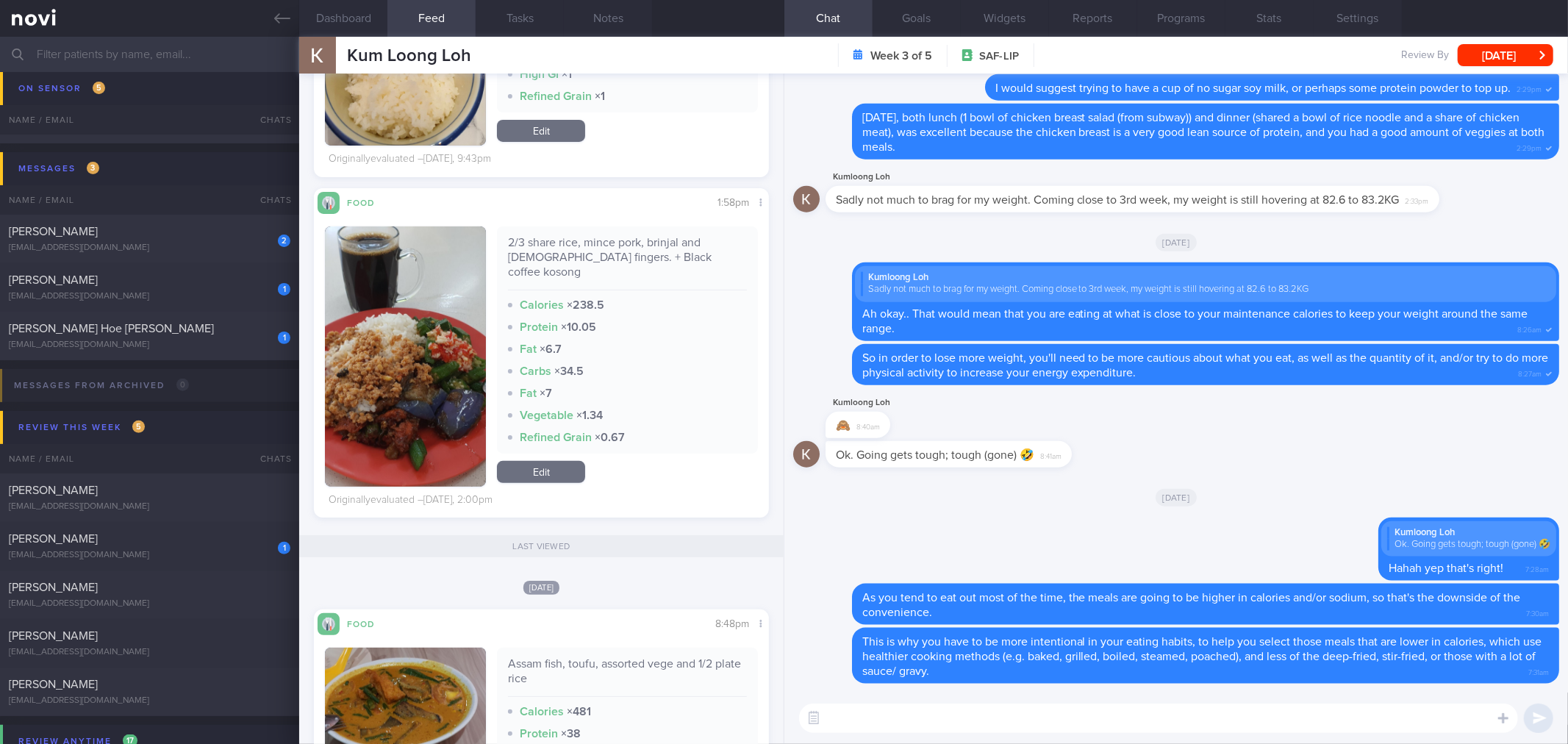
click at [399, 343] on button "button" at bounding box center [405, 356] width 161 height 260
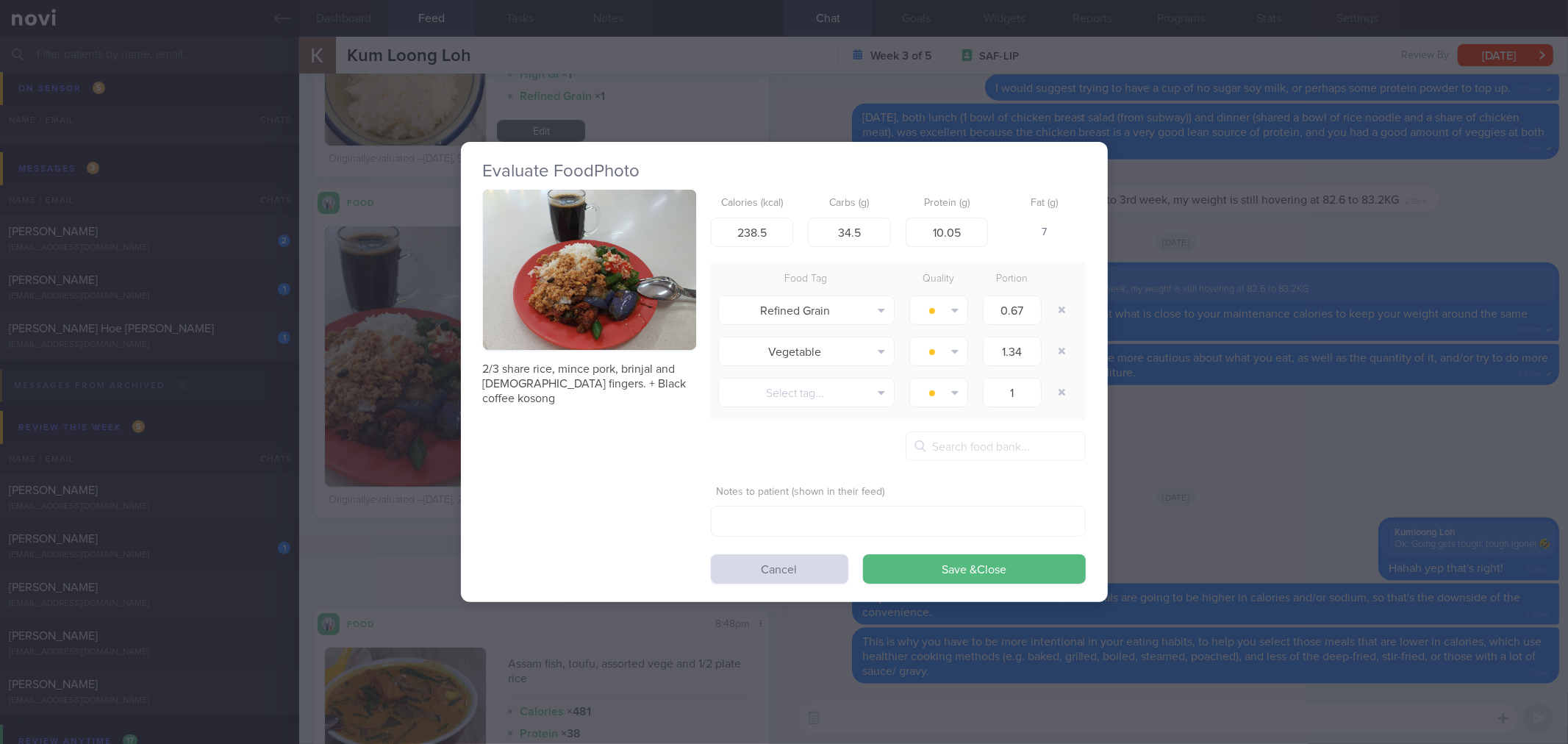
click at [627, 281] on button "button" at bounding box center [589, 270] width 213 height 161
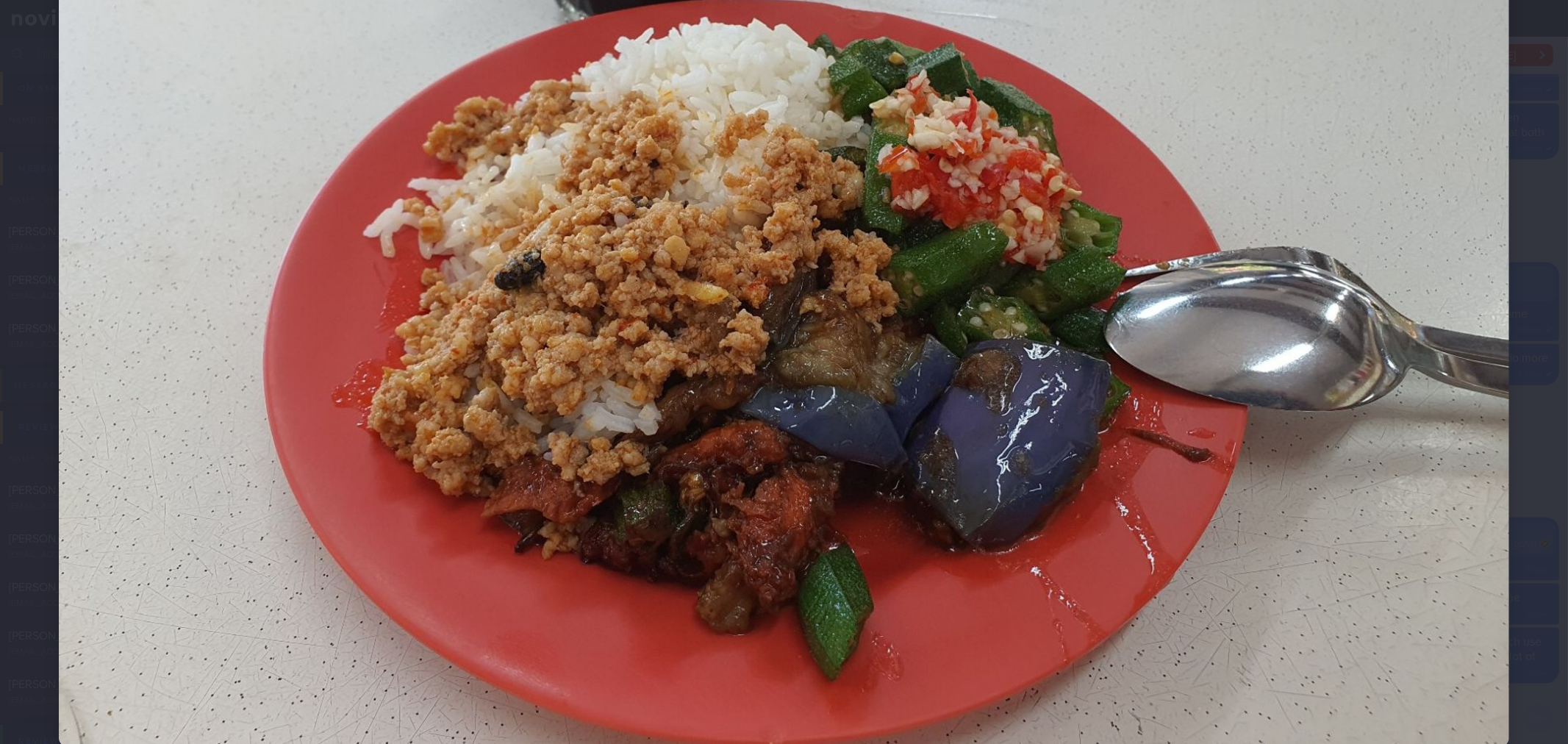
scroll to position [408, 0]
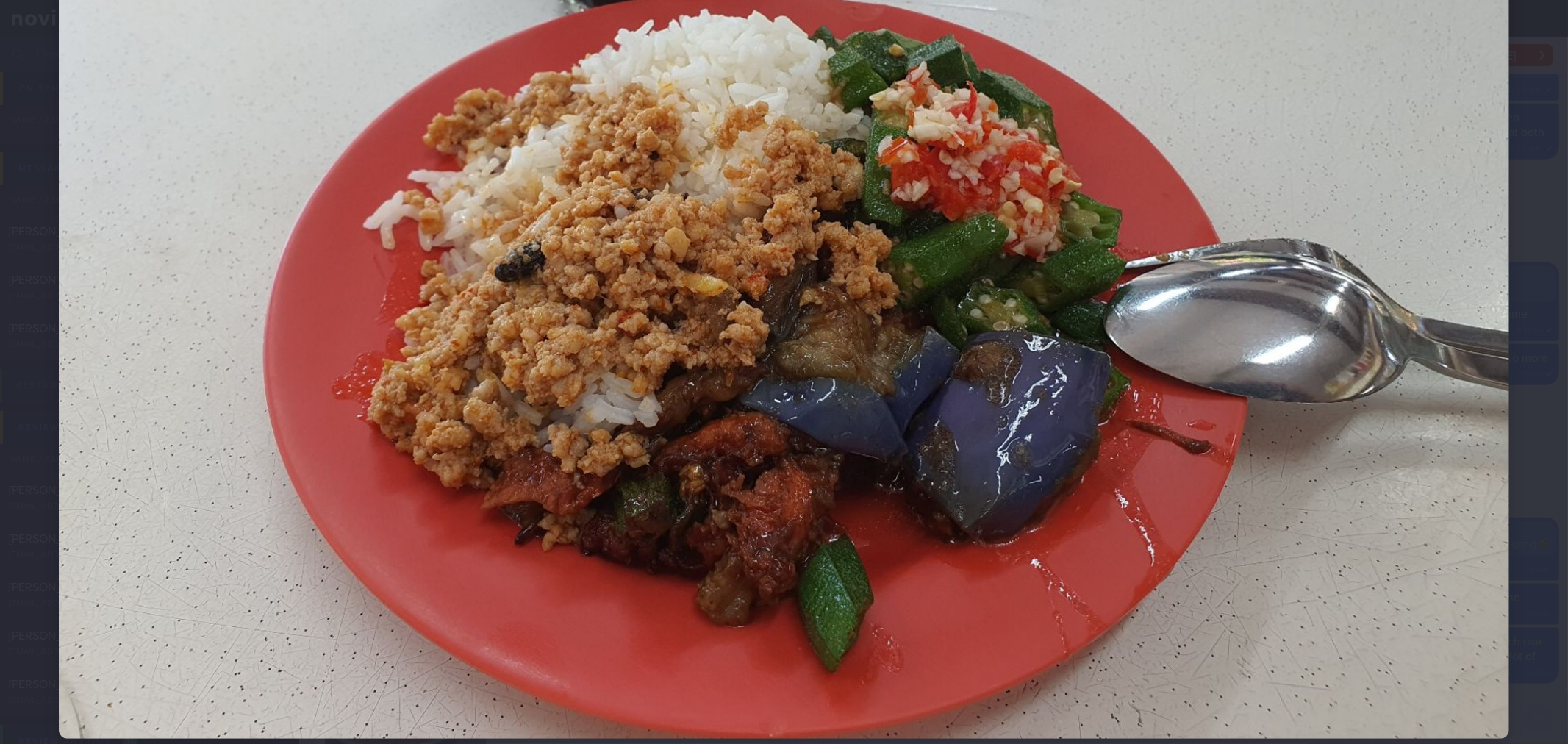
click at [1460, 385] on img at bounding box center [784, 194] width 1451 height 1088
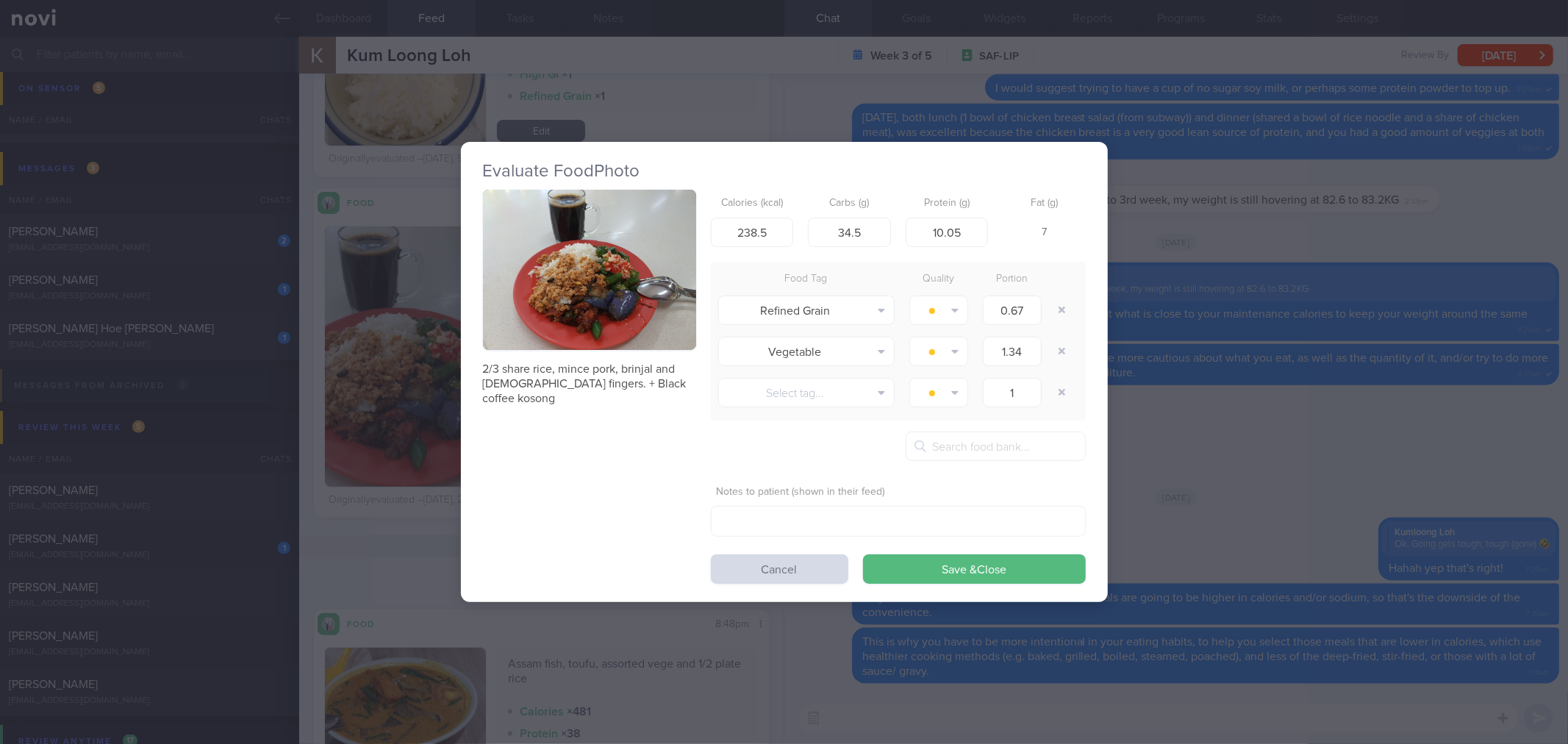
click at [1405, 373] on div "Evaluate Food Photo 2/3 share rice, mince pork, brinjal and [DEMOGRAPHIC_DATA] …" at bounding box center [784, 372] width 1568 height 744
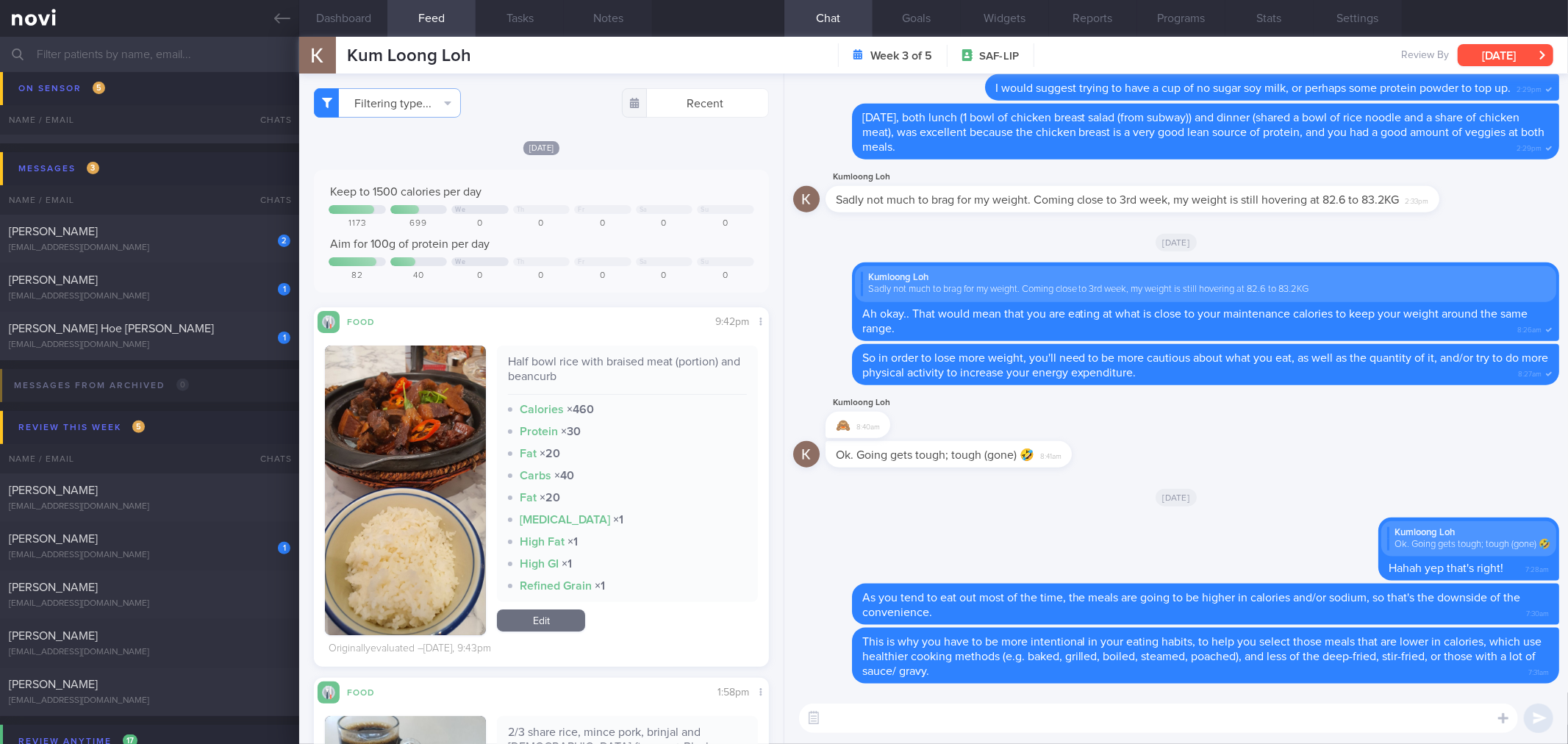
click at [1517, 47] on button "[DATE]" at bounding box center [1505, 54] width 96 height 22
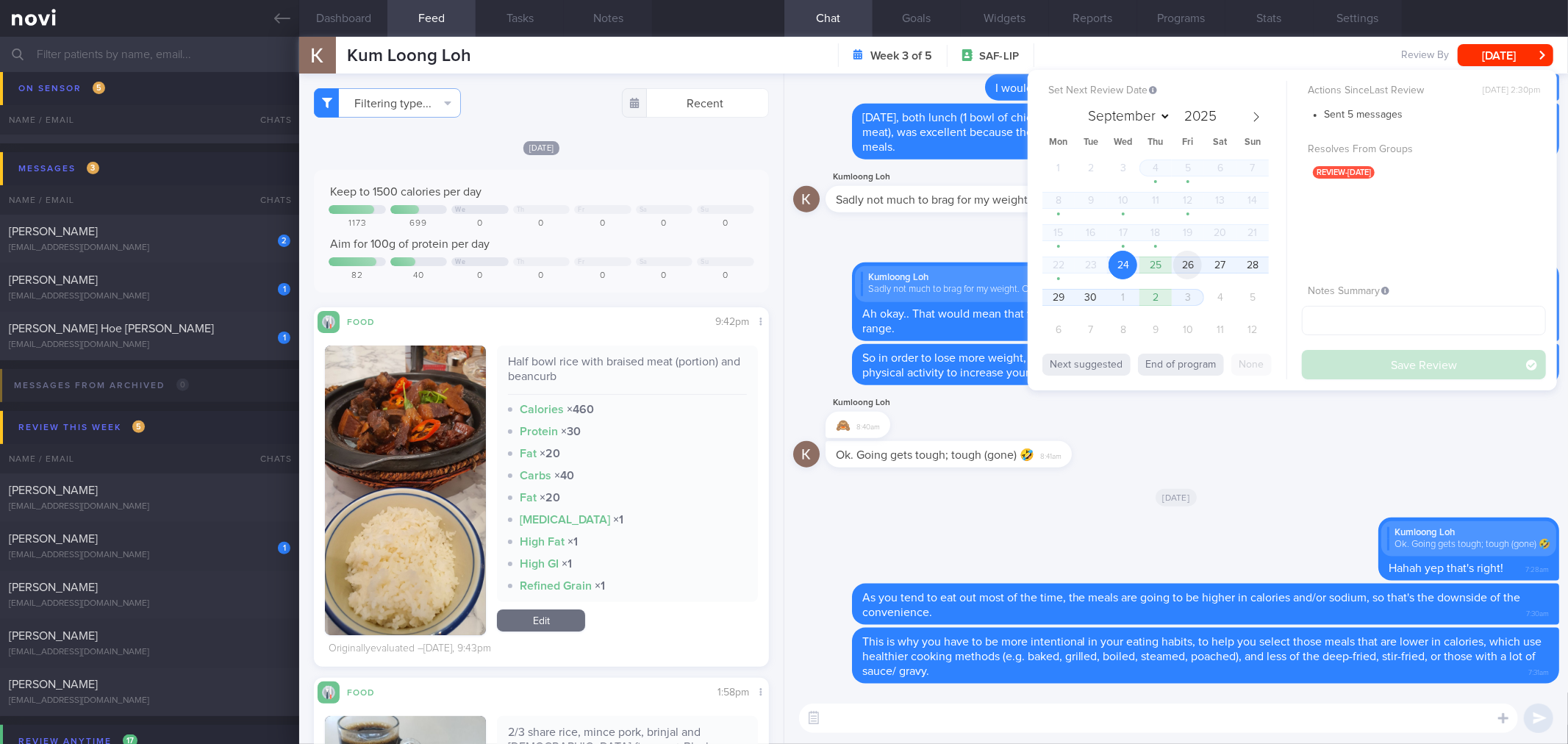
click at [1193, 265] on span "26" at bounding box center [1188, 265] width 29 height 29
click at [1332, 369] on button "Save Review" at bounding box center [1424, 364] width 244 height 29
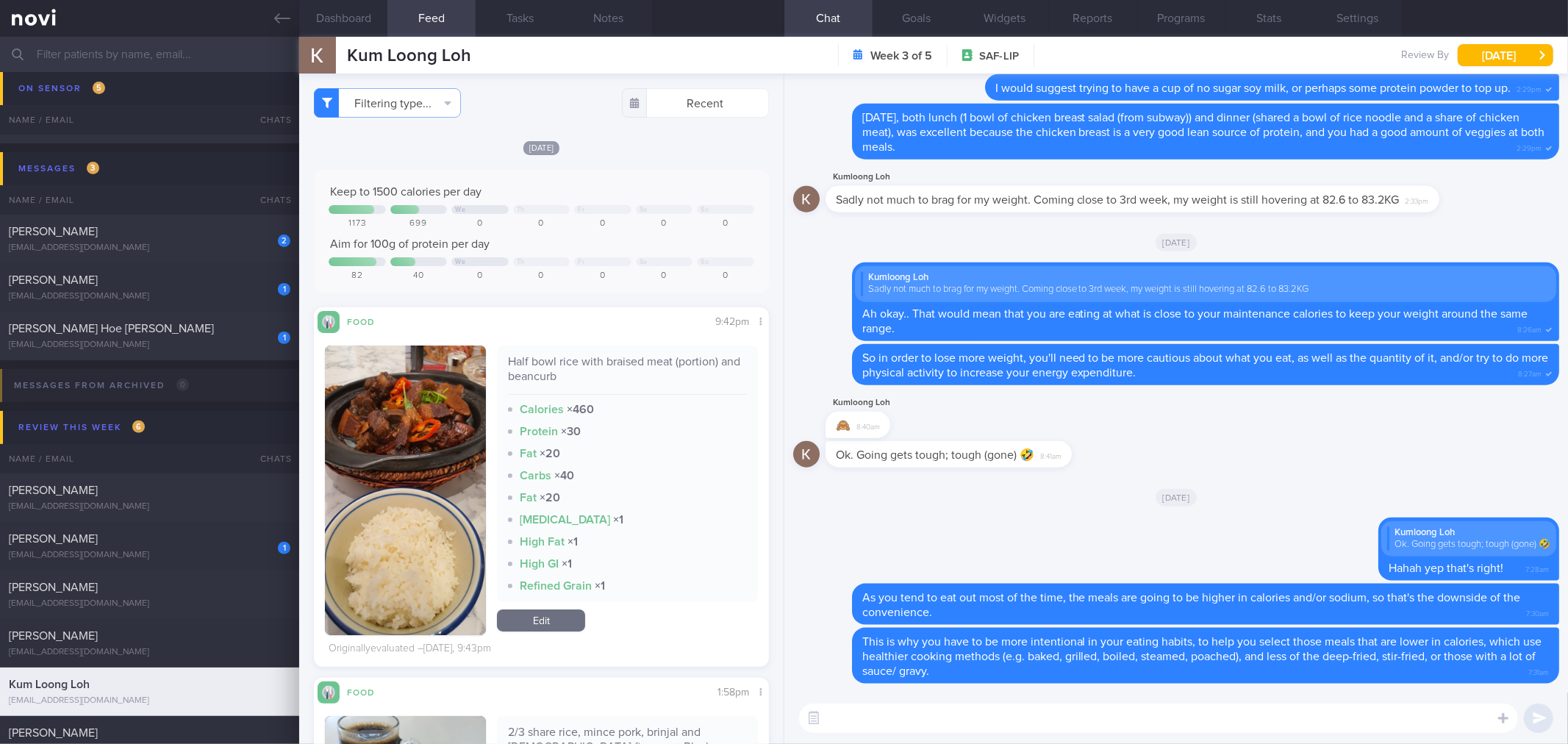
click at [388, 405] on img "button" at bounding box center [405, 490] width 161 height 290
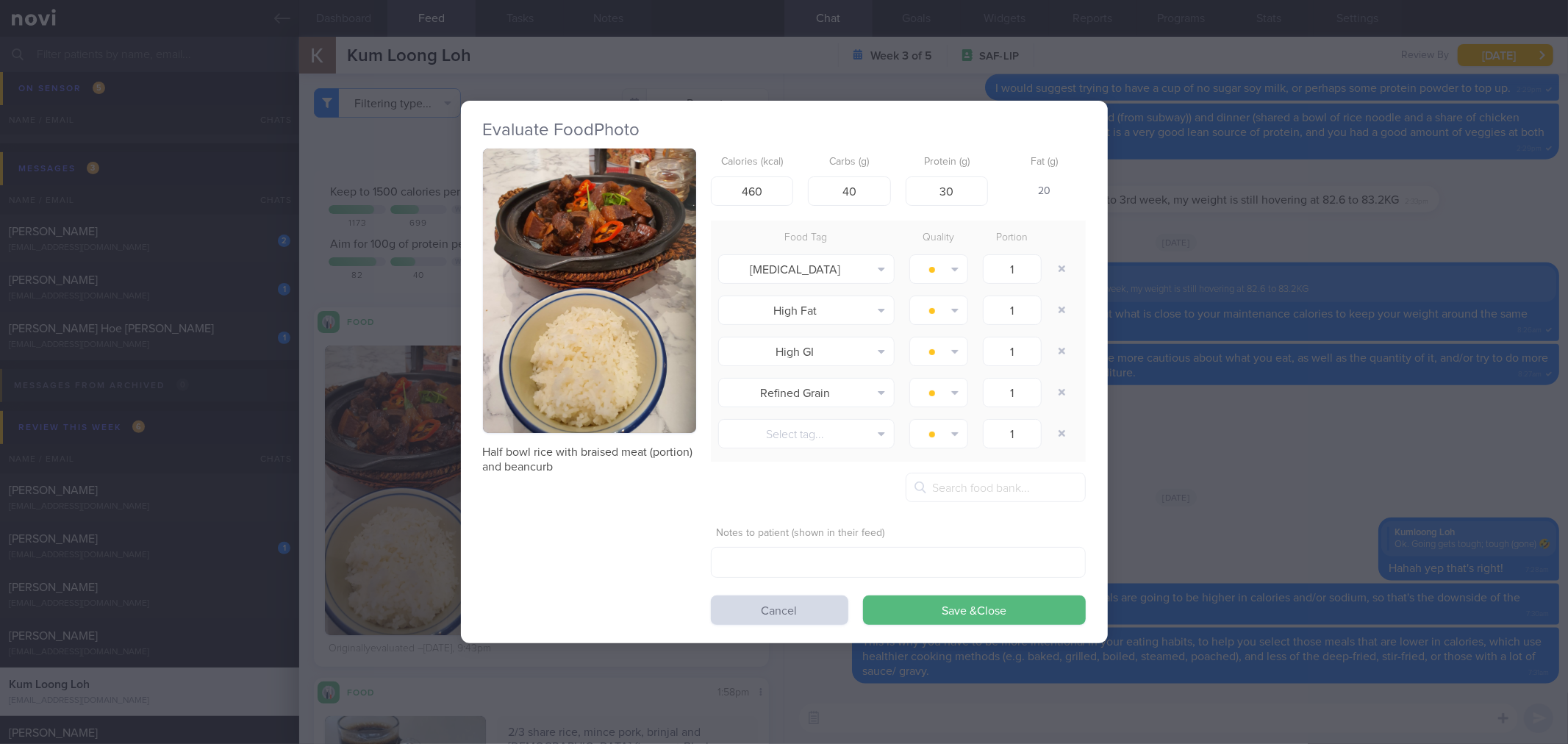
click at [526, 265] on img "button" at bounding box center [589, 290] width 213 height 284
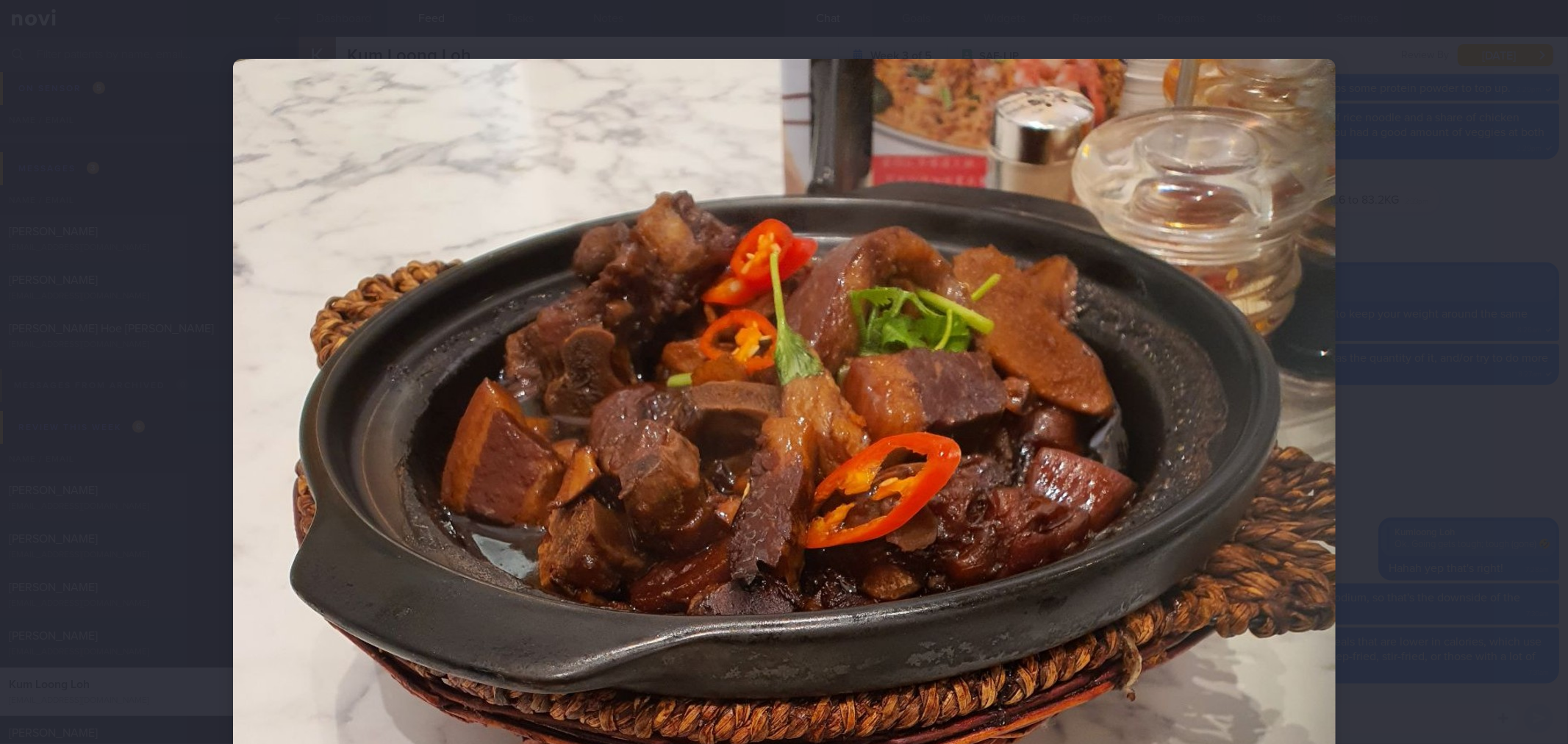
click at [1462, 316] on div at bounding box center [784, 372] width 1568 height 744
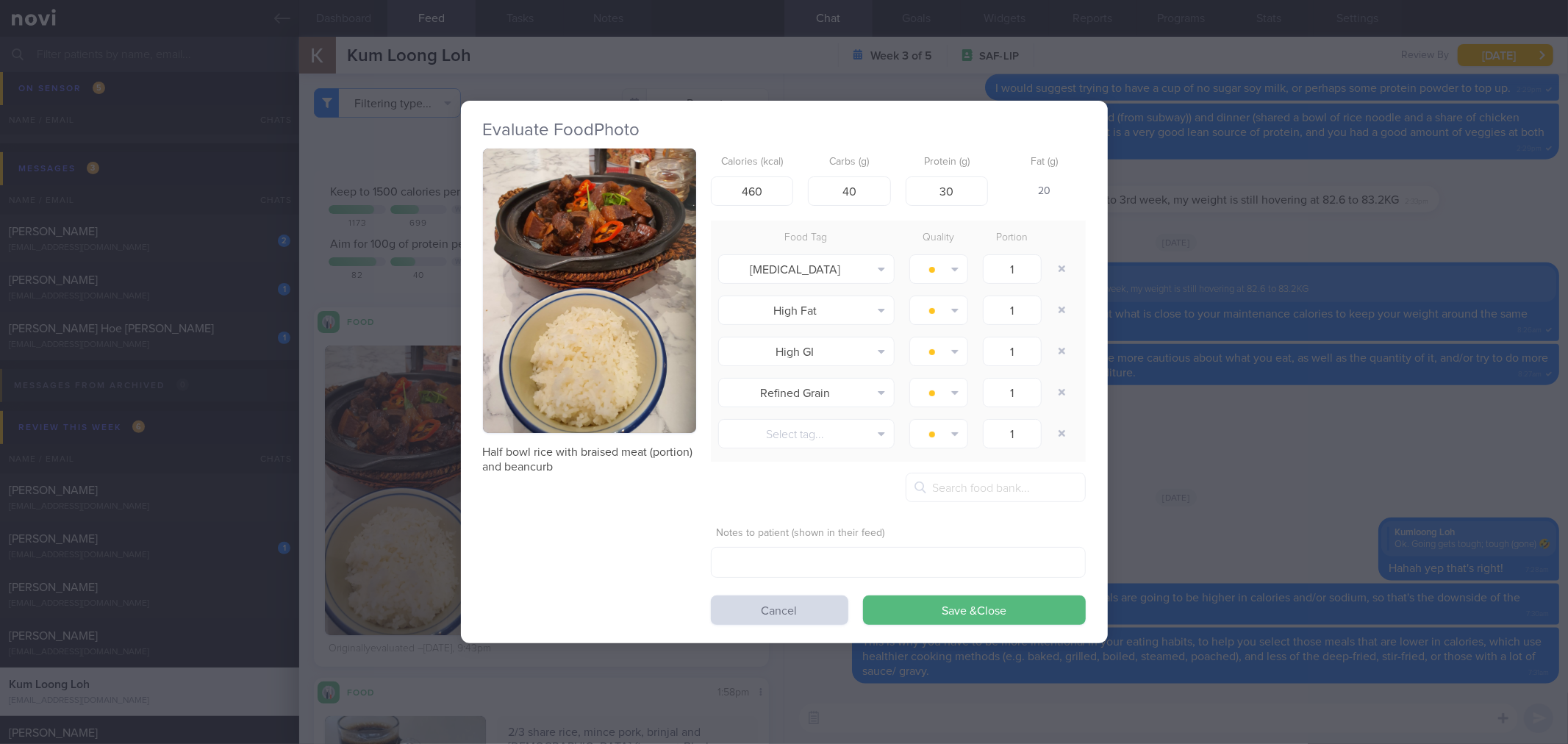
click at [1260, 322] on div "Evaluate Food Photo Half bowl rice with braised meat (portion) and beancurb Cal…" at bounding box center [784, 372] width 1568 height 744
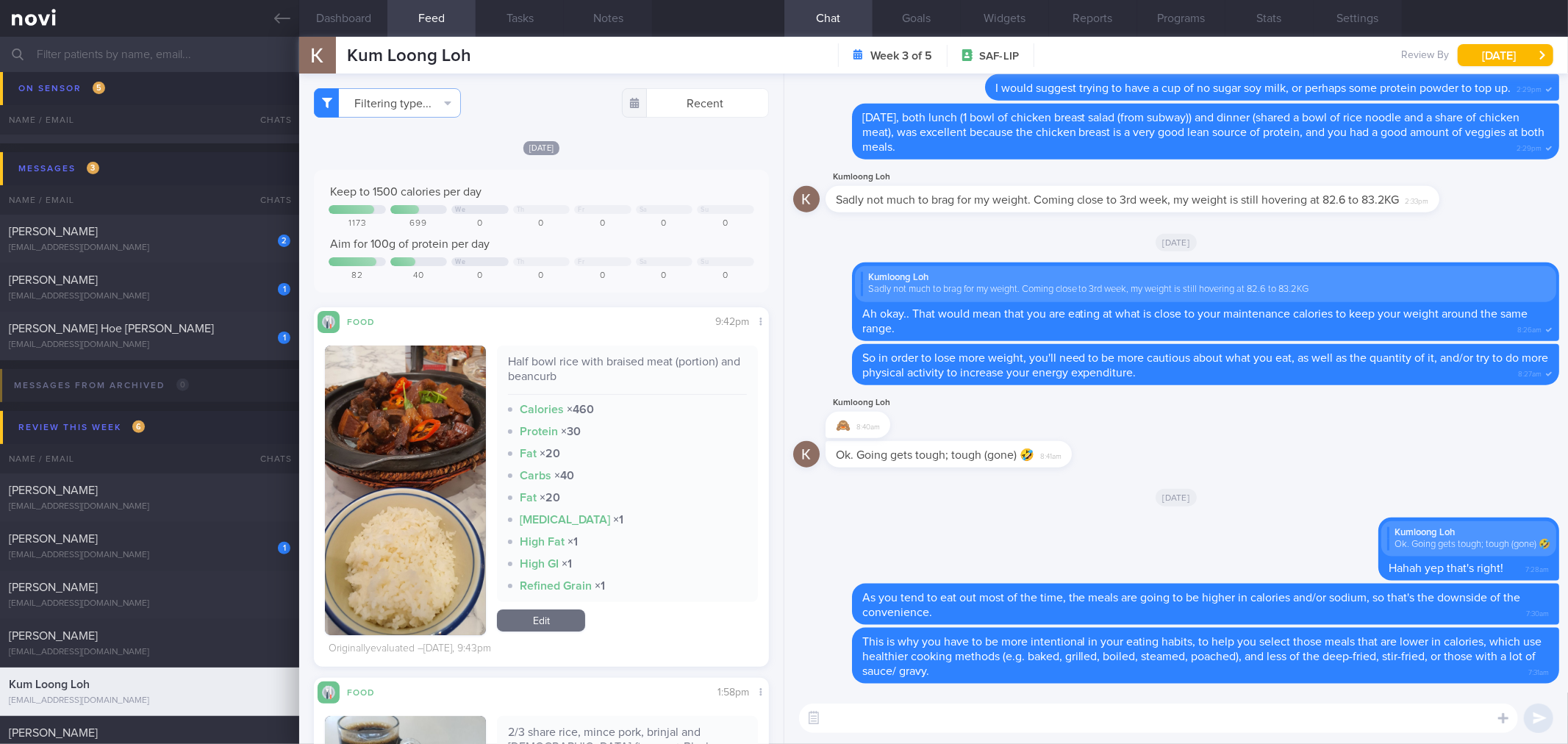
scroll to position [408, 0]
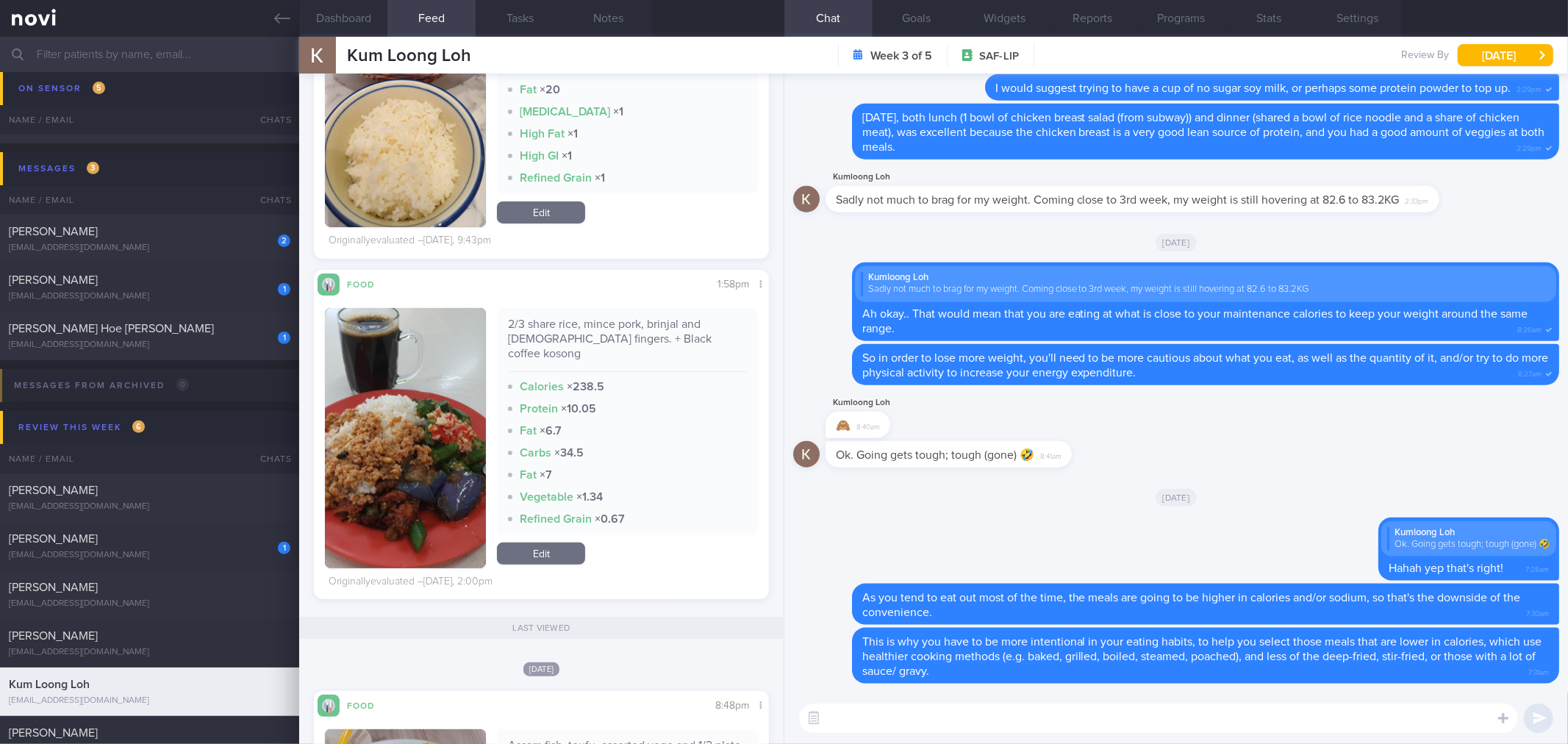
click at [895, 723] on textarea at bounding box center [1158, 717] width 719 height 29
click at [653, 338] on div "2/3 share rice, mince pork, brinjal and [DEMOGRAPHIC_DATA] fingers. + Black cof…" at bounding box center [627, 344] width 239 height 55
copy div "2/3 share rice, mince pork, brinjal and [DEMOGRAPHIC_DATA] fingers. + Black cof…"
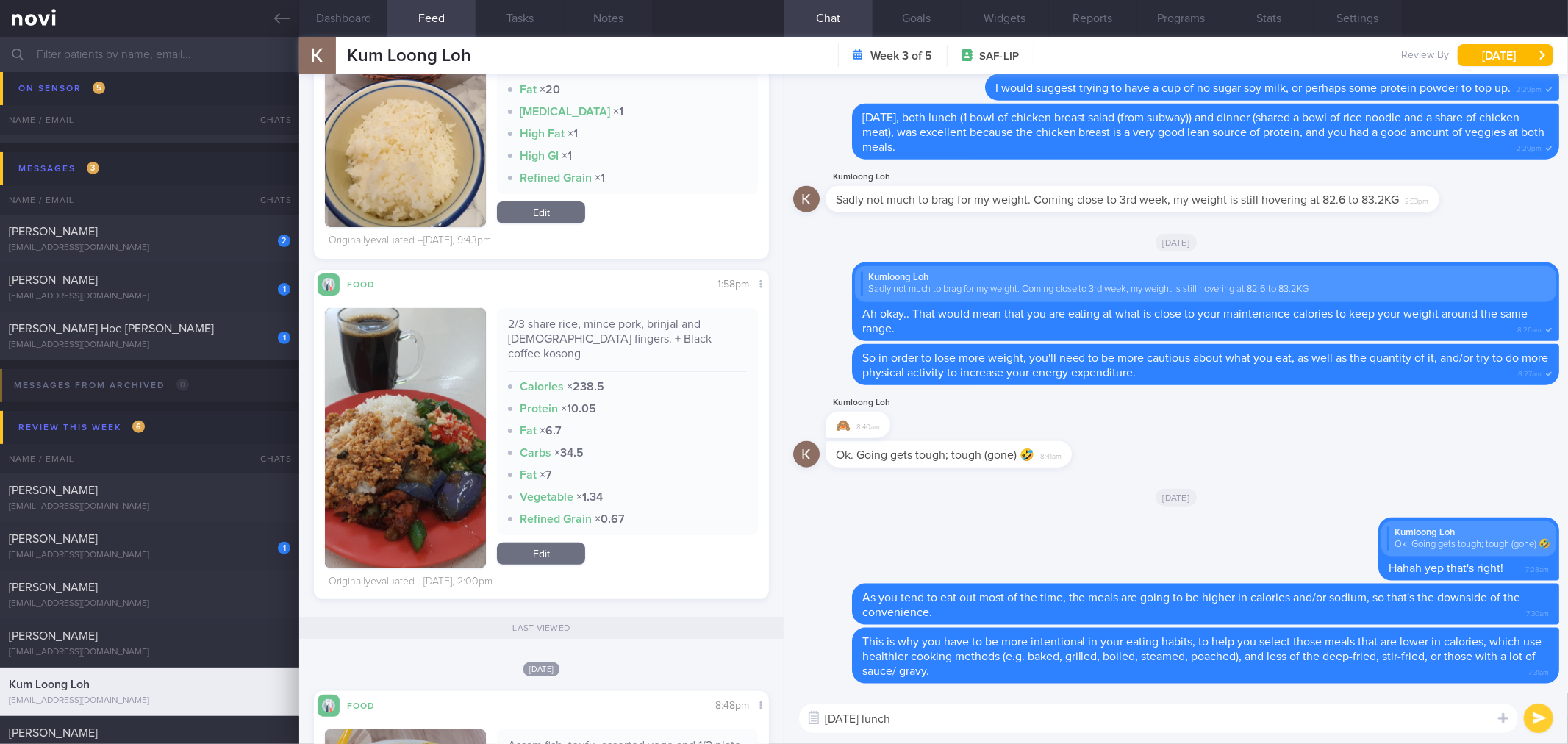
click at [1033, 724] on textarea "[DATE] lunch" at bounding box center [1158, 717] width 719 height 29
paste textarea "2/3 share rice, mince pork, brinjal and [DEMOGRAPHIC_DATA] fingers. + Black cof…"
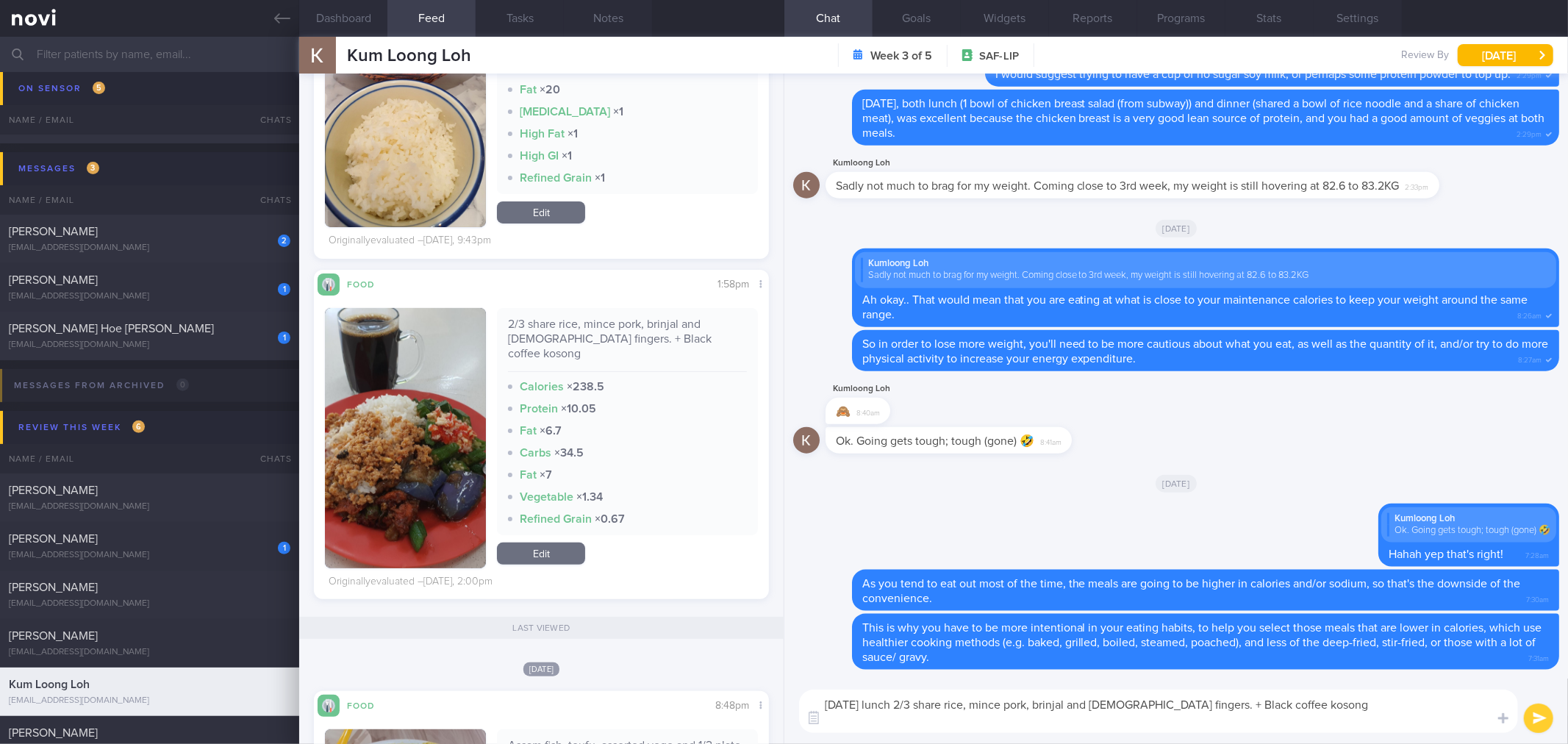
click at [914, 697] on textarea "[DATE] lunch 2/3 share rice, mince pork, brinjal and [DEMOGRAPHIC_DATA] fingers…" at bounding box center [1158, 712] width 719 height 44
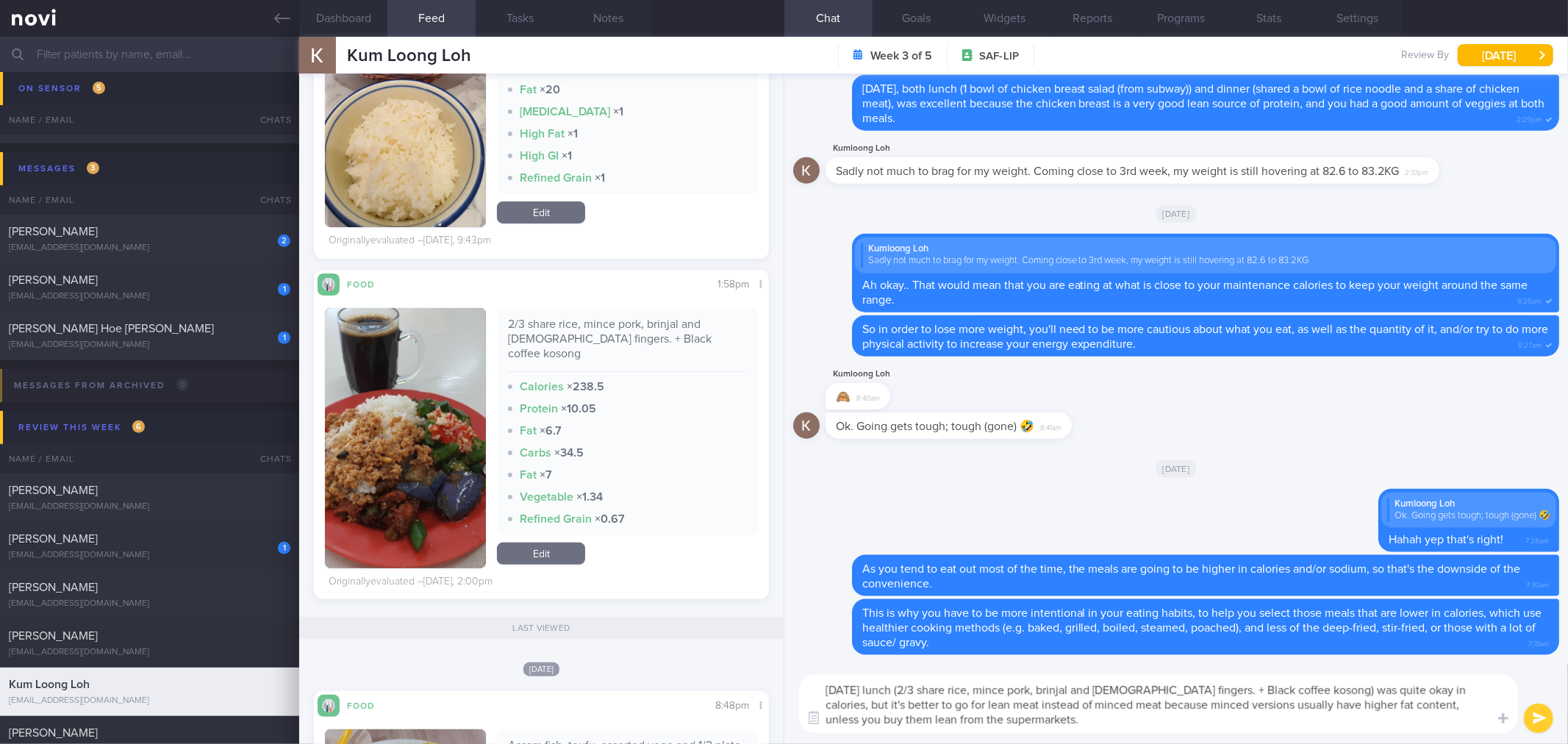
type textarea "[DATE] lunch (2/3 share rice, mince pork, brinjal and [DEMOGRAPHIC_DATA] finger…"
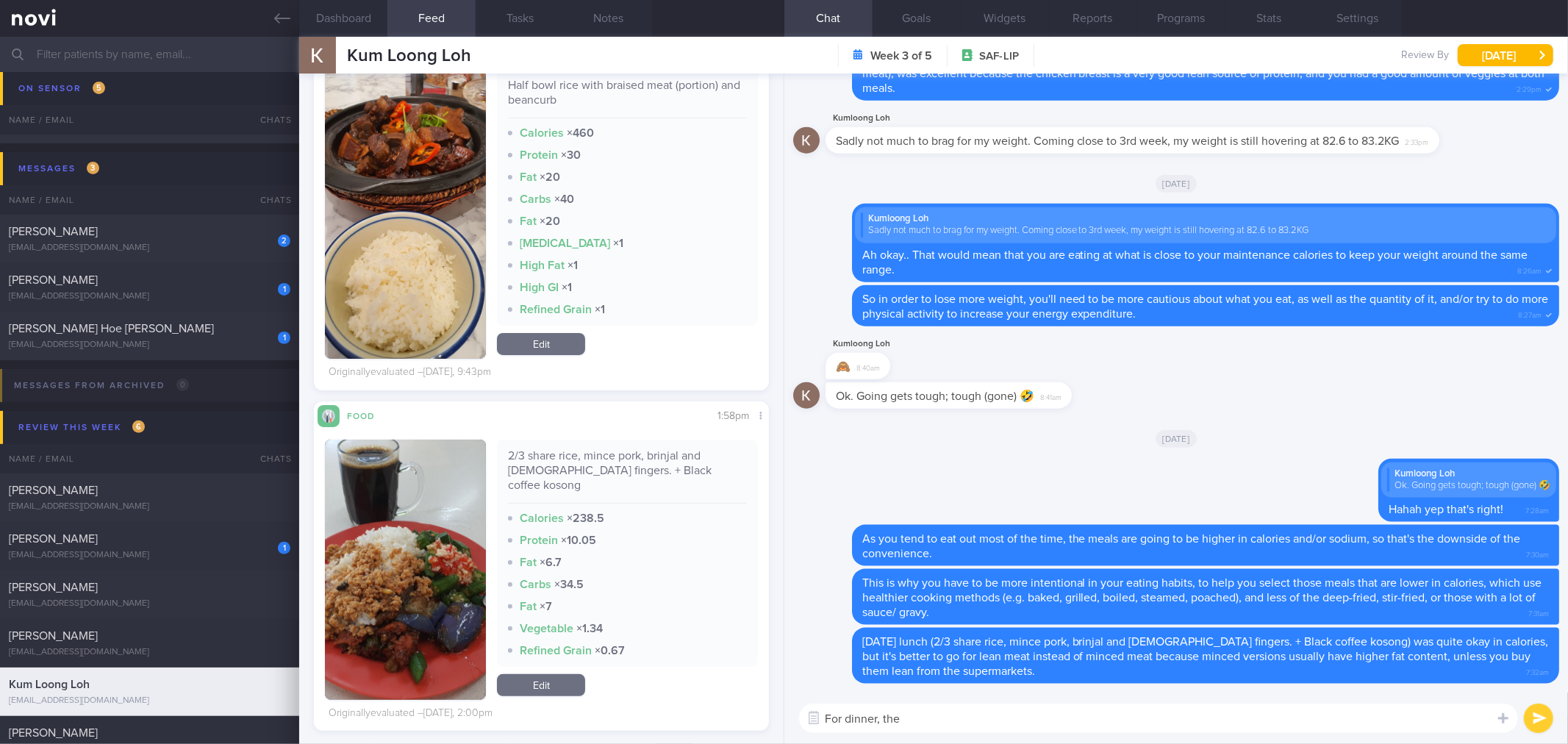
scroll to position [163, 0]
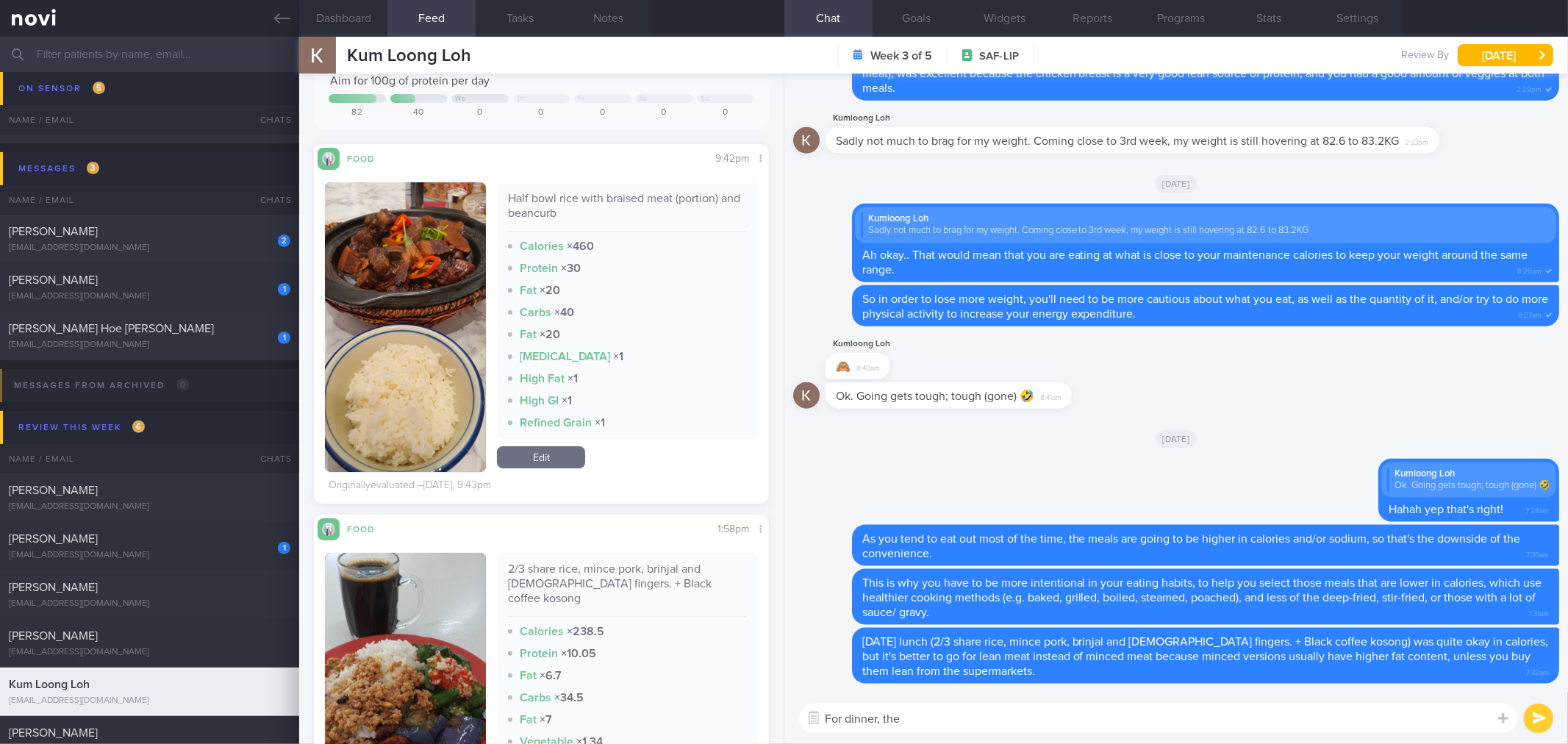
click at [1005, 717] on textarea "For dinner, the" at bounding box center [1158, 717] width 719 height 29
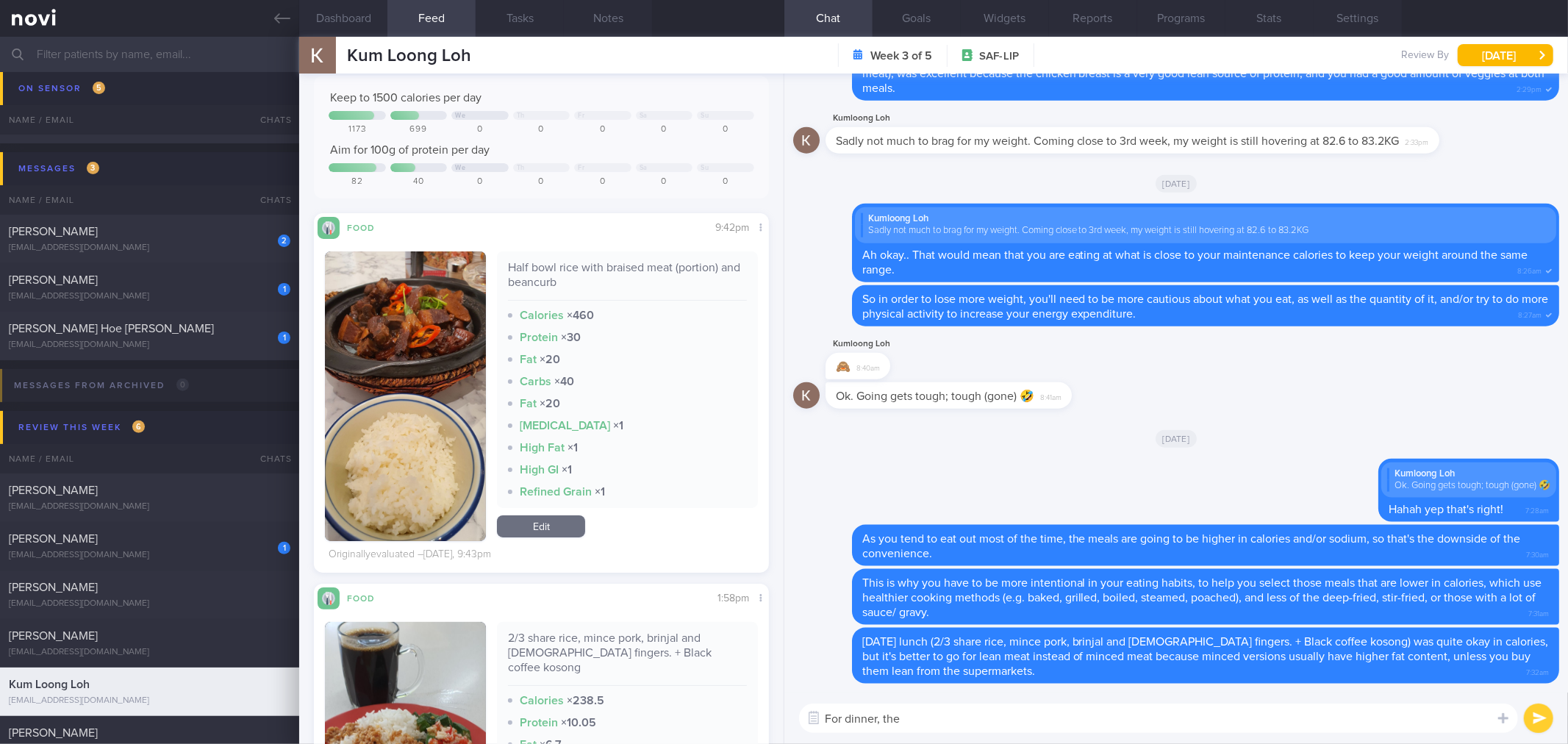
scroll to position [0, 0]
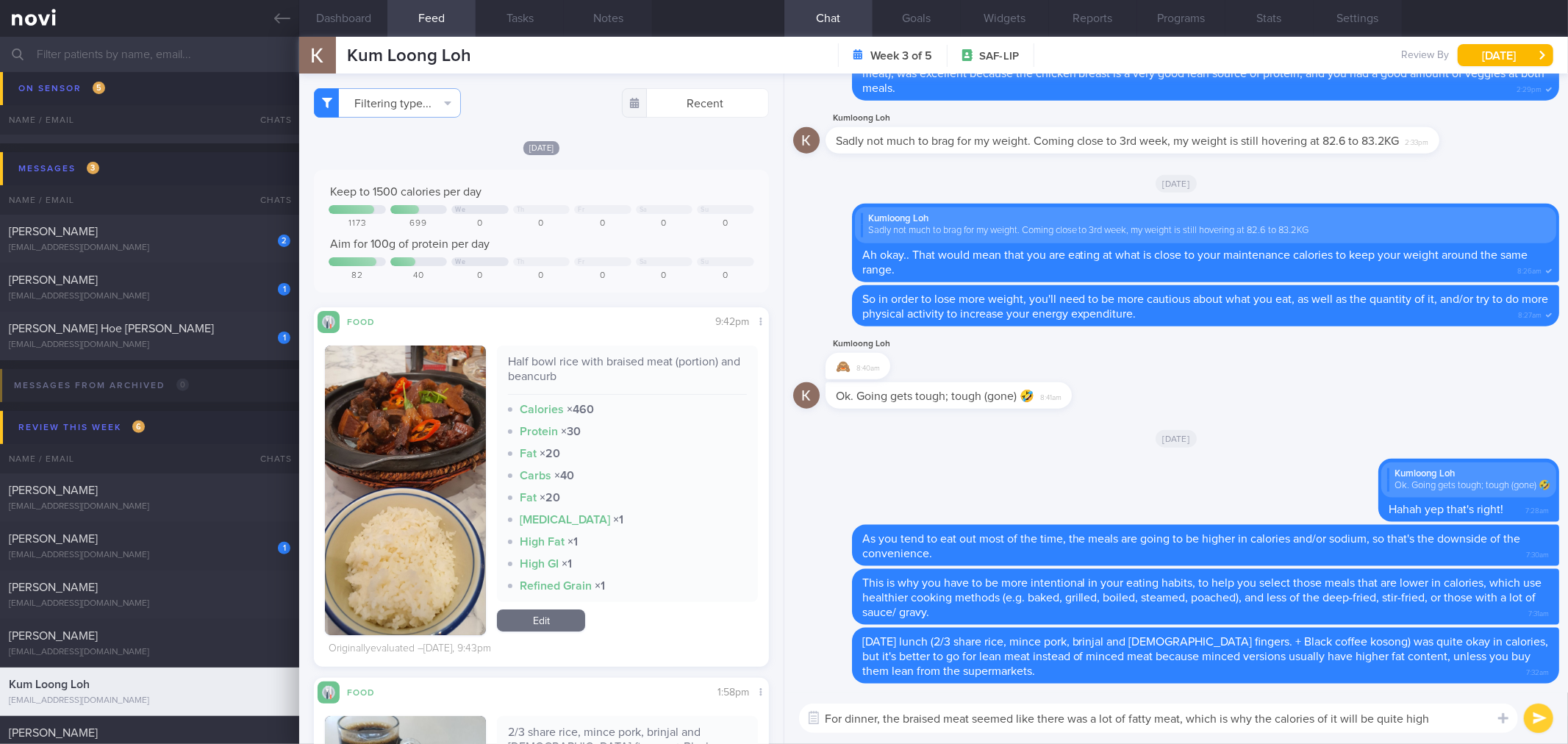
type textarea "For dinner, the braised meat seemed like there was a lot of fatty meat, which i…"
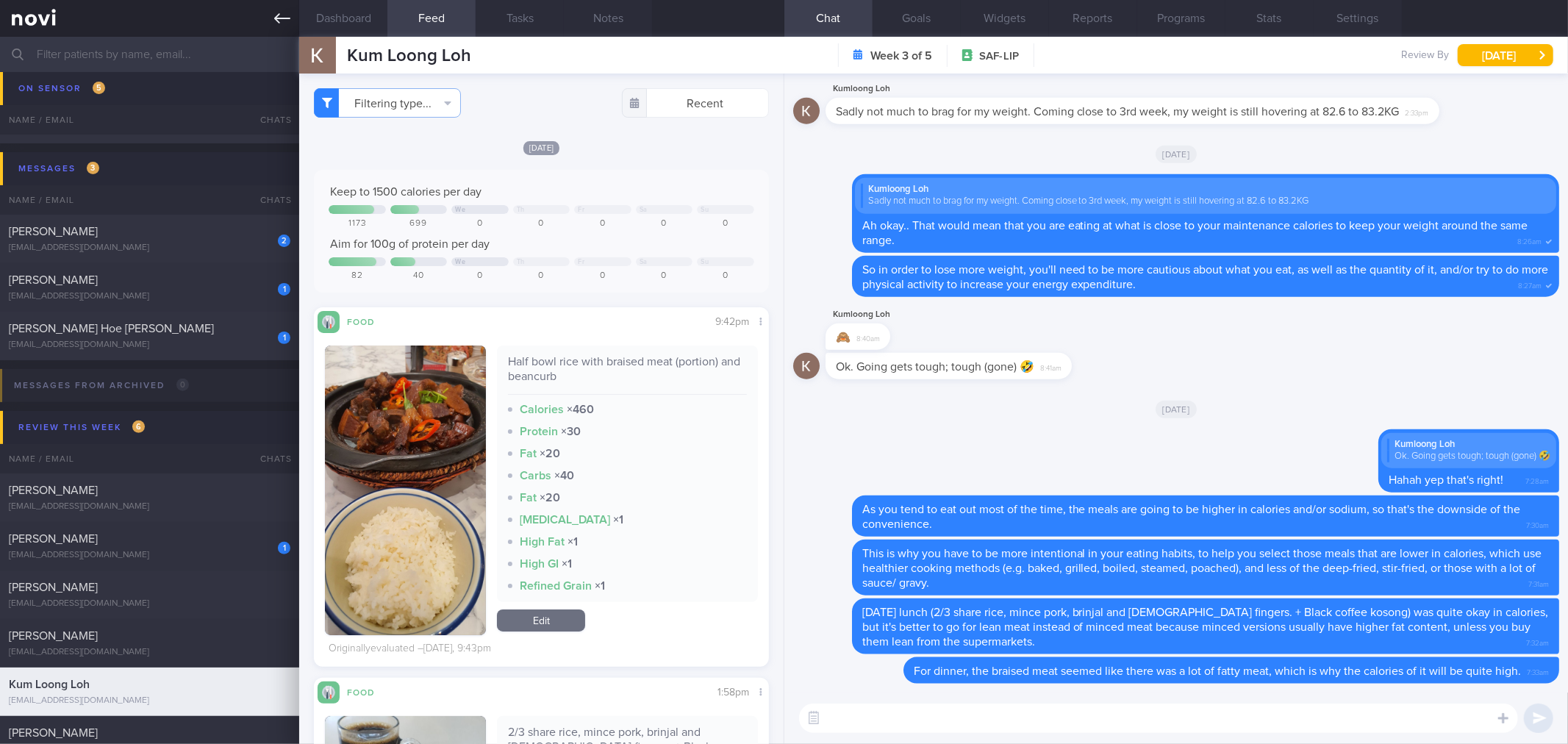
click at [291, 24] on link at bounding box center [149, 18] width 299 height 37
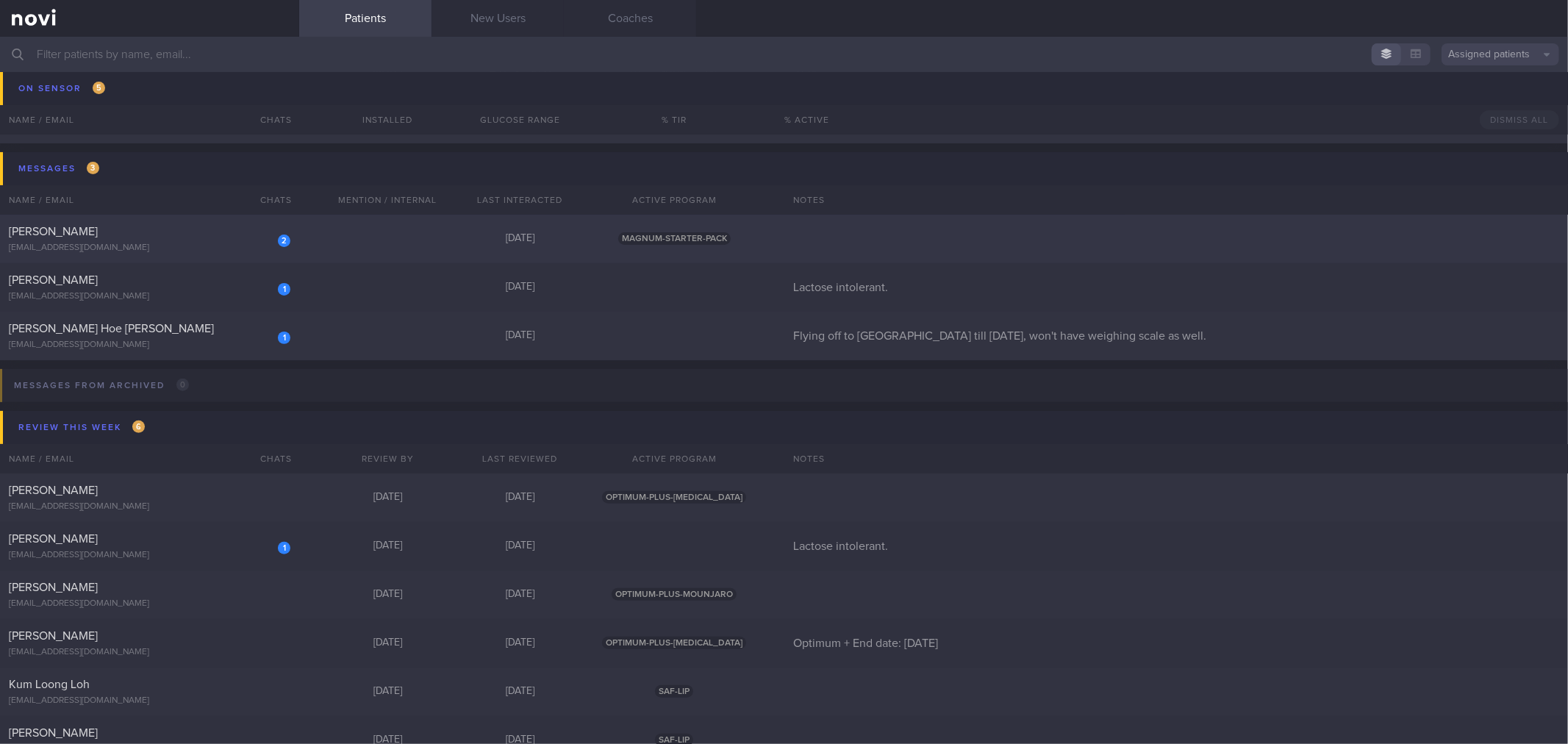
click at [233, 228] on div "[PERSON_NAME]" at bounding box center [147, 231] width 277 height 14
select select "8"
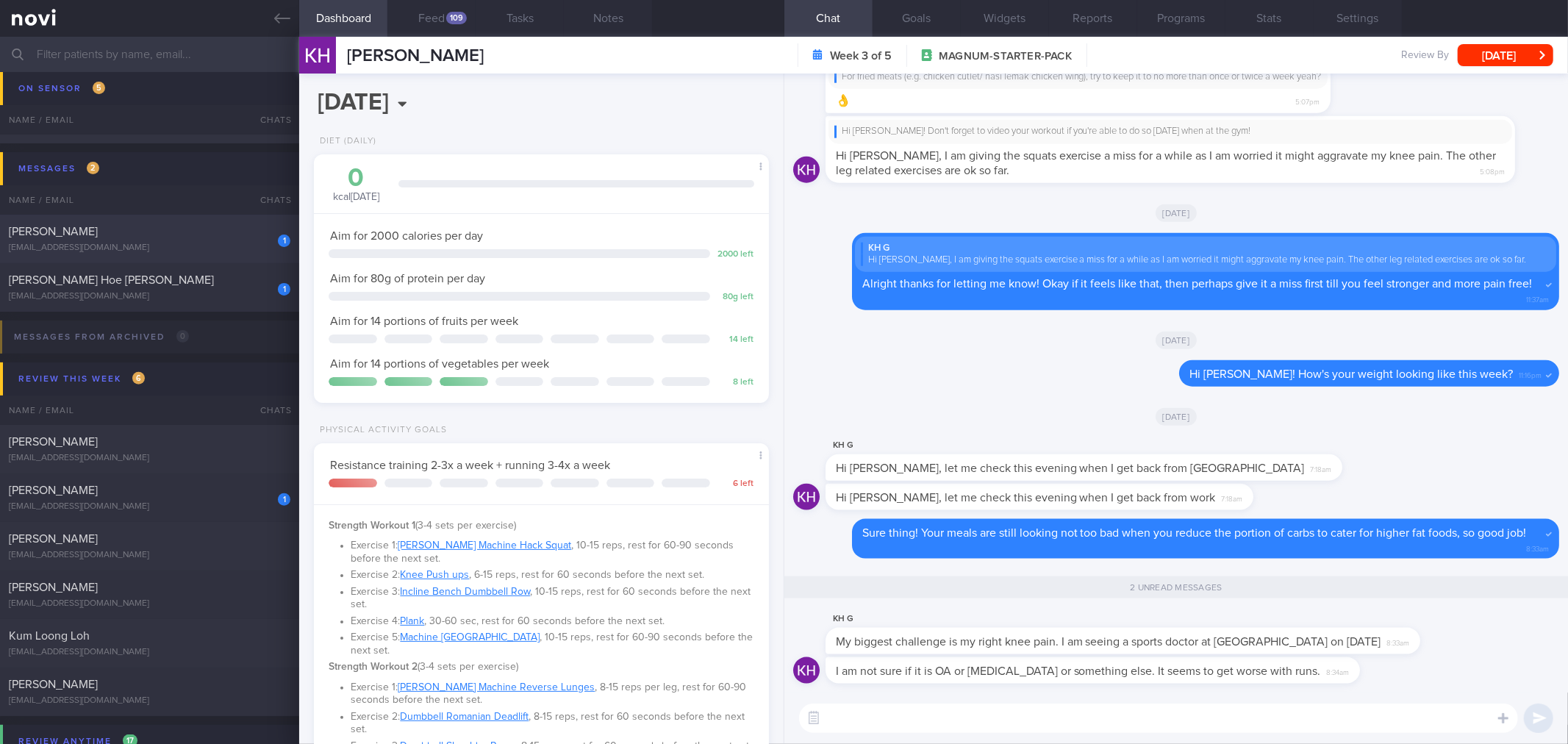
scroll to position [210, 421]
drag, startPoint x: 1155, startPoint y: 651, endPoint x: 1262, endPoint y: 648, distance: 107.0
click at [1262, 648] on div "KH G My biggest challenge is my right knee pain. I am seeing a sports doctor at…" at bounding box center [1145, 632] width 639 height 44
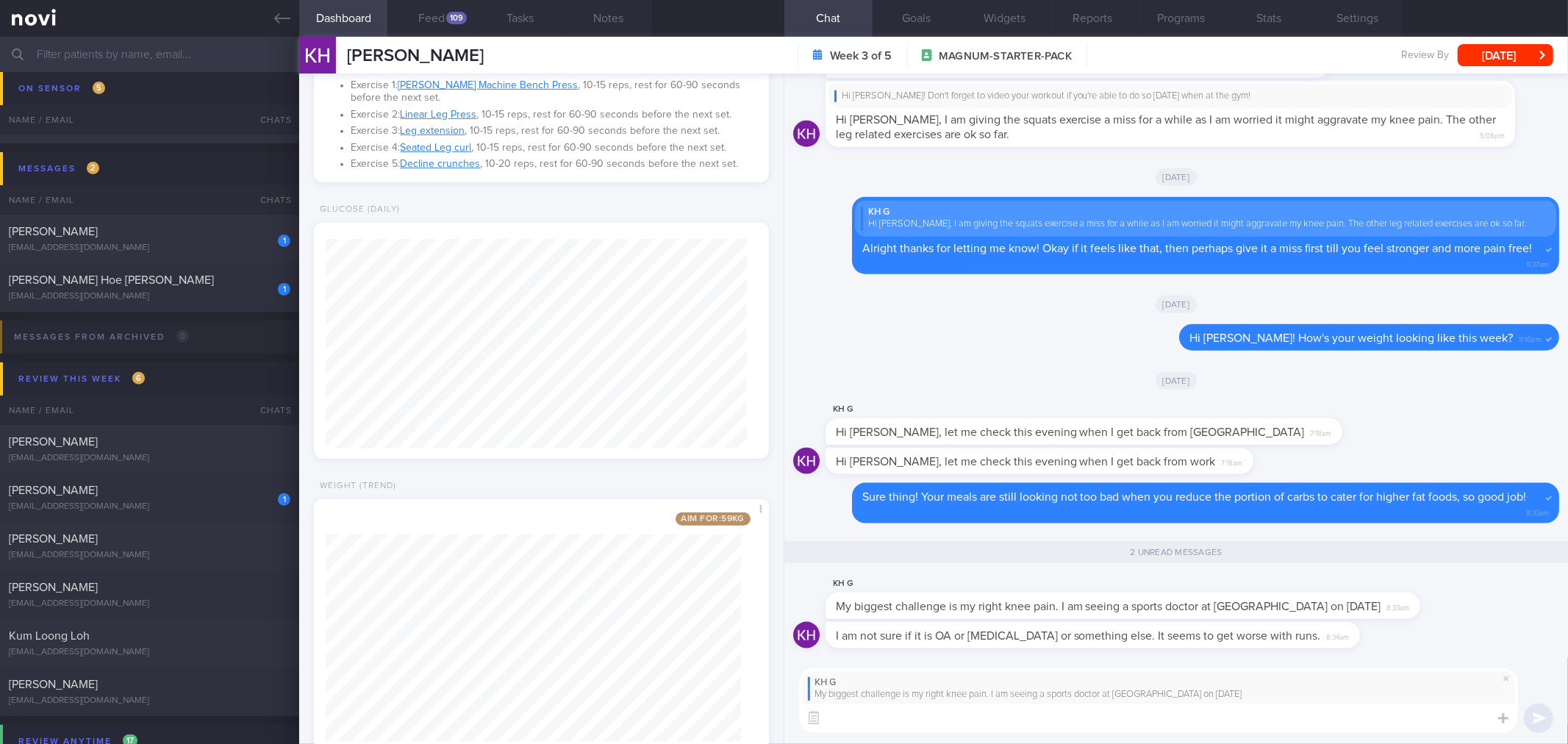
scroll to position [788, 0]
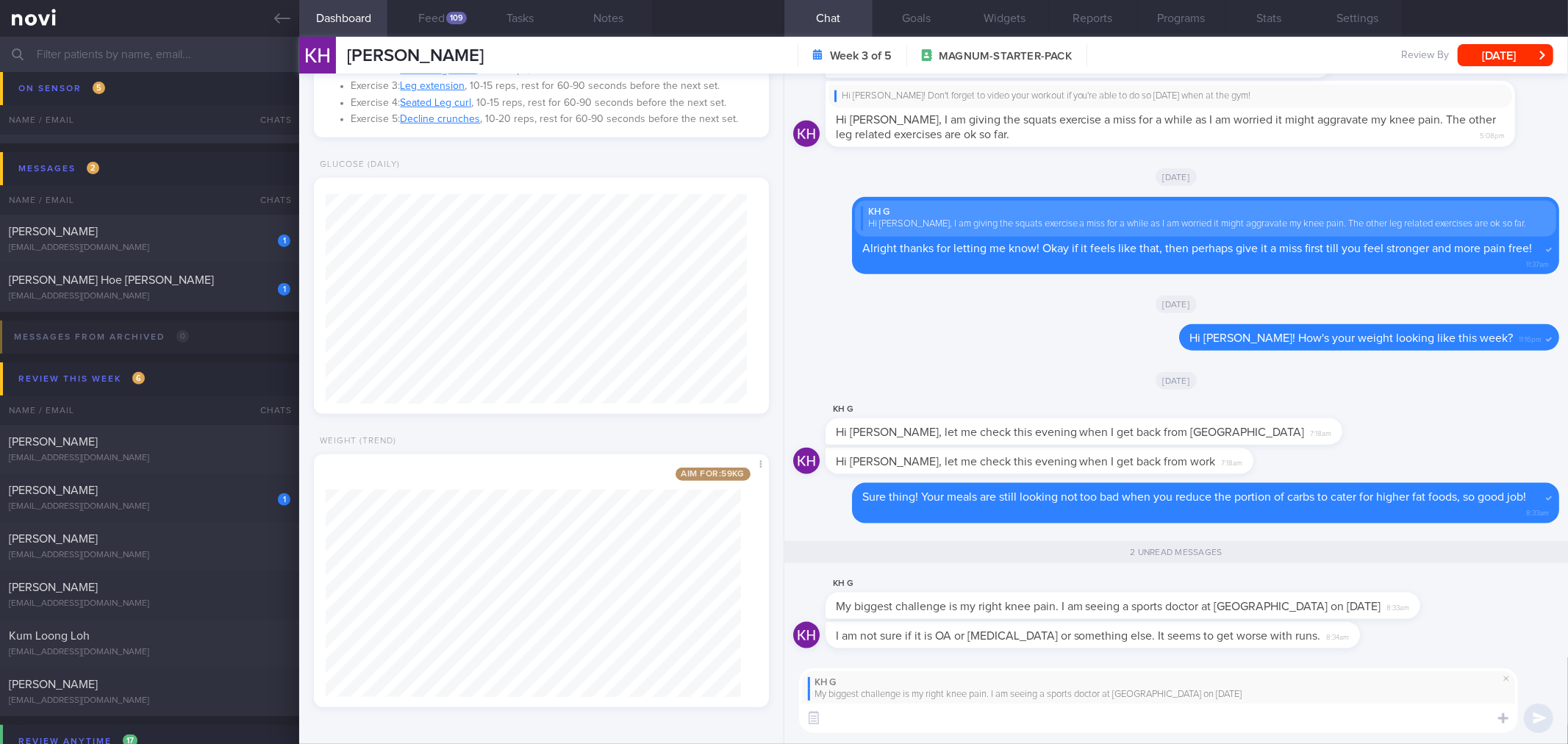
click at [1068, 736] on div "KH G My biggest challenge is my right knee pain. I am seeing a sports doctor at…" at bounding box center [1176, 701] width 784 height 87
click at [1069, 723] on textarea at bounding box center [1158, 717] width 719 height 29
type textarea "I see. Yea it's best to see a sports doctor or physio to get it checked out to …"
click at [1397, 724] on textarea "I see. Yea it's best to see a sports doctor or physio to get it checked out to …" at bounding box center [1158, 717] width 719 height 29
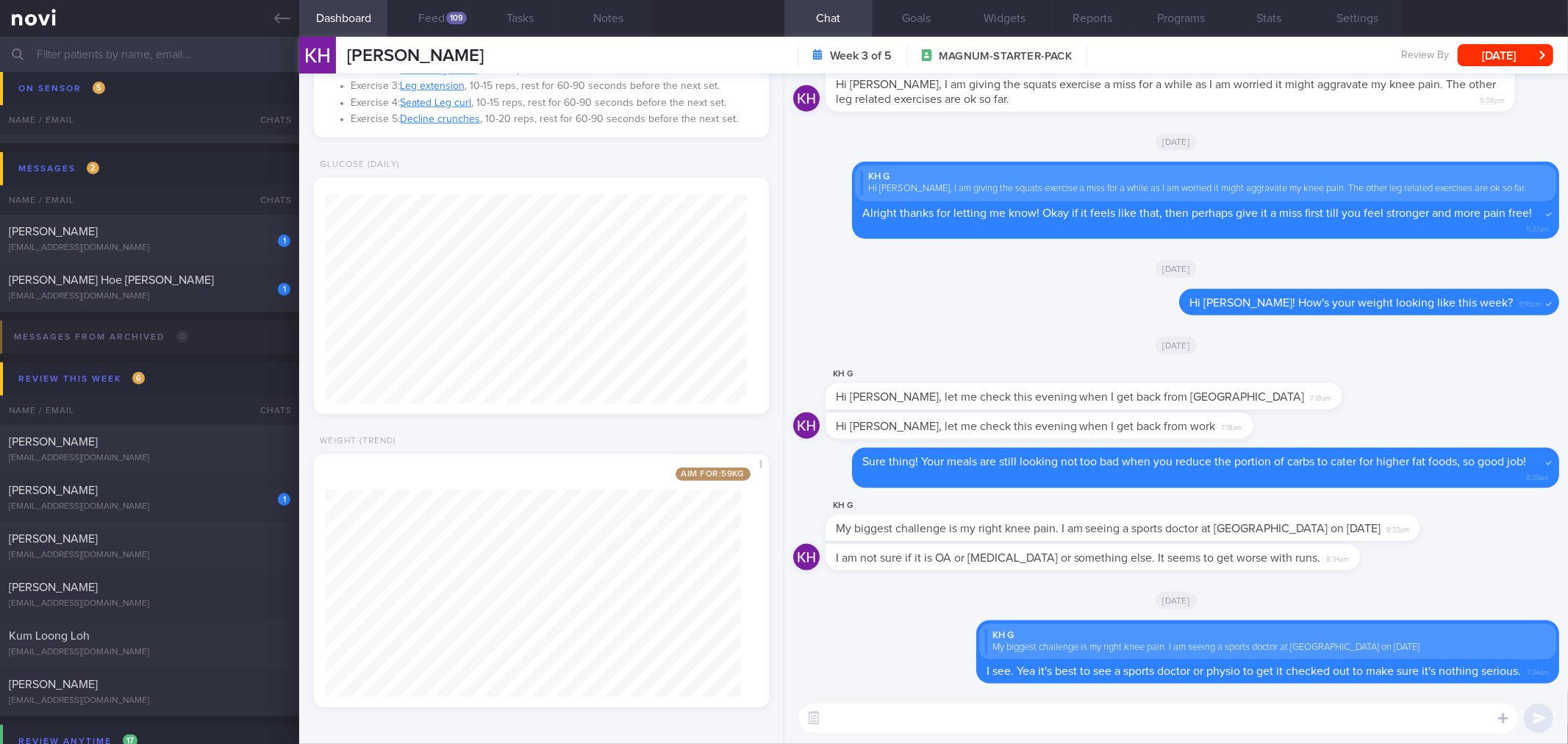
type textarea "T"
type textarea "They'll probably need to do some scans to ascertain it."
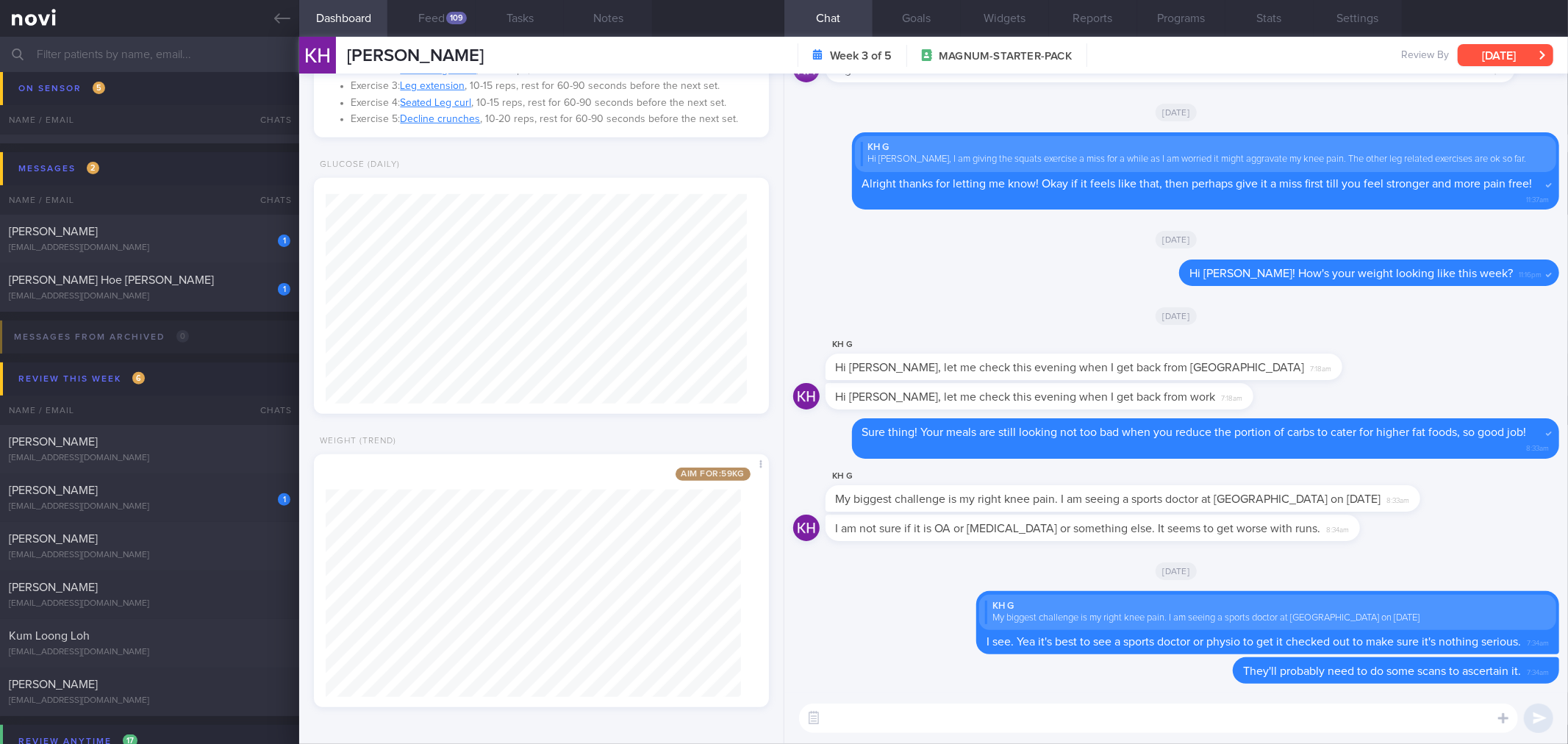
click at [1501, 64] on button "[DATE]" at bounding box center [1505, 54] width 96 height 22
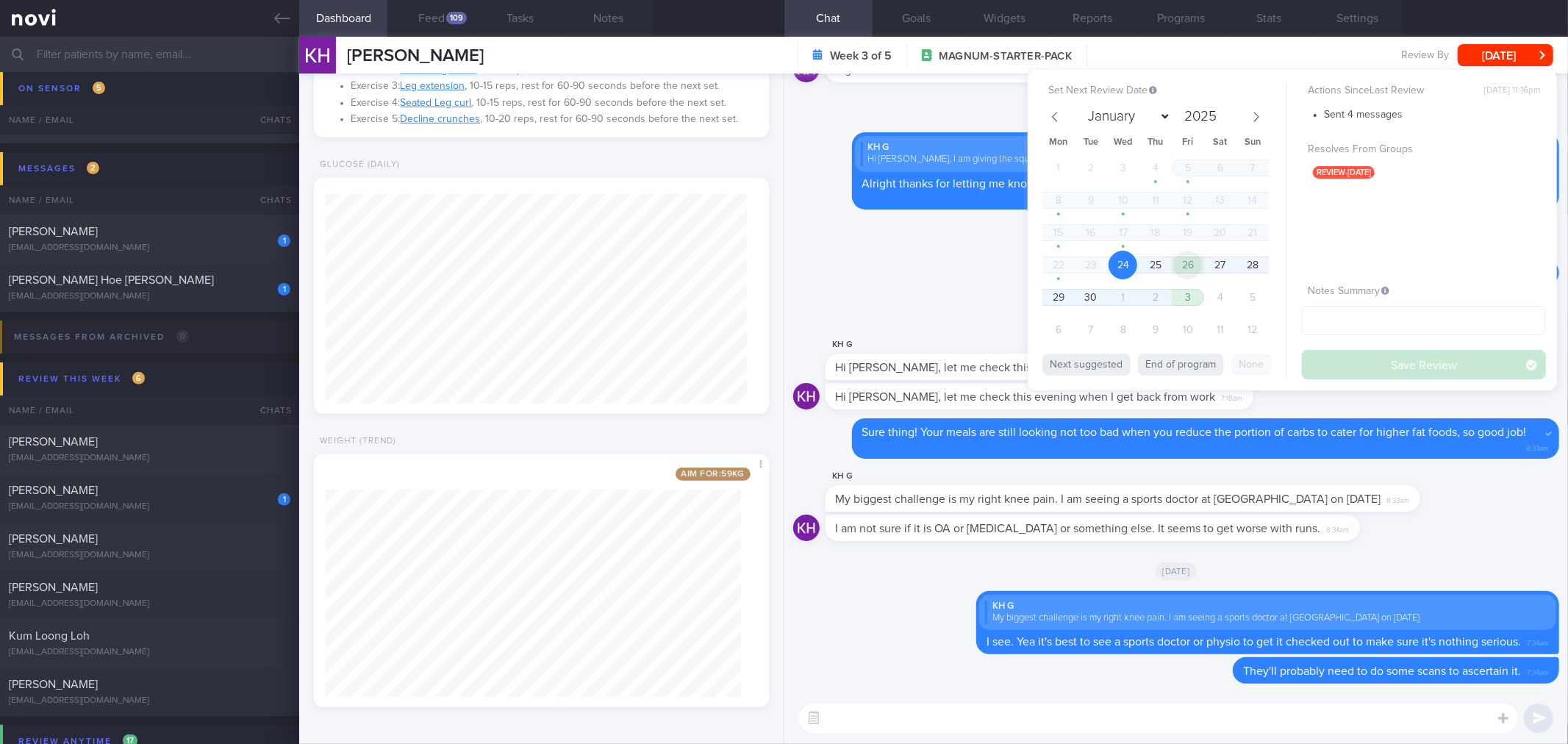
click at [1195, 265] on span "26" at bounding box center [1188, 265] width 29 height 29
click at [1373, 371] on button "Save Review" at bounding box center [1424, 364] width 244 height 29
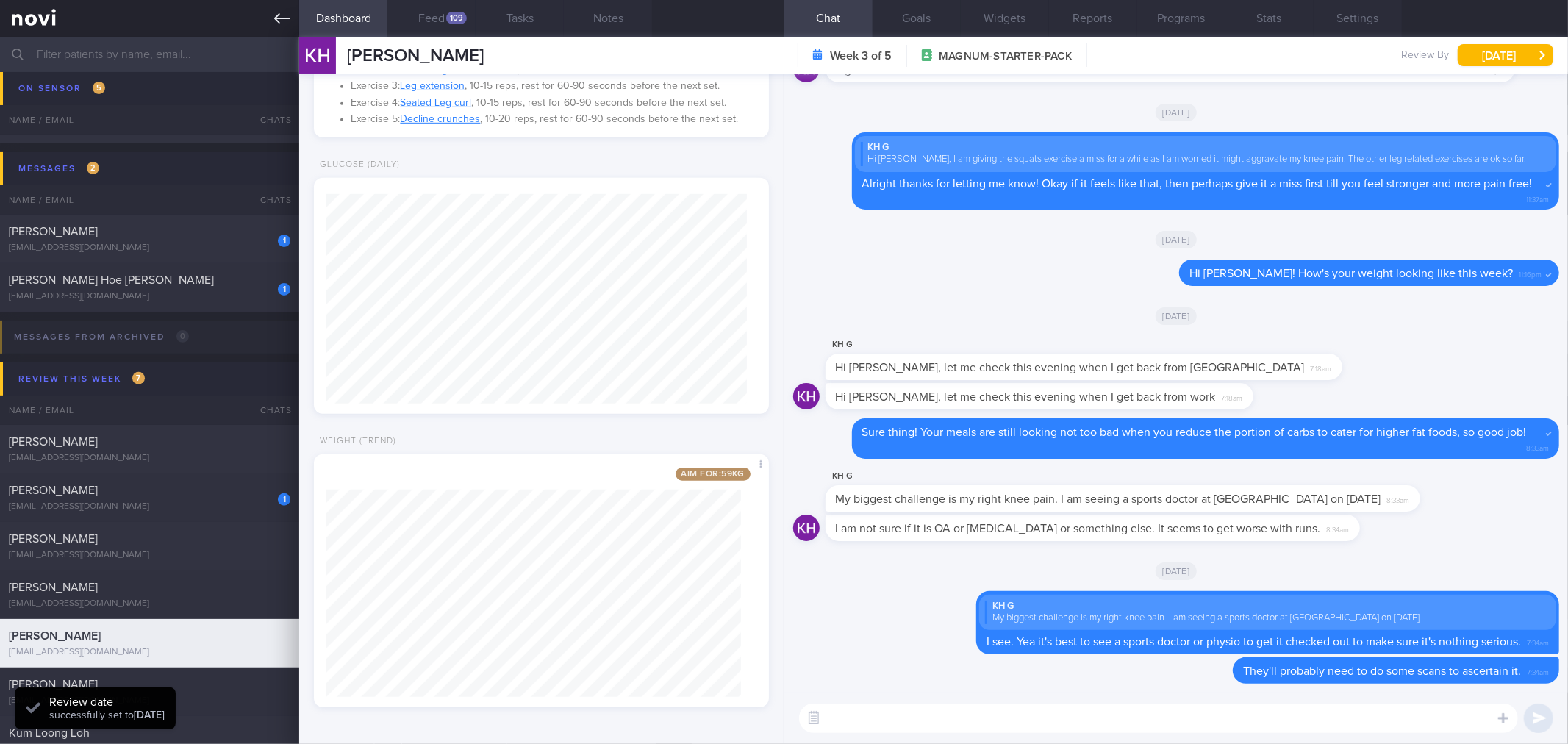
scroll to position [210, 421]
click at [282, 25] on icon at bounding box center [282, 18] width 16 height 16
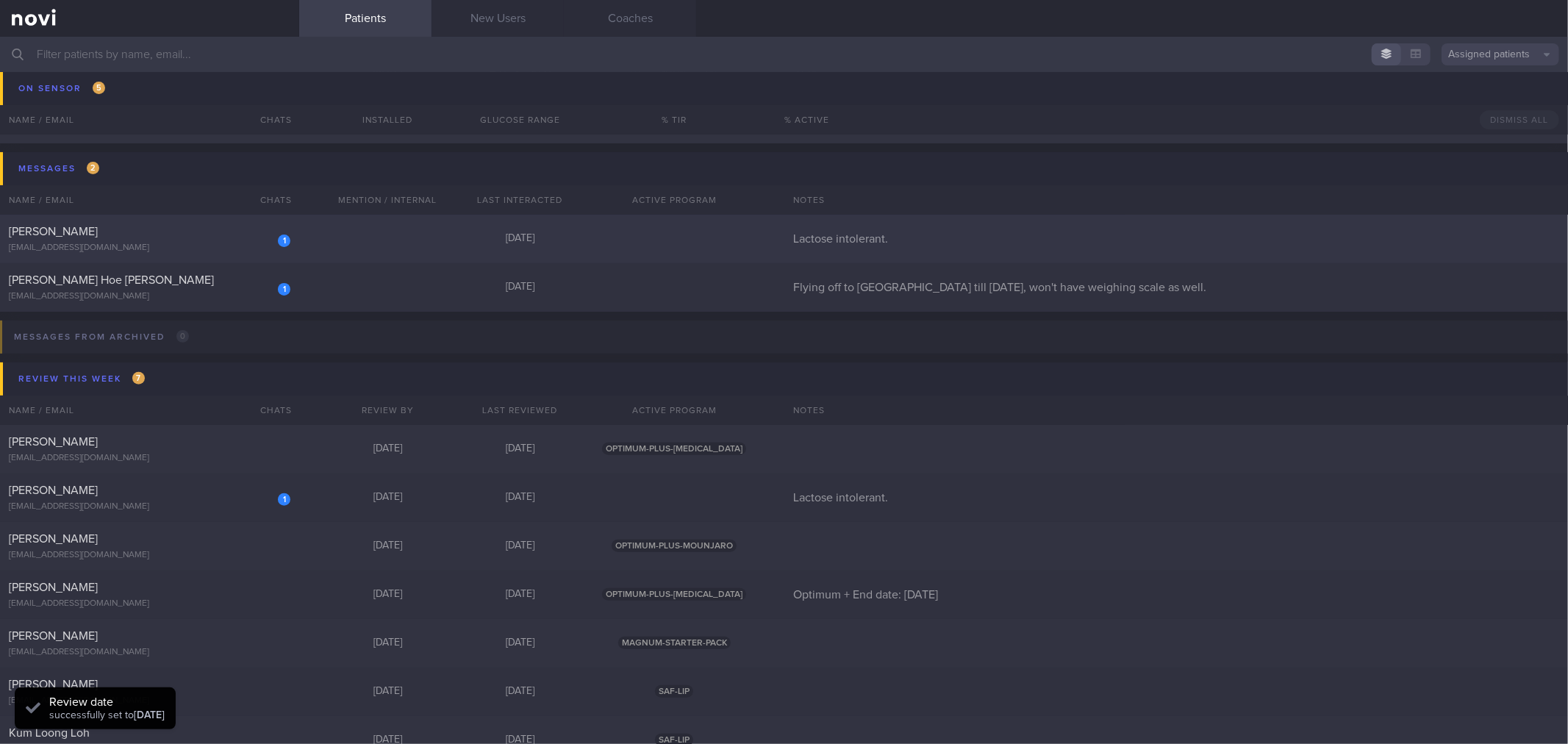
click at [252, 220] on div "1 [PERSON_NAME] [EMAIL_ADDRESS][DOMAIN_NAME] [DATE] Lactose intolerant." at bounding box center [784, 238] width 1568 height 48
select select "8"
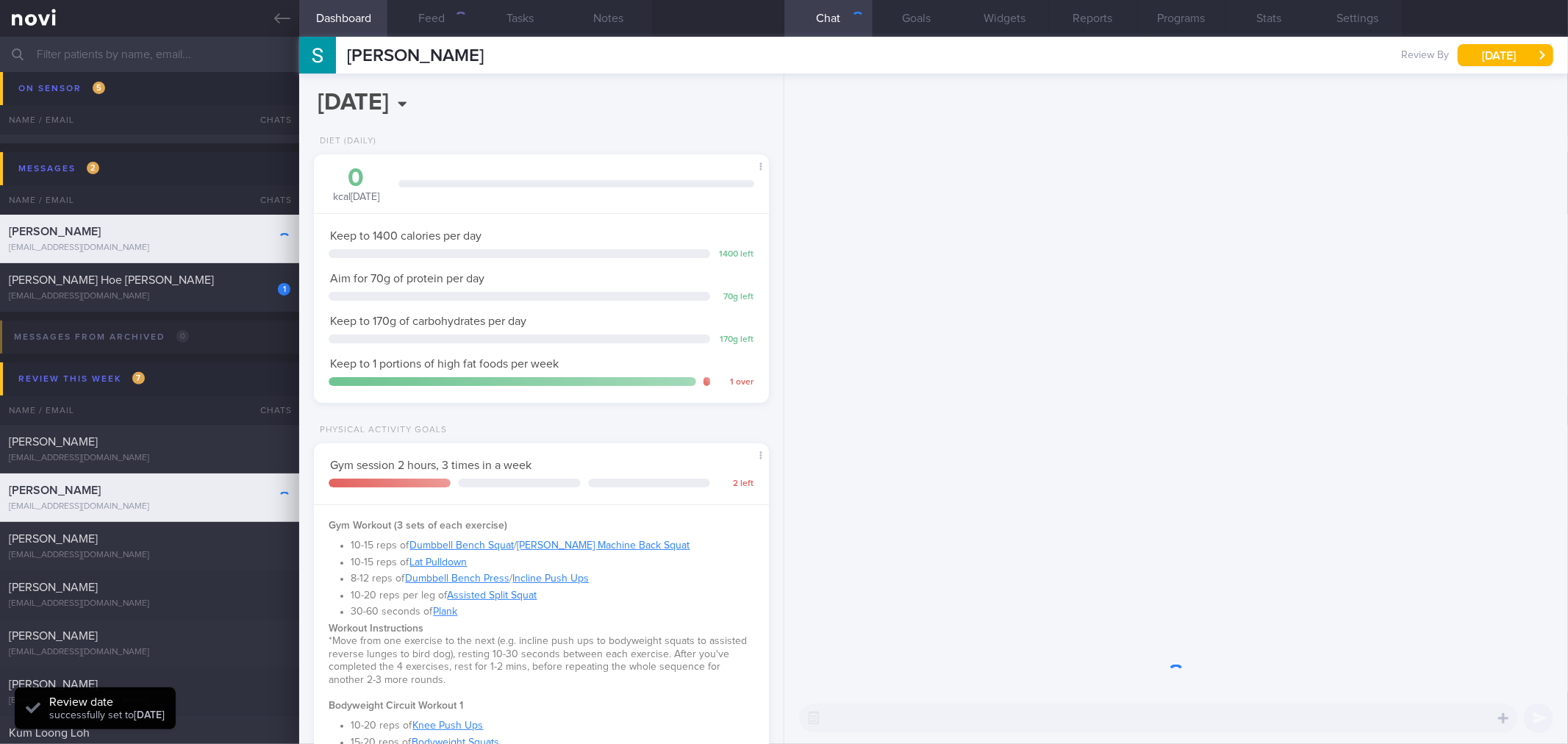
scroll to position [207, 415]
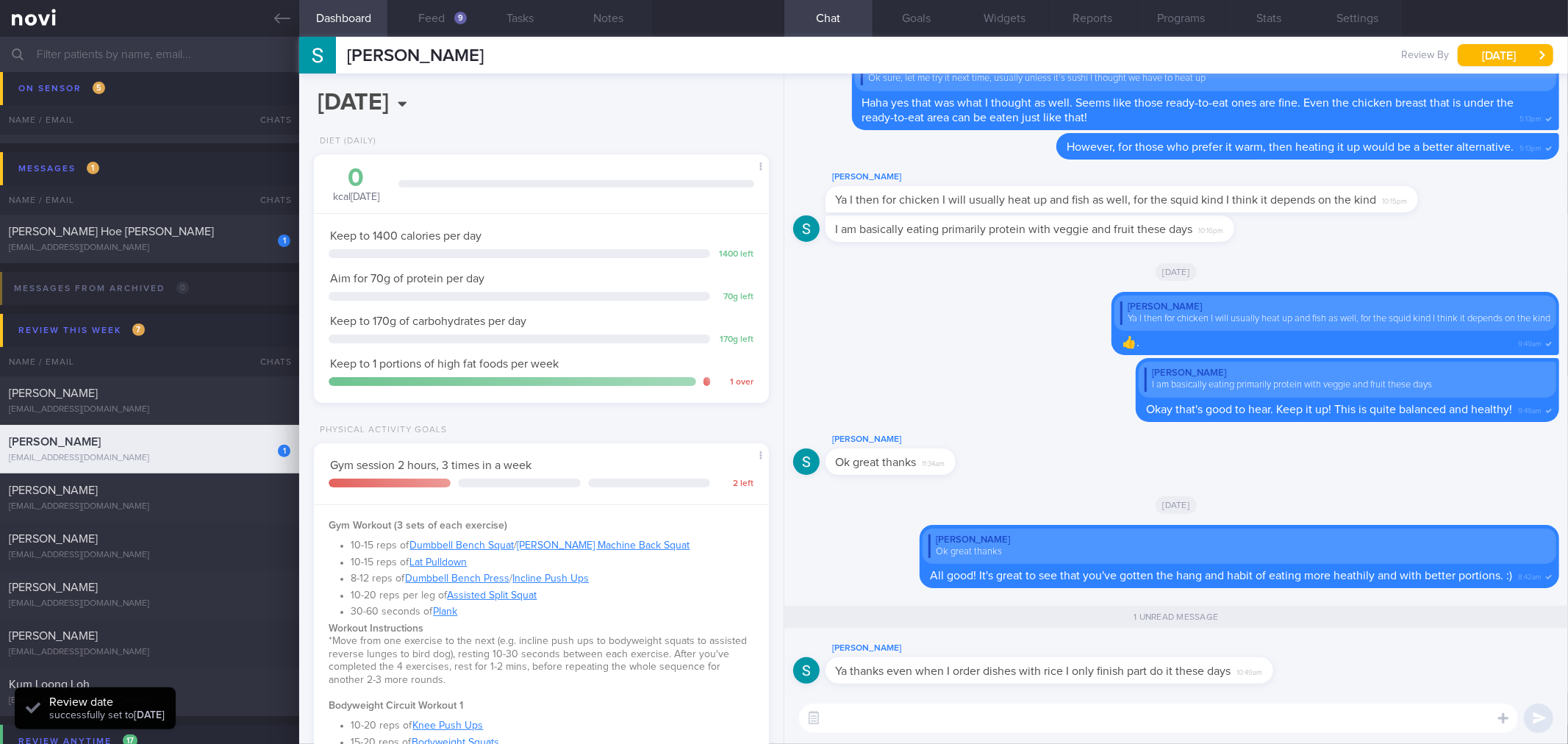
click at [973, 716] on textarea at bounding box center [1158, 717] width 719 height 29
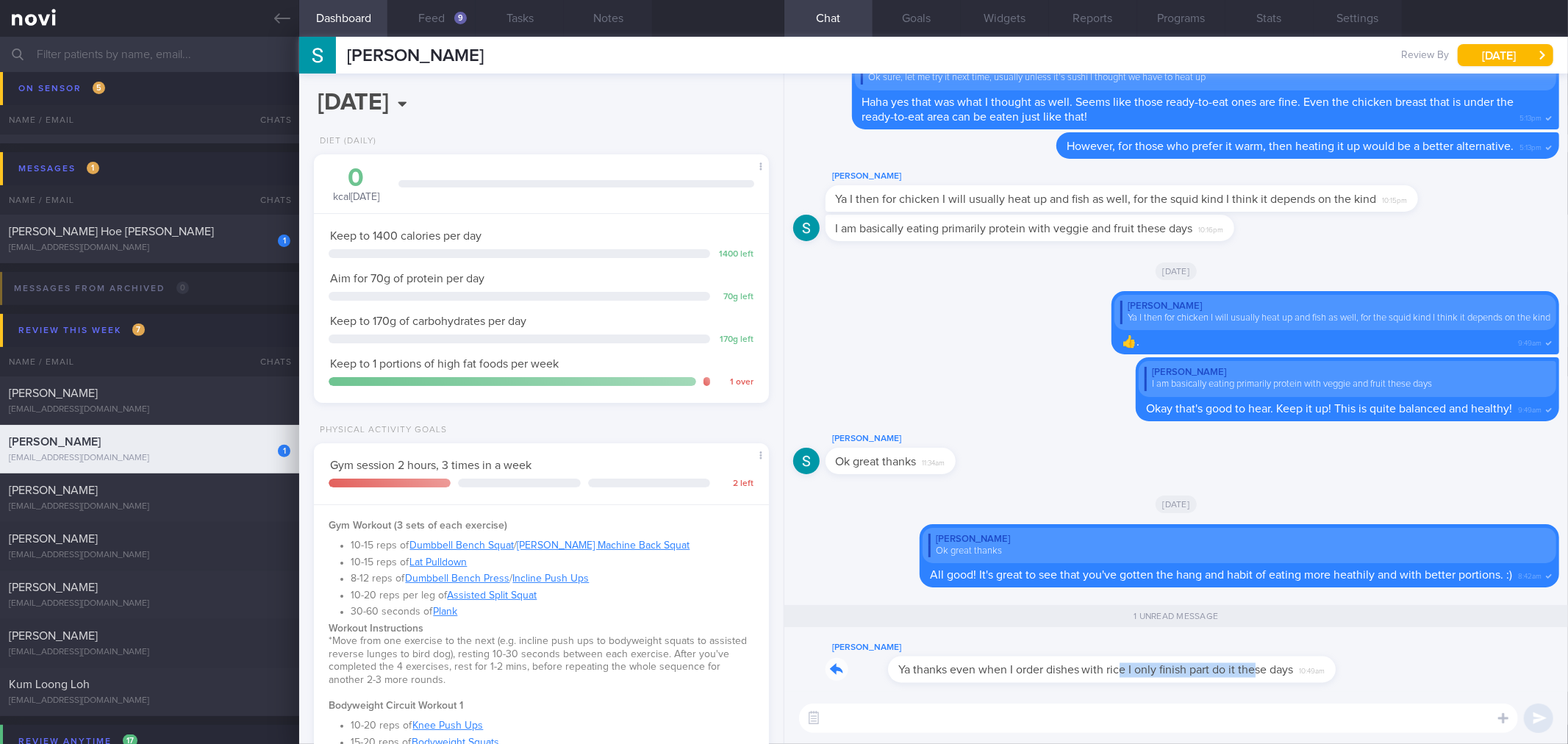
drag, startPoint x: 1056, startPoint y: 678, endPoint x: 1194, endPoint y: 677, distance: 138.0
click at [1194, 677] on div "[PERSON_NAME] Ya thanks even when I order dishes with rice I only finish part d…" at bounding box center [1072, 660] width 492 height 44
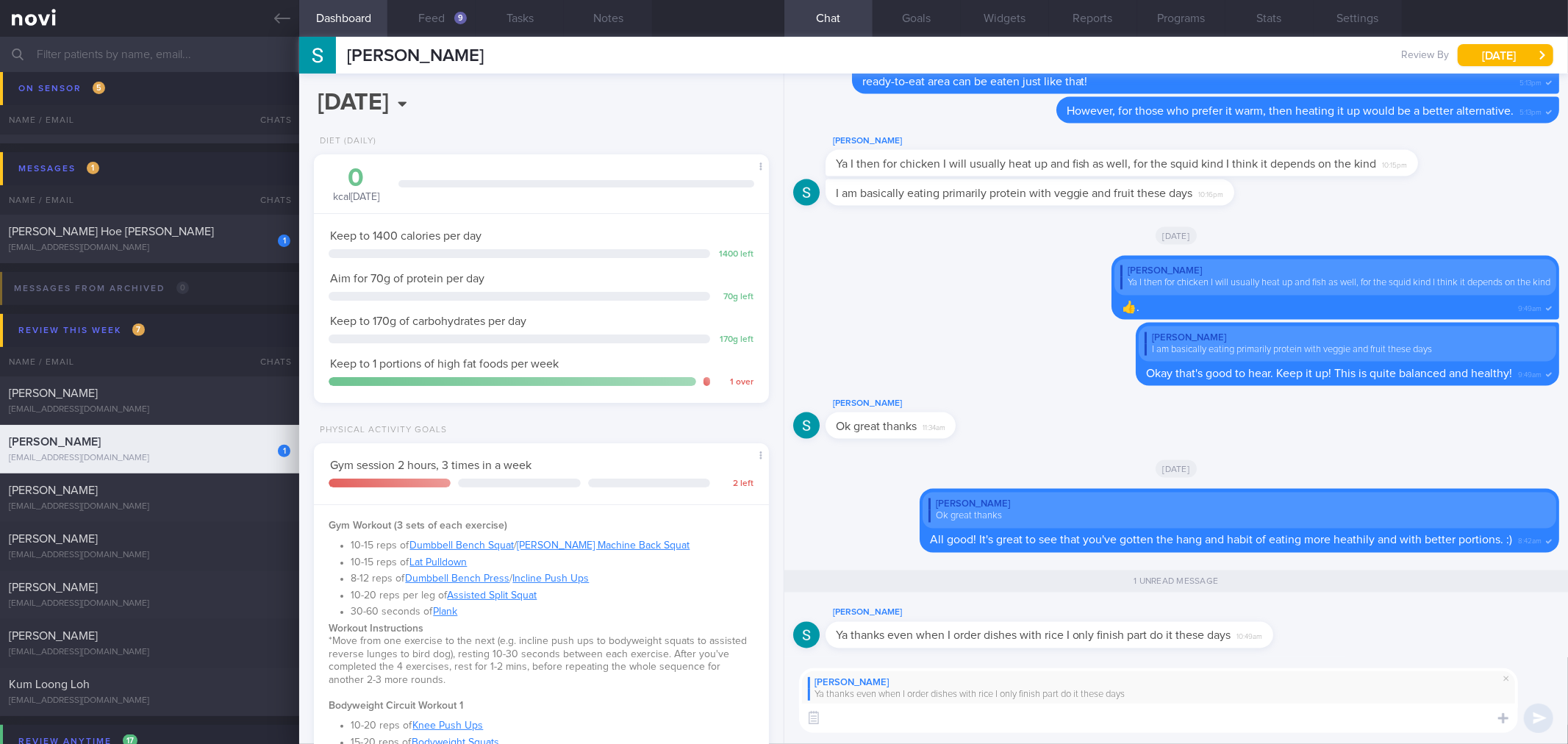
click at [1157, 723] on textarea at bounding box center [1158, 717] width 719 height 29
type textarea "Great job! [PERSON_NAME]! You've come a long way! :). I'm proud of you!"
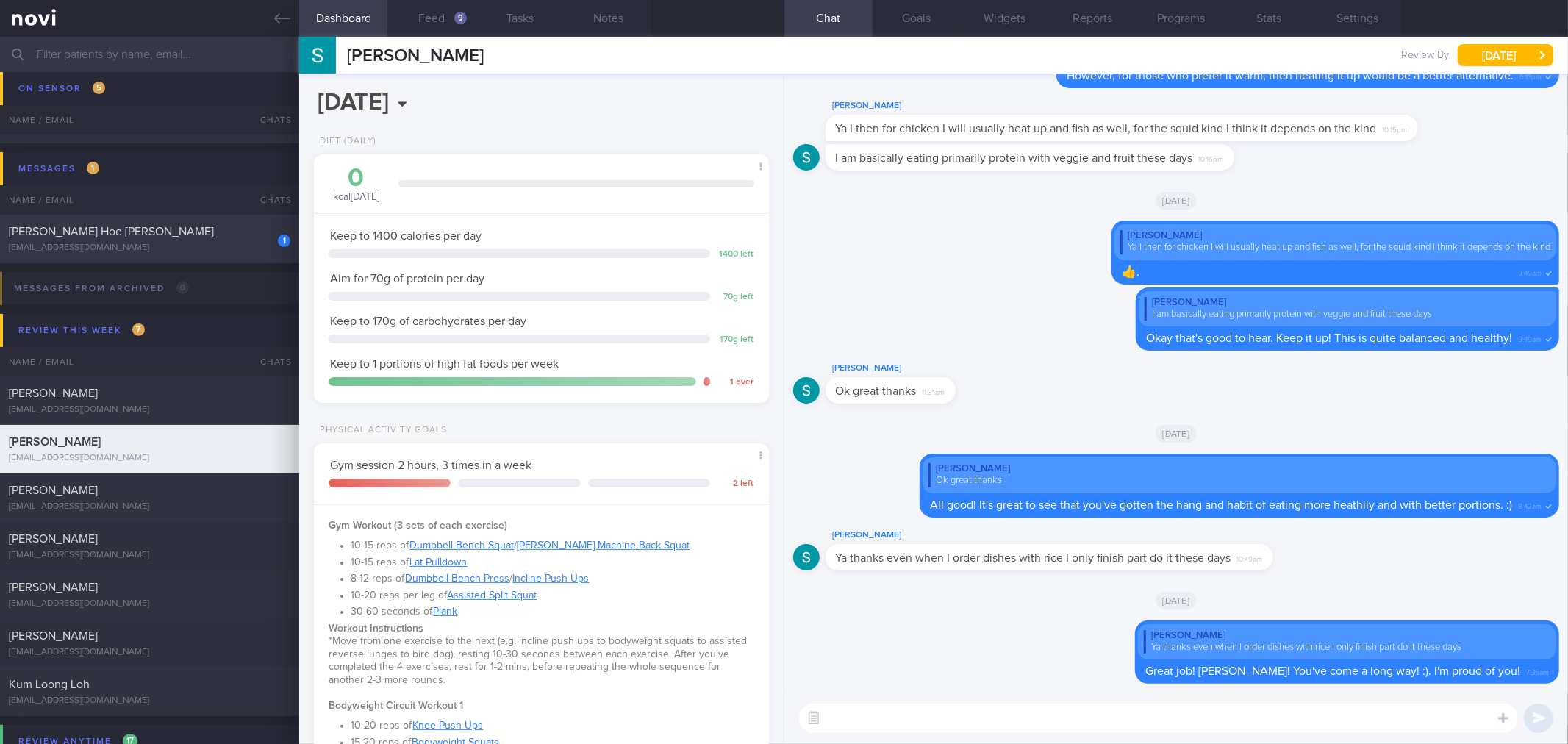
click at [236, 238] on div "1 [PERSON_NAME] Hoe [PERSON_NAME] [EMAIL_ADDRESS][DOMAIN_NAME]" at bounding box center [149, 238] width 299 height 29
type input "Flying off to [GEOGRAPHIC_DATA] till [DATE], won't have weighing scale as well."
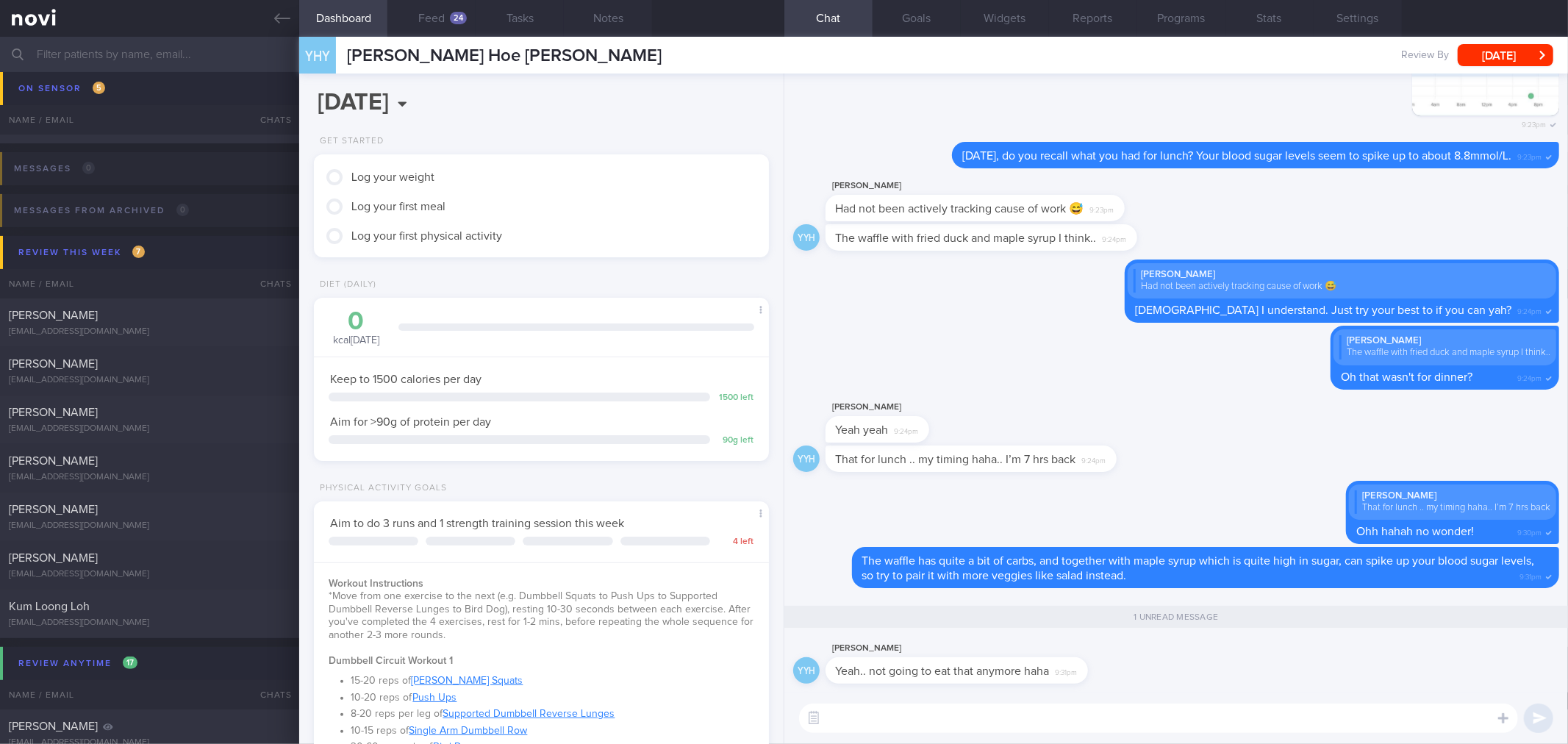
click at [1010, 707] on textarea at bounding box center [1158, 717] width 719 height 29
click at [584, 28] on button "Notes" at bounding box center [607, 18] width 88 height 37
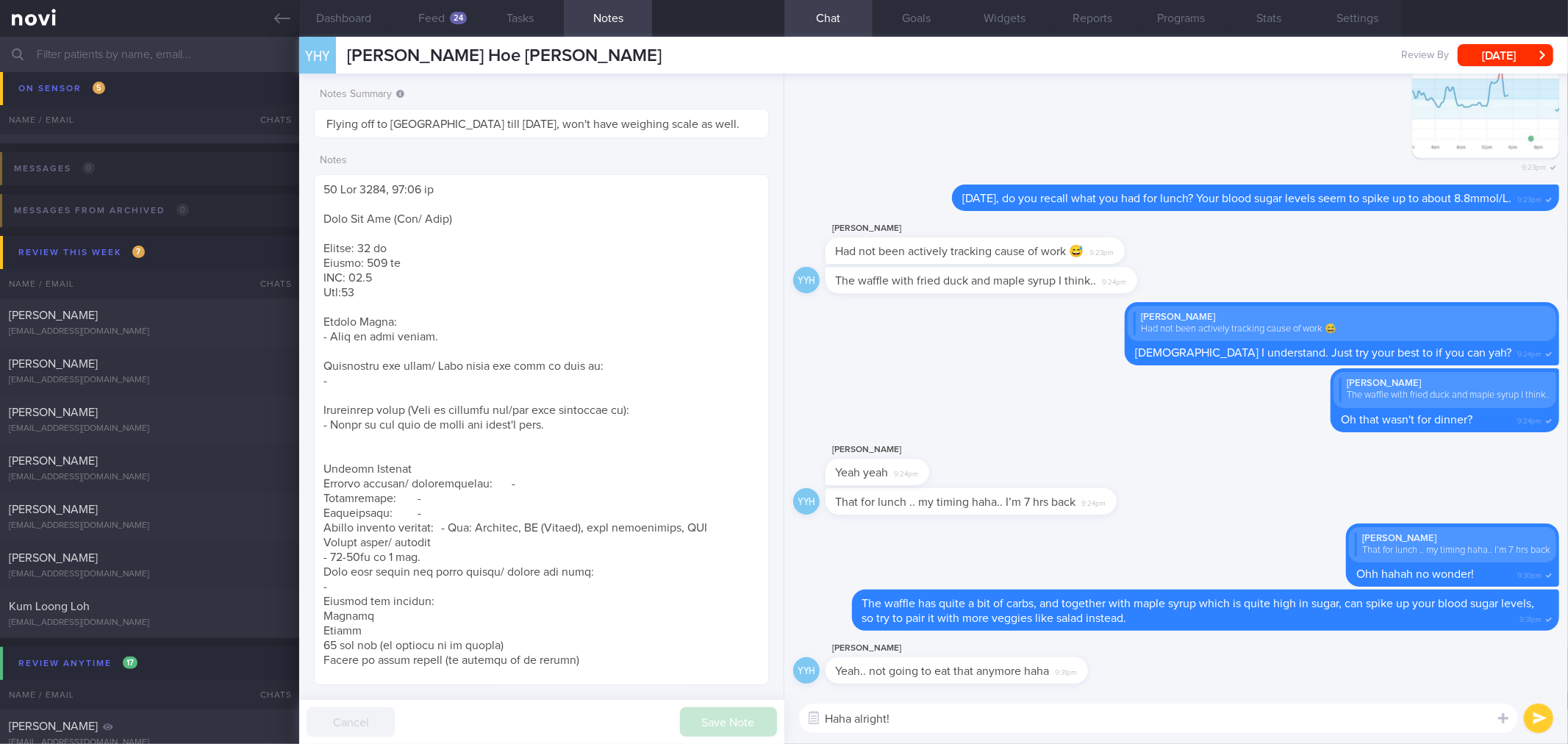
click at [1061, 724] on textarea "Haha alright!" at bounding box center [1158, 717] width 719 height 29
type textarea "Haha alright! By the way, is there a weighing scale where you're staying?"
click at [1491, 60] on button "[DATE]" at bounding box center [1505, 54] width 96 height 22
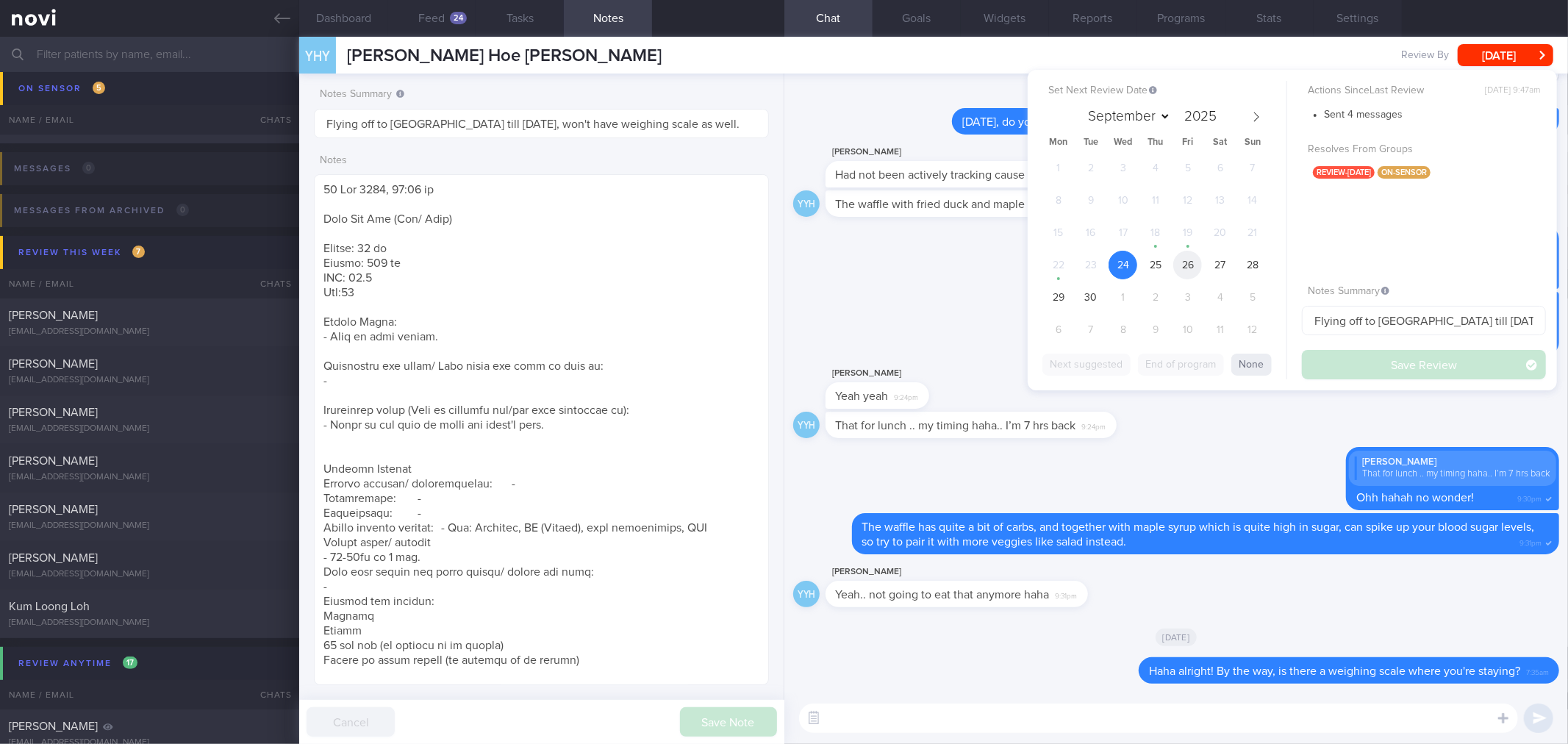
click at [1193, 256] on span "26" at bounding box center [1188, 265] width 29 height 29
click at [1316, 356] on button "Save Review" at bounding box center [1424, 364] width 244 height 29
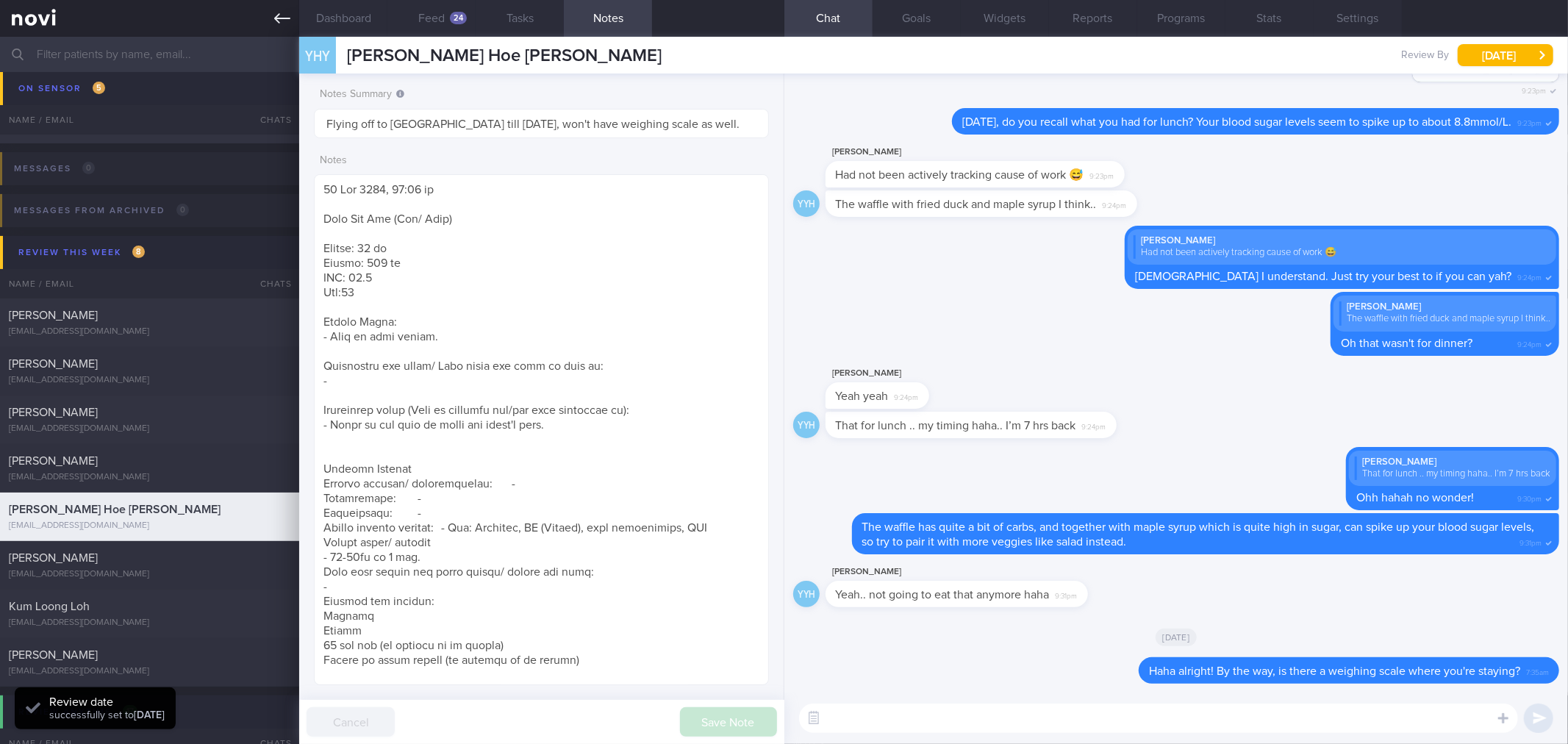
scroll to position [210, 421]
click at [275, 21] on icon at bounding box center [282, 18] width 16 height 16
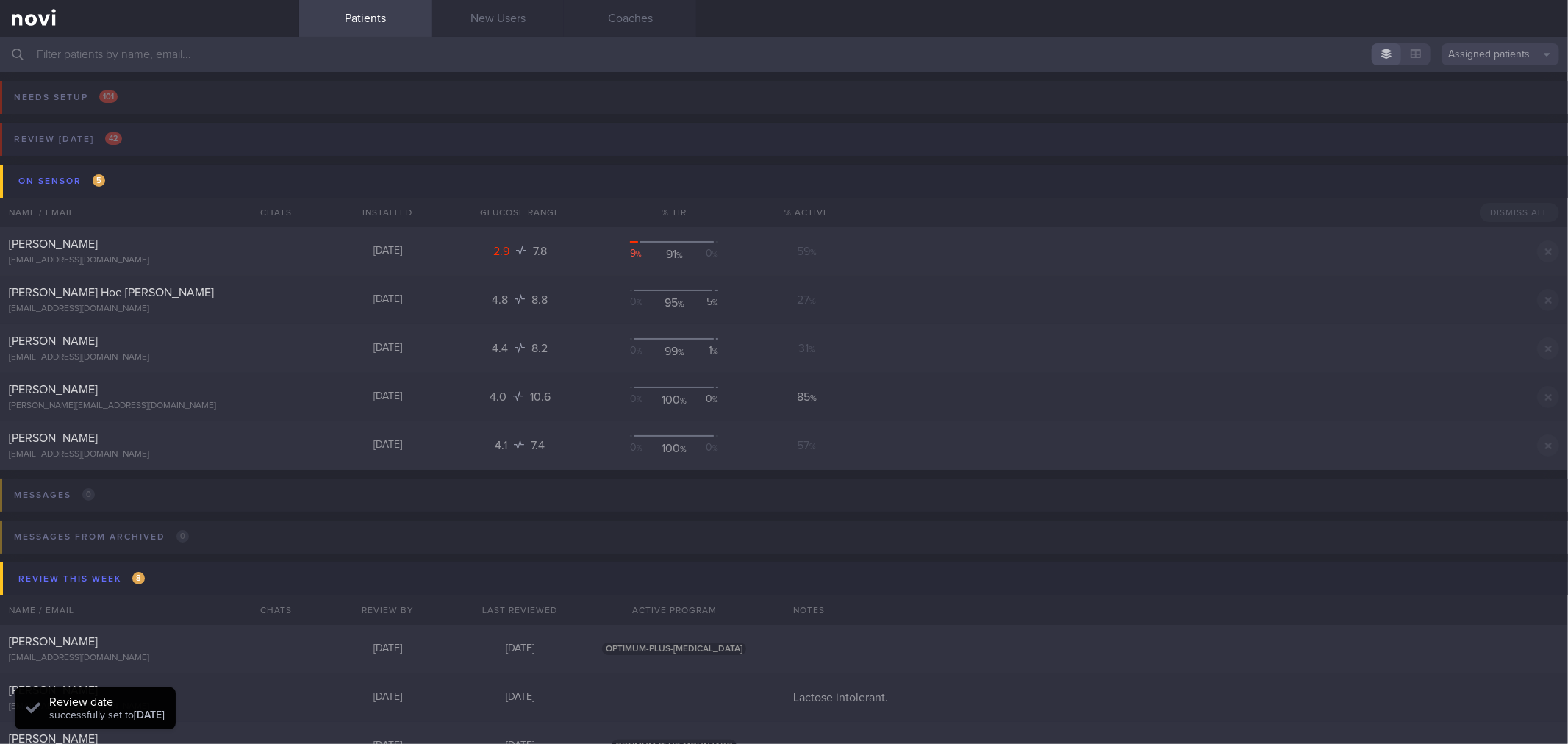
click at [136, 140] on button "Review [DATE] 42" at bounding box center [781, 143] width 1573 height 42
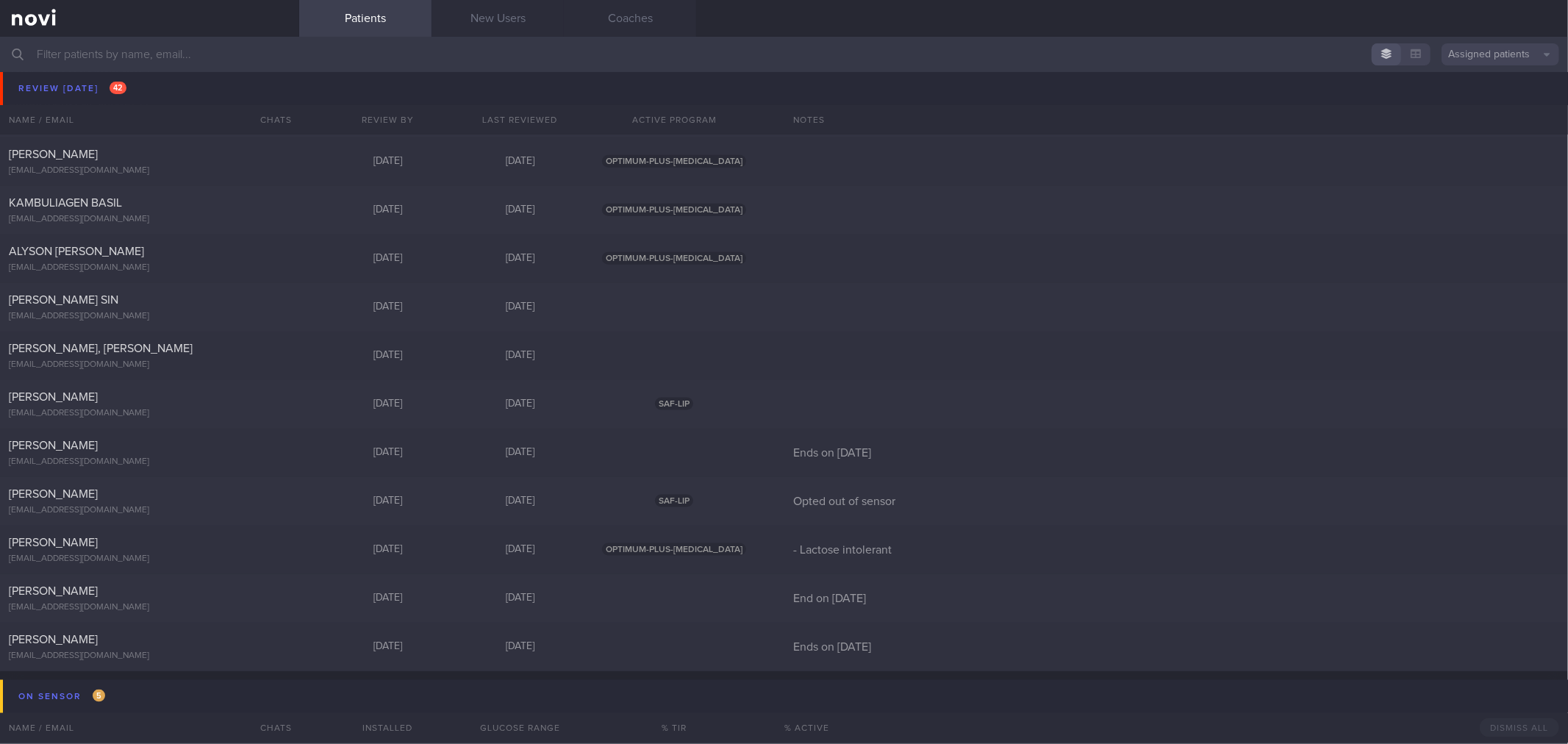
scroll to position [1715, 0]
